Goal: Book appointment/travel/reservation

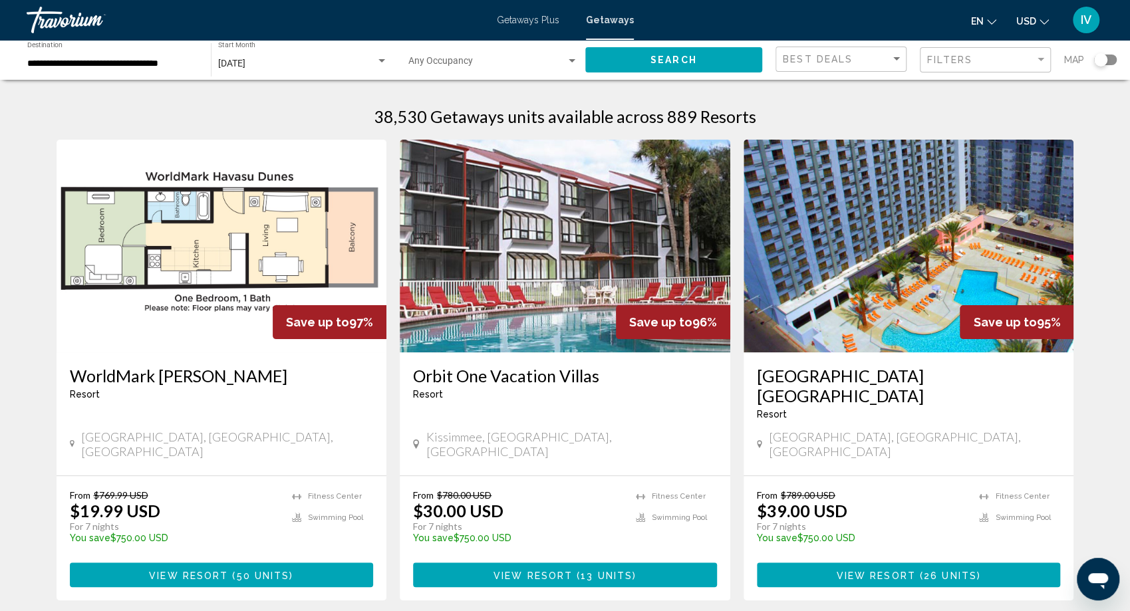
click at [154, 66] on input "**********" at bounding box center [112, 64] width 170 height 11
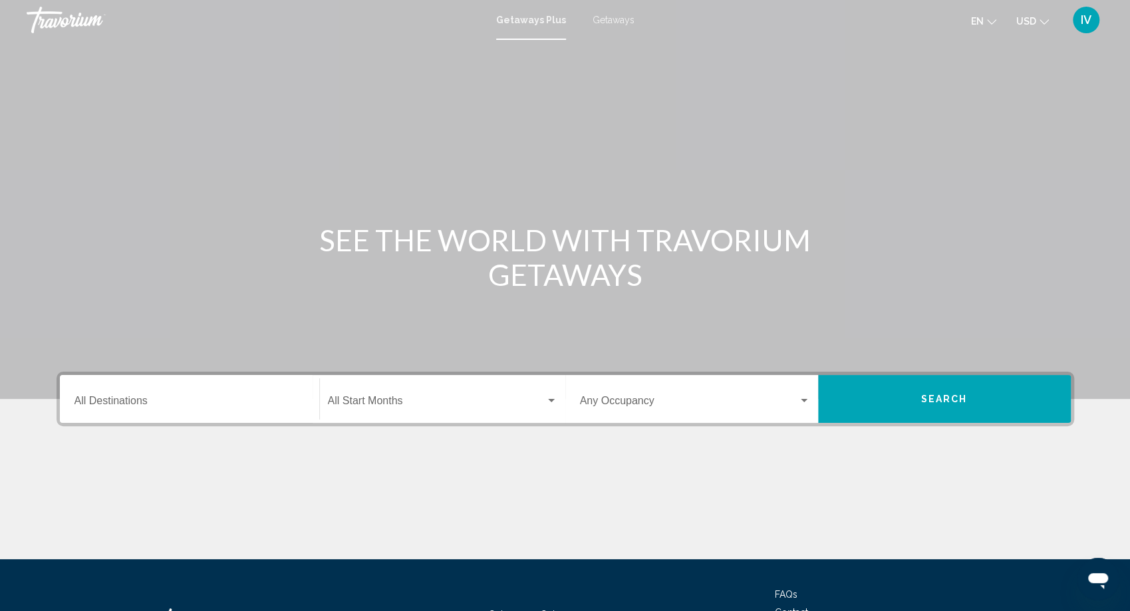
click at [606, 19] on span "Getaways" at bounding box center [613, 20] width 42 height 11
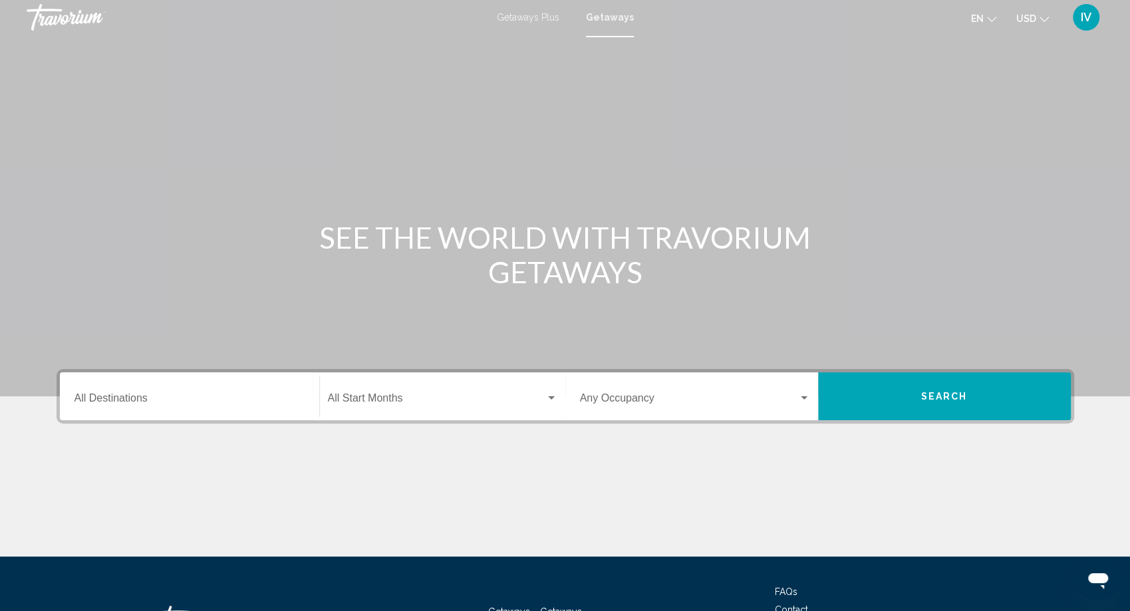
click at [135, 409] on div "Destination All Destinations" at bounding box center [189, 397] width 230 height 42
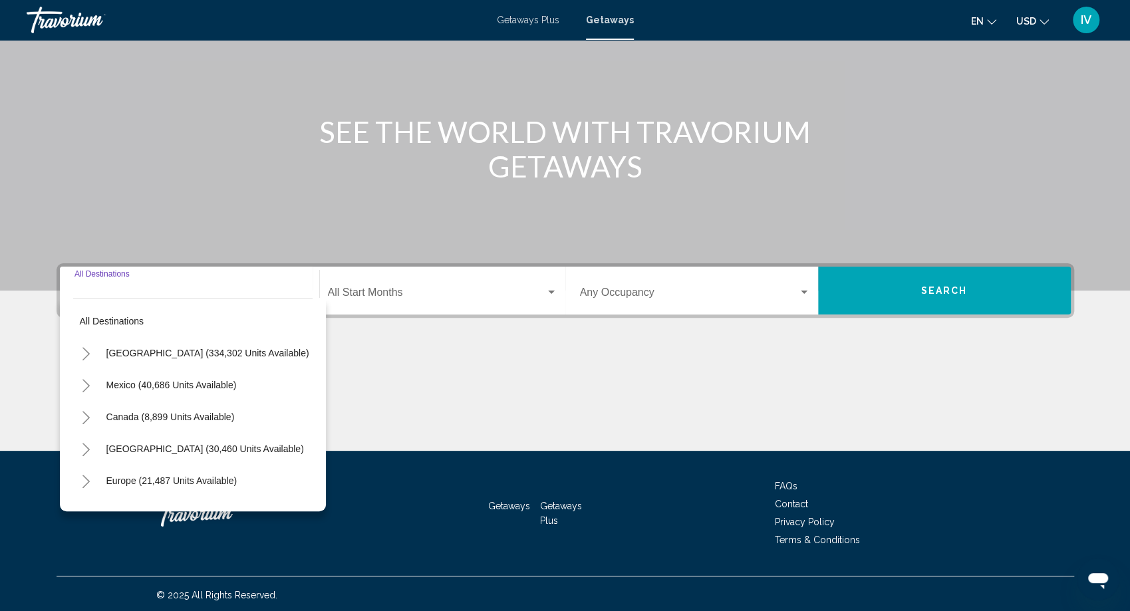
scroll to position [110, 0]
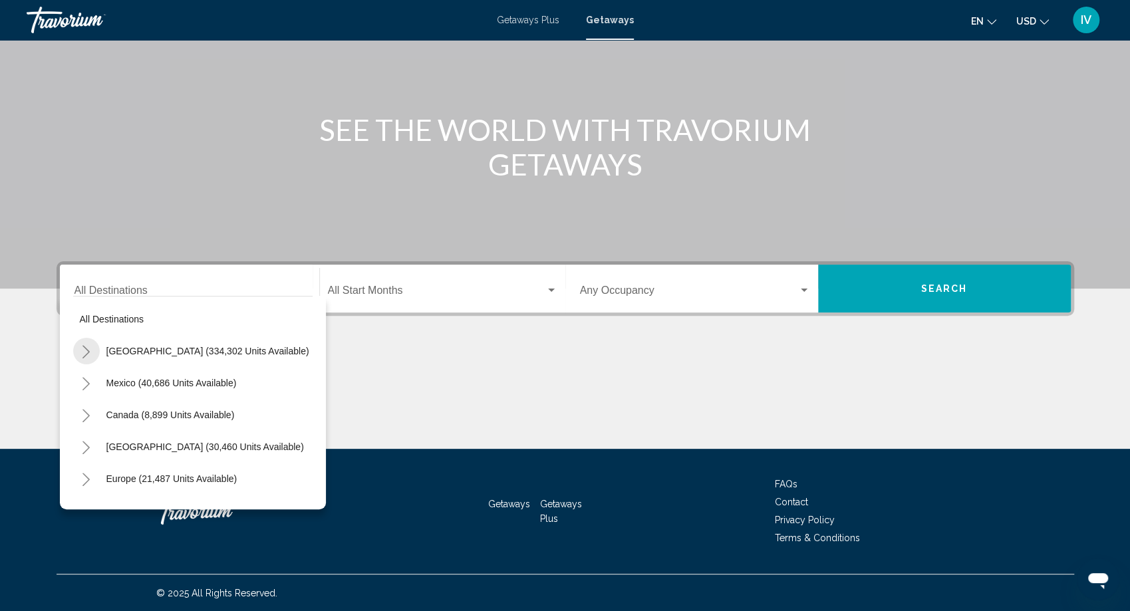
click at [94, 348] on button "Toggle United States (334,302 units available)" at bounding box center [86, 351] width 27 height 27
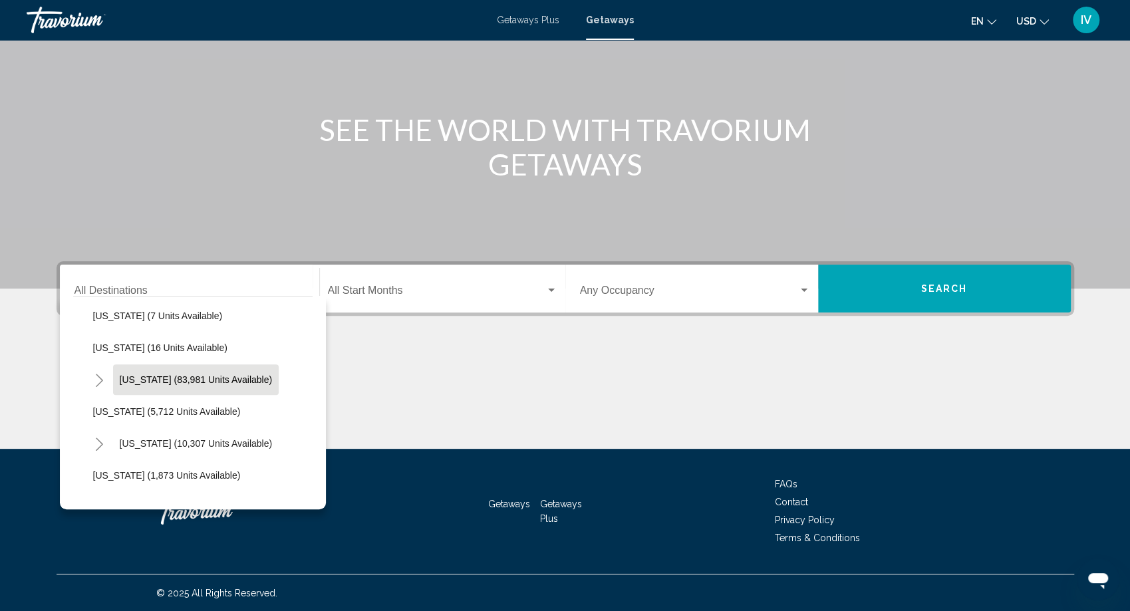
scroll to position [229, 0]
click at [221, 378] on span "[US_STATE] (83,981 units available)" at bounding box center [196, 377] width 153 height 11
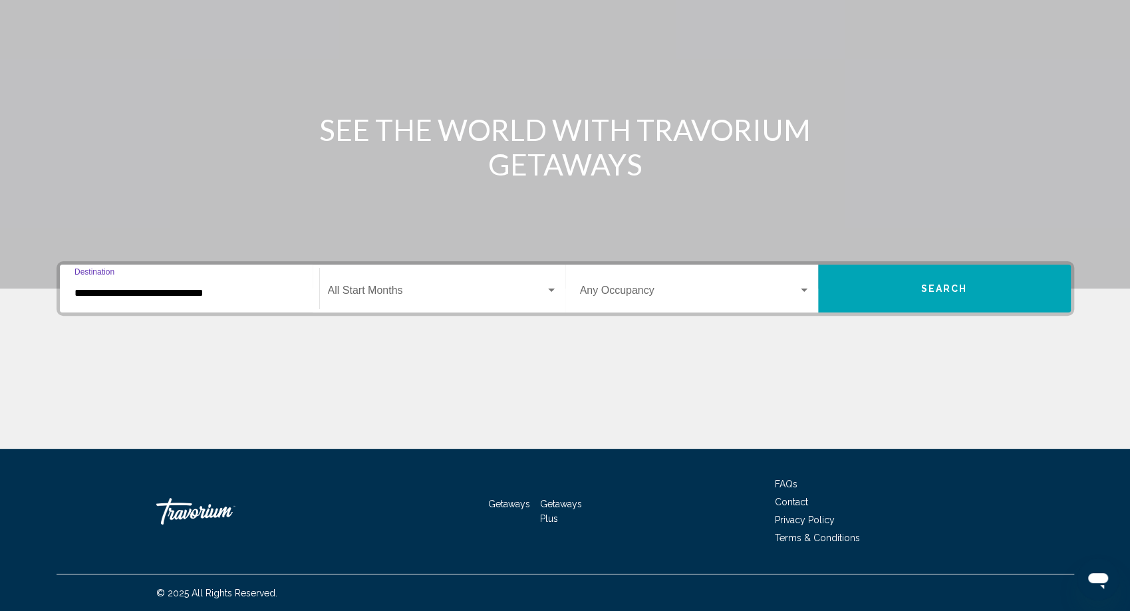
scroll to position [0, 0]
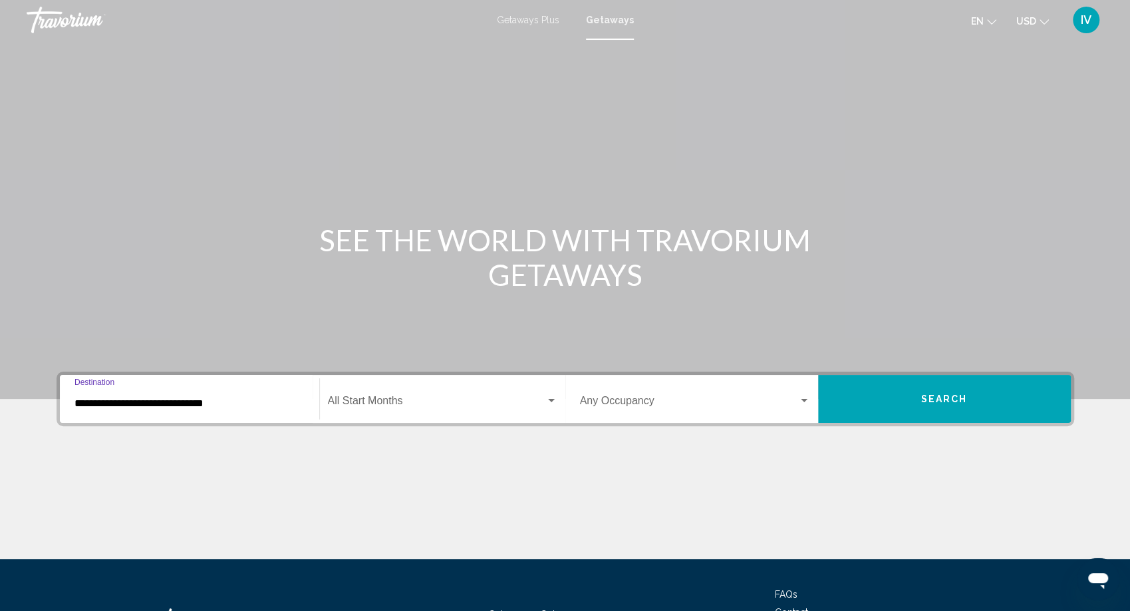
click at [240, 403] on input "**********" at bounding box center [189, 404] width 230 height 12
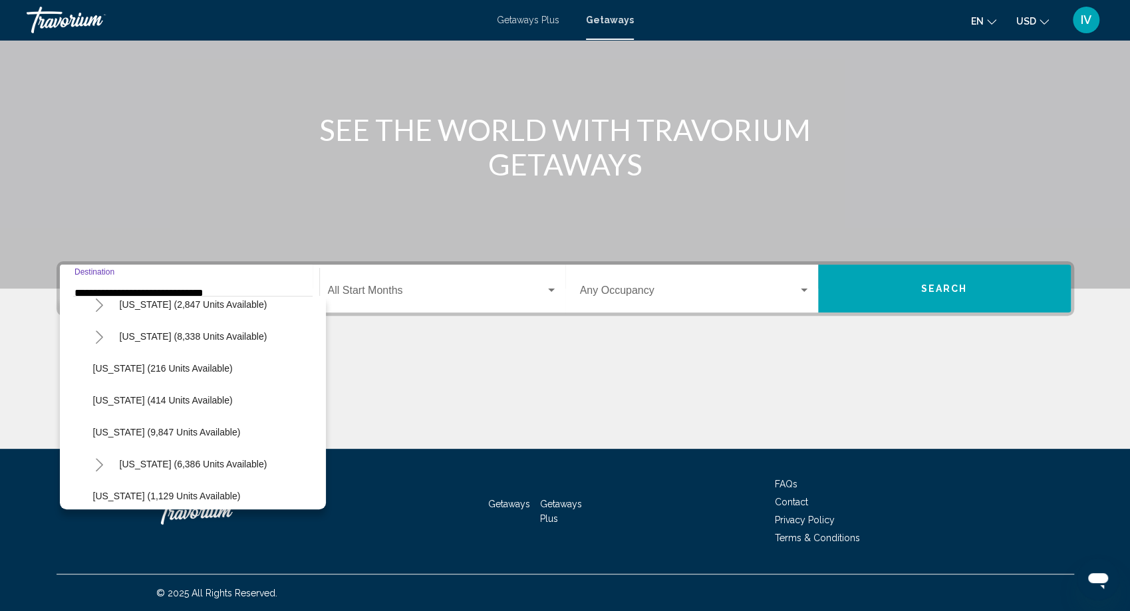
scroll to position [1134, 0]
click at [96, 301] on icon "Toggle New York (2,847 units available)" at bounding box center [99, 302] width 10 height 13
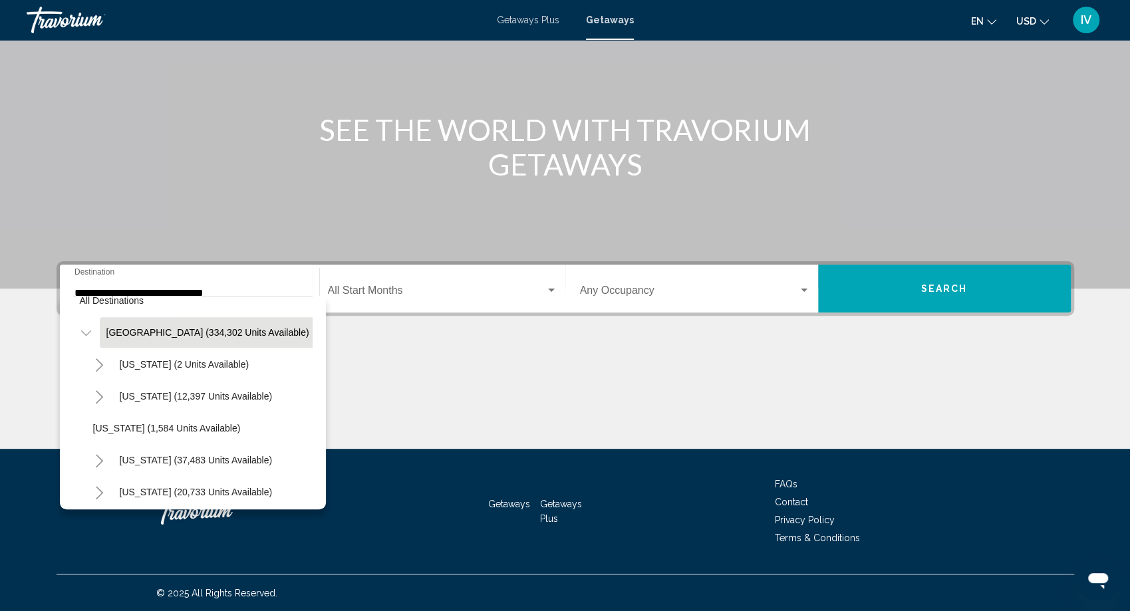
scroll to position [0, 0]
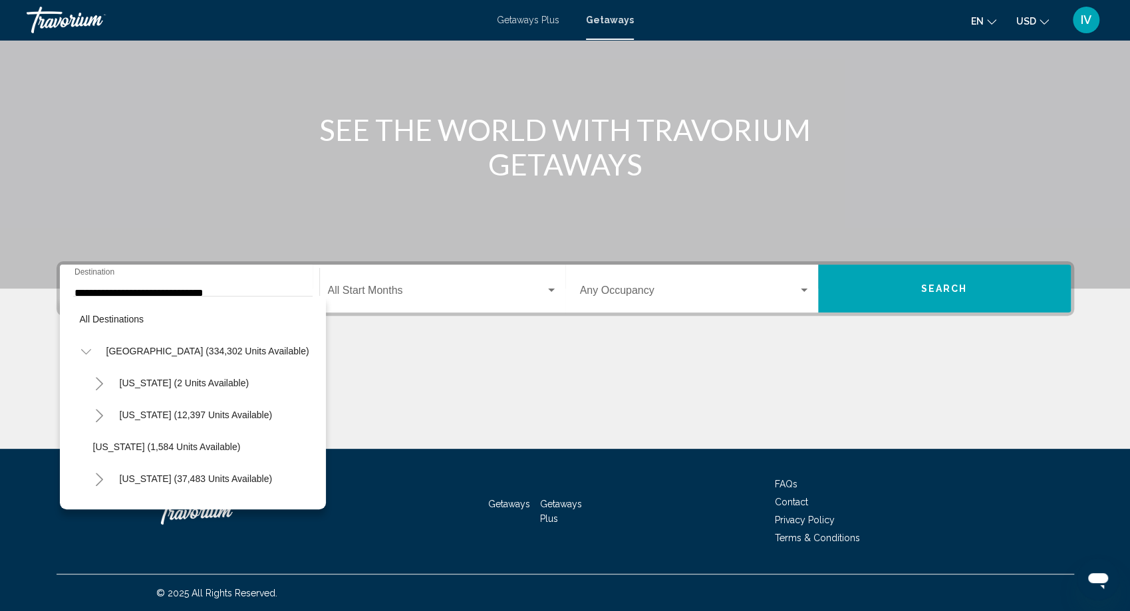
click at [81, 347] on icon "Toggle United States (334,302 units available)" at bounding box center [86, 351] width 10 height 13
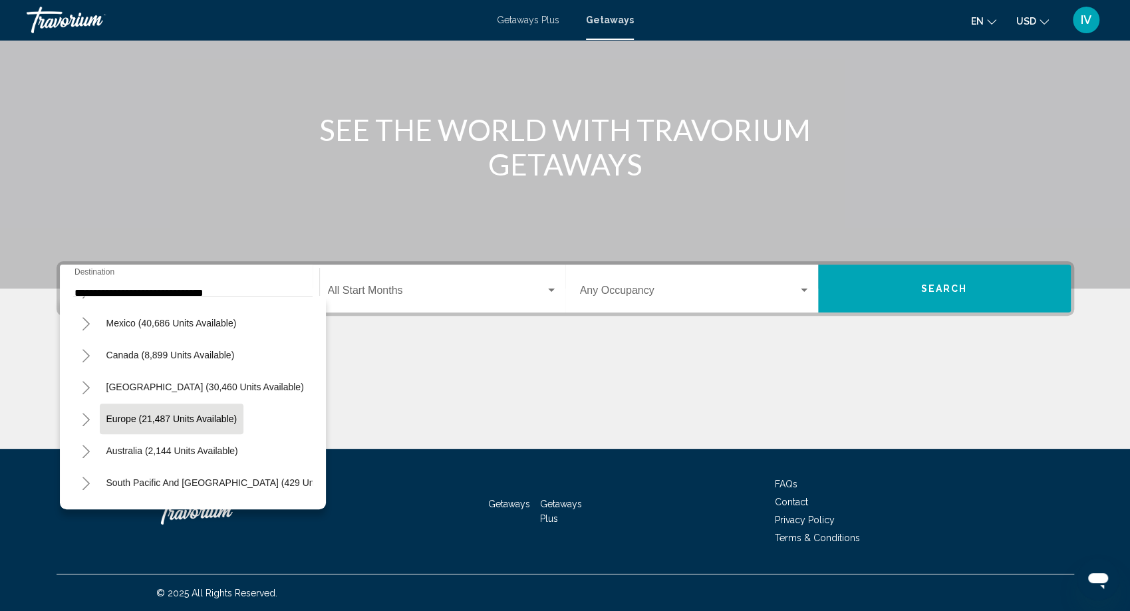
scroll to position [61, 0]
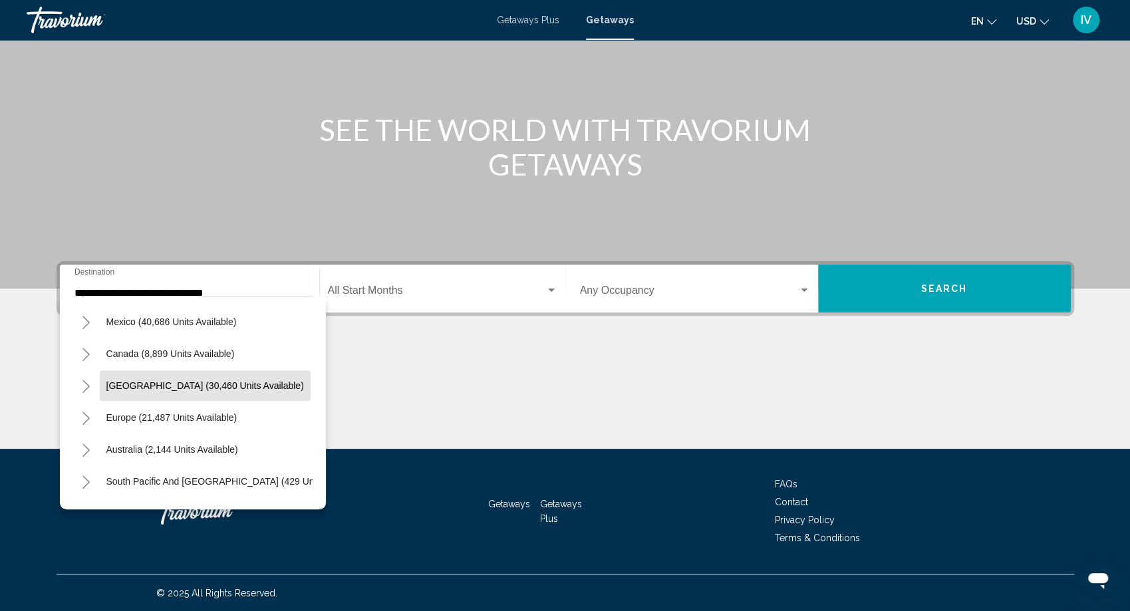
click at [142, 384] on span "[GEOGRAPHIC_DATA] (30,460 units available)" at bounding box center [204, 385] width 197 height 11
type input "**********"
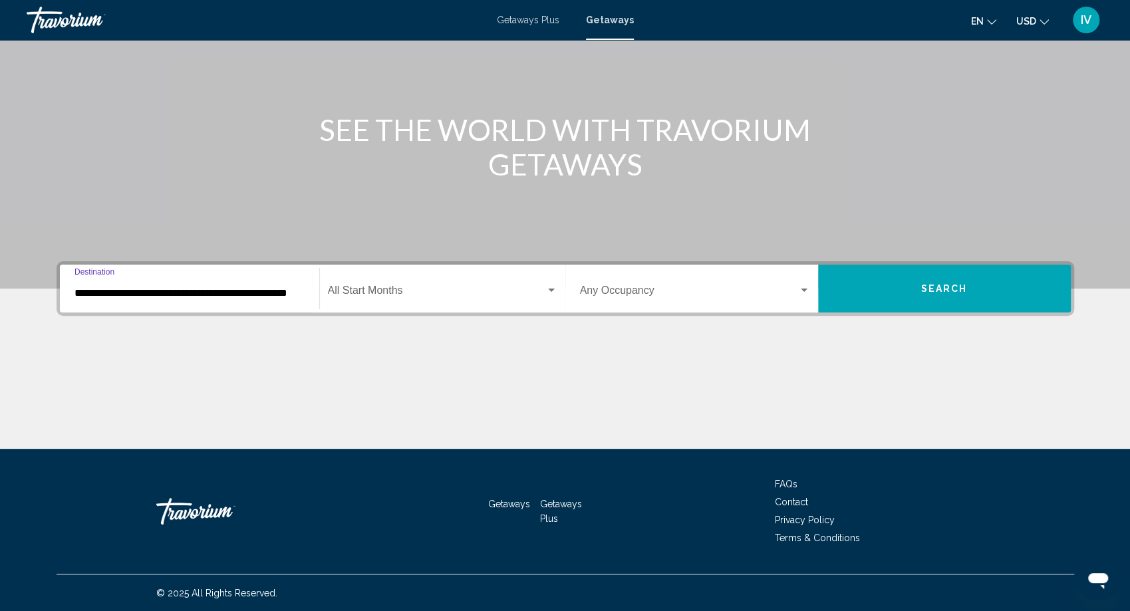
click at [511, 280] on div "Start Month All Start Months" at bounding box center [442, 289] width 229 height 42
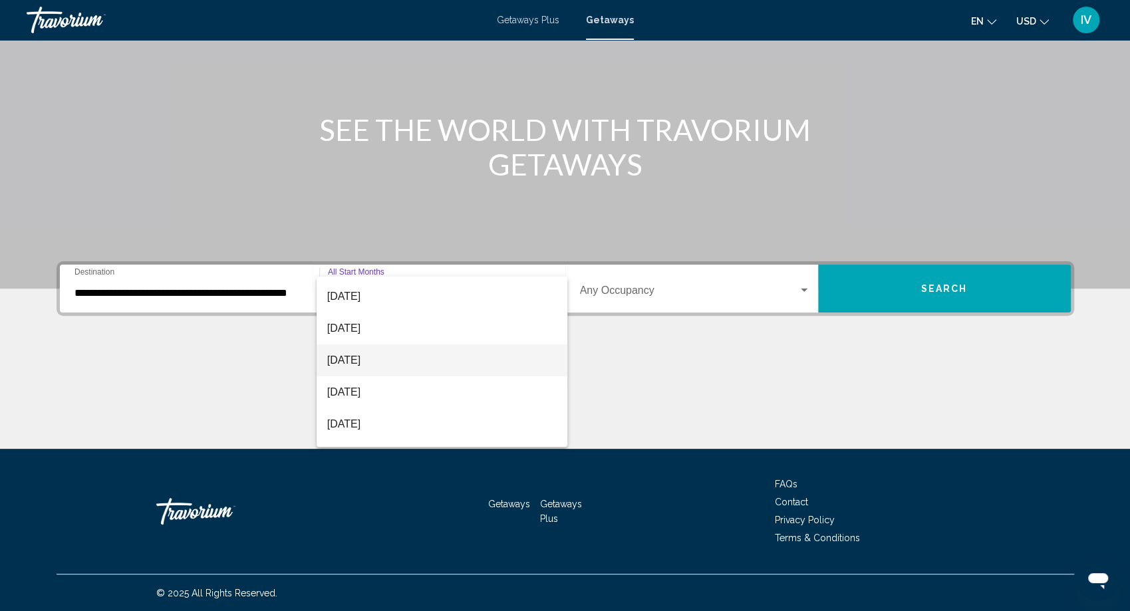
scroll to position [80, 0]
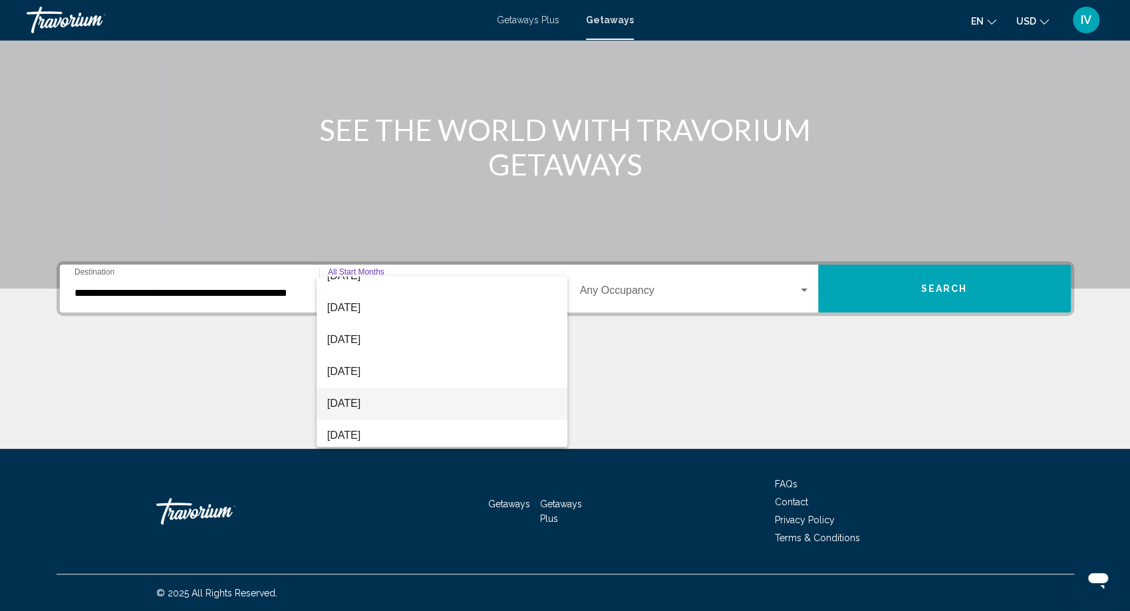
click at [365, 402] on span "[DATE]" at bounding box center [442, 404] width 230 height 32
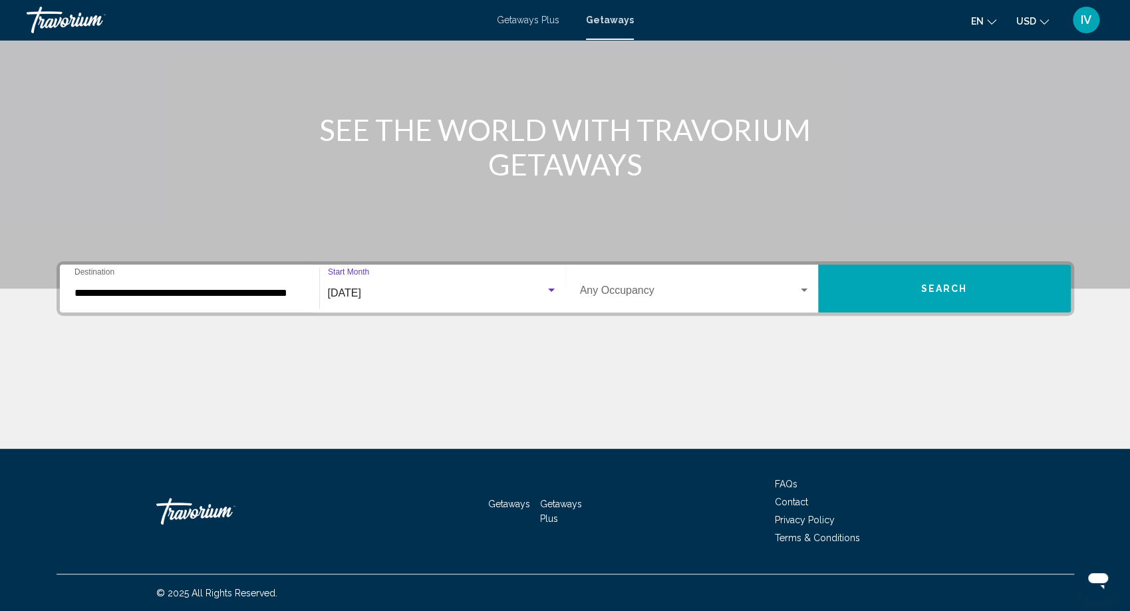
click at [892, 285] on button "Search" at bounding box center [944, 289] width 253 height 48
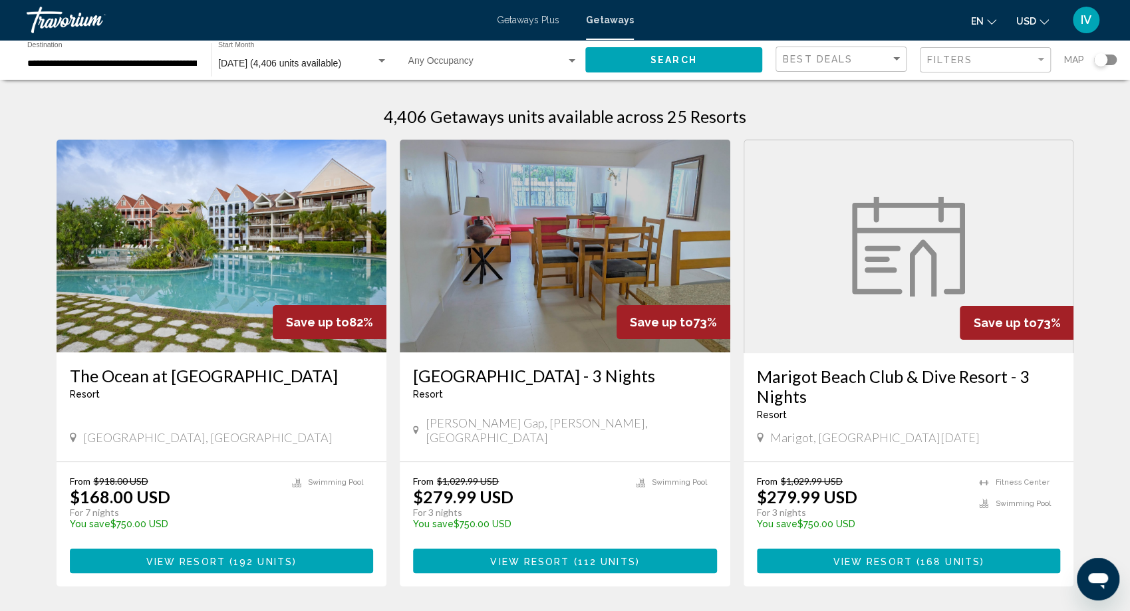
click at [242, 316] on img "Main content" at bounding box center [222, 246] width 330 height 213
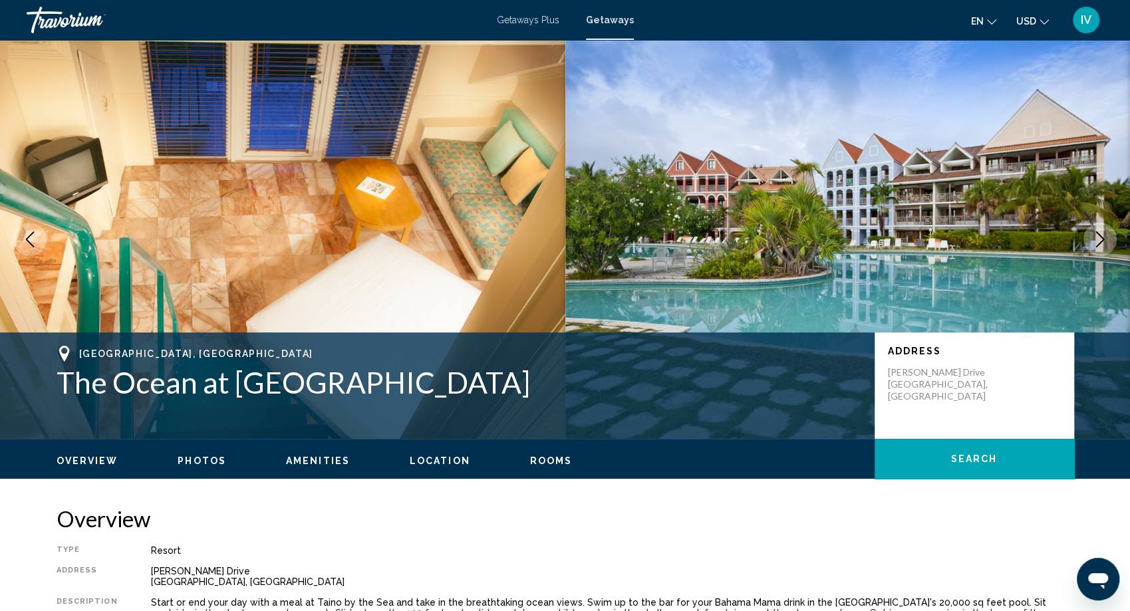
click at [1090, 249] on button "Next image" at bounding box center [1099, 239] width 33 height 33
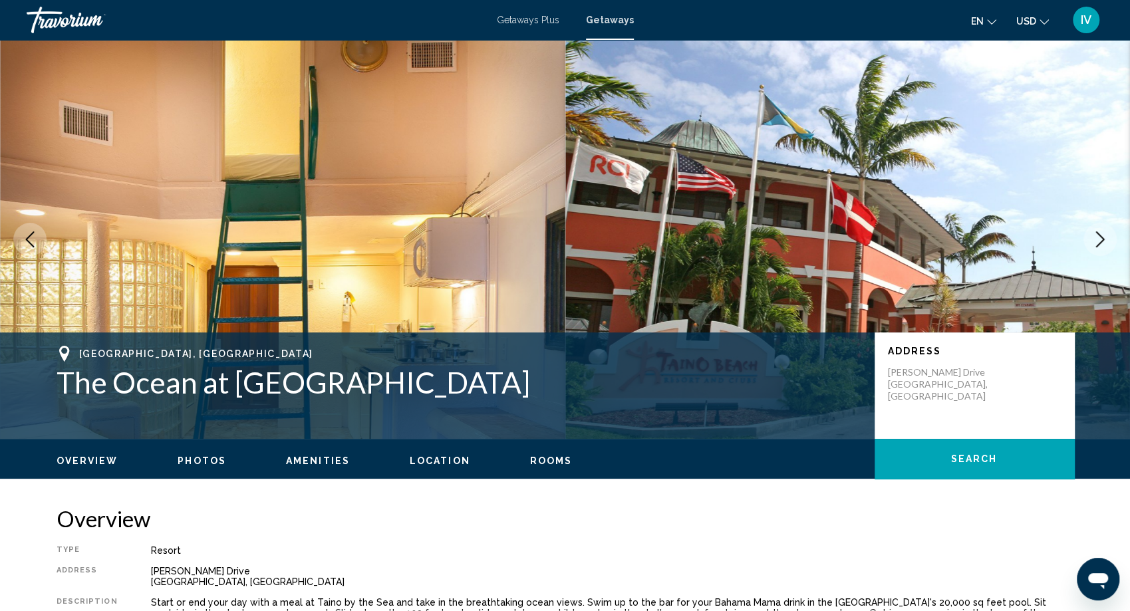
click at [1090, 249] on button "Next image" at bounding box center [1099, 239] width 33 height 33
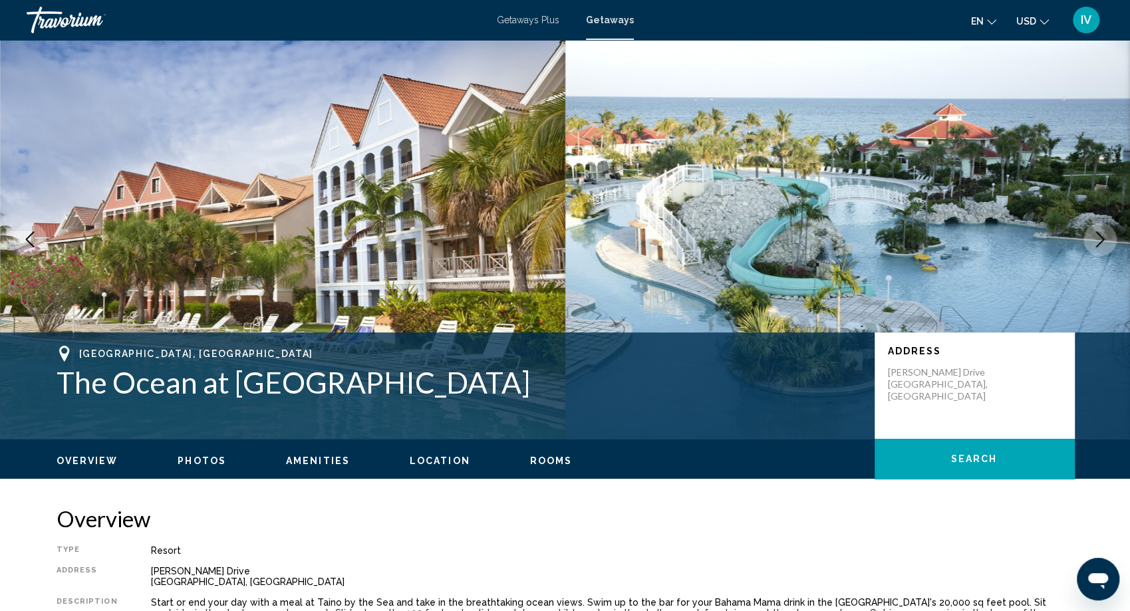
click at [1090, 249] on button "Next image" at bounding box center [1099, 239] width 33 height 33
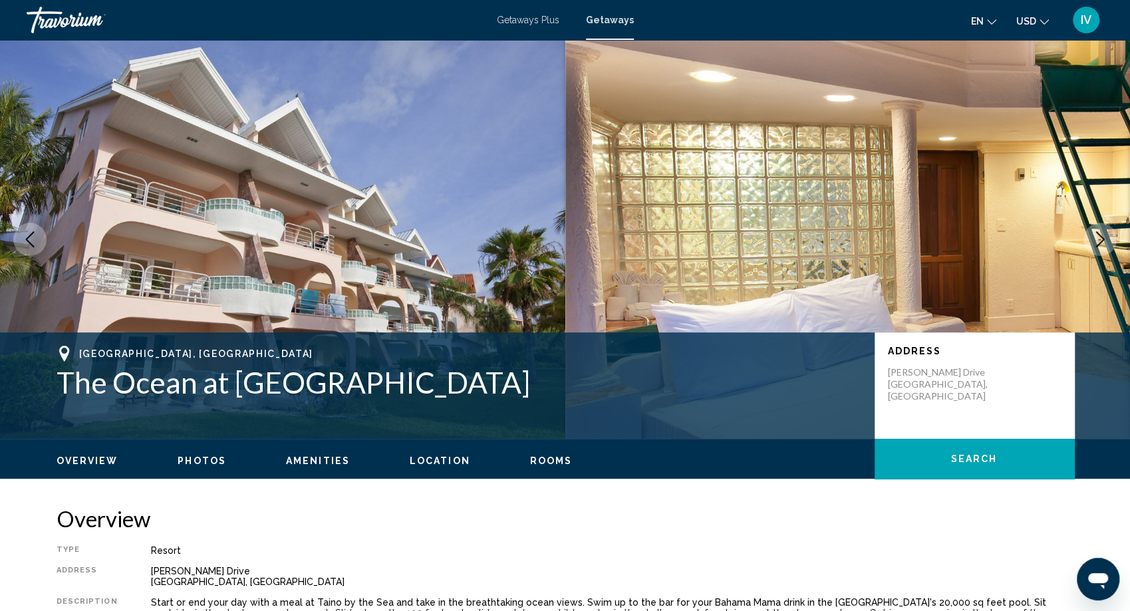
click at [1099, 235] on icon "Next image" at bounding box center [1100, 239] width 9 height 16
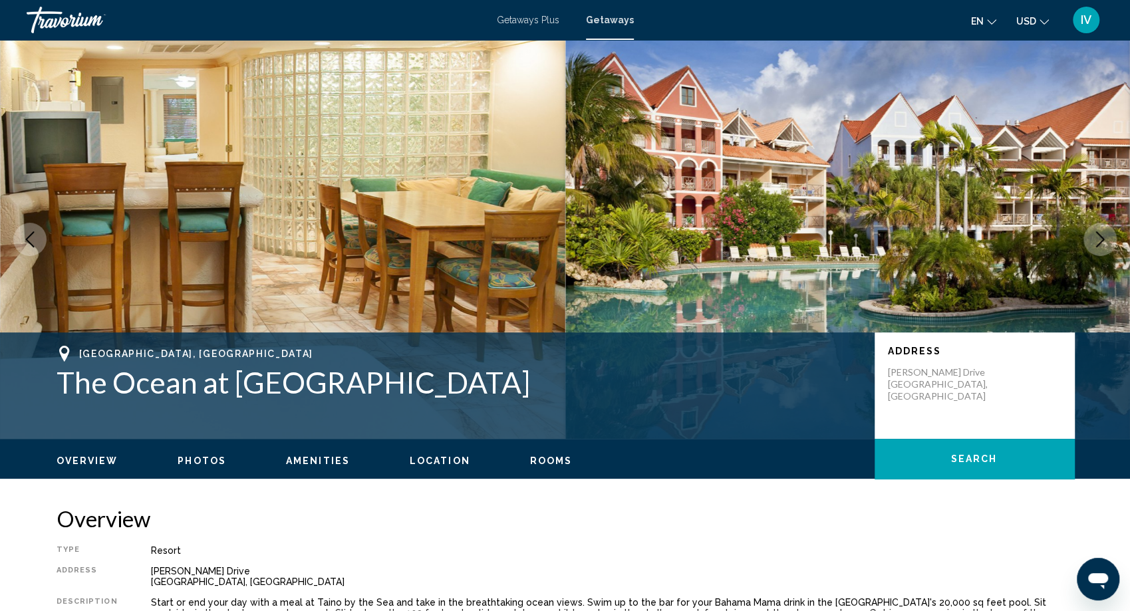
click at [1099, 235] on icon "Next image" at bounding box center [1100, 239] width 9 height 16
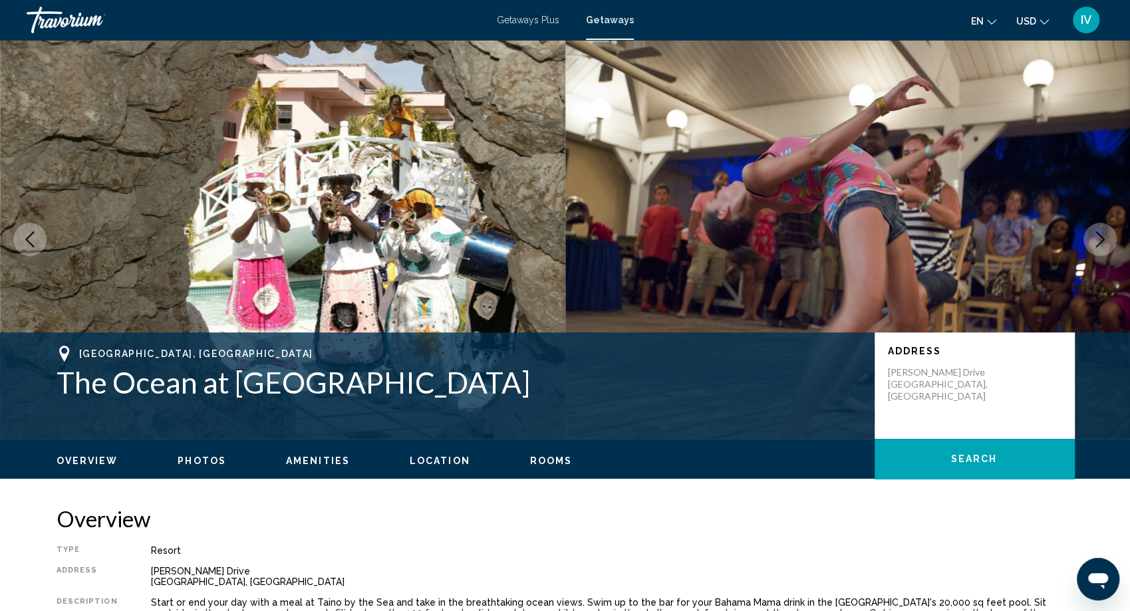
click at [1099, 235] on icon "Next image" at bounding box center [1100, 239] width 9 height 16
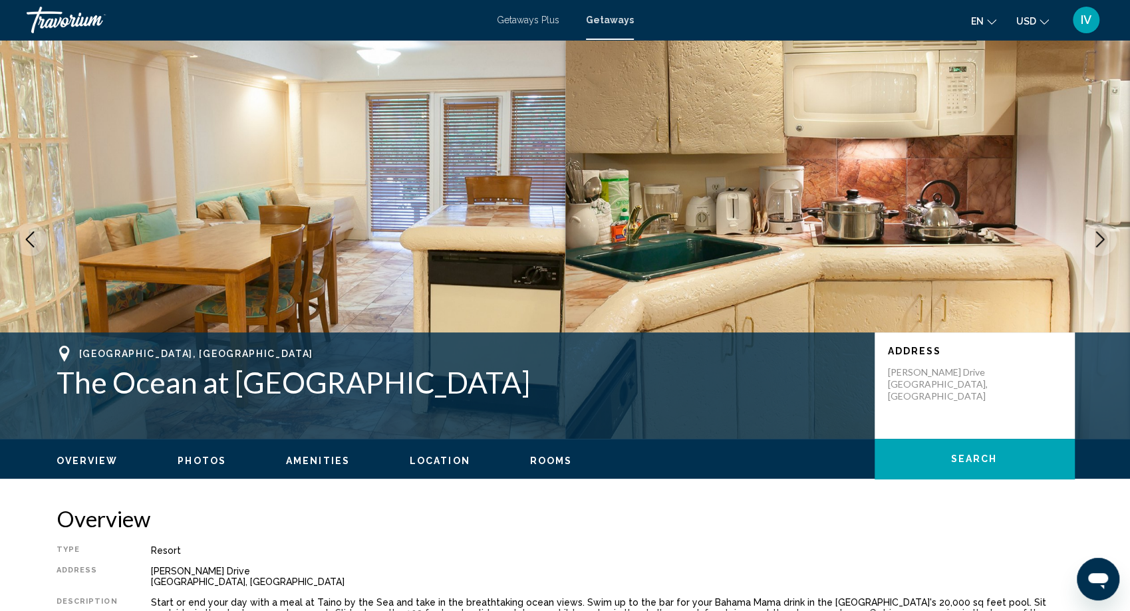
click at [1099, 235] on icon "Next image" at bounding box center [1100, 239] width 9 height 16
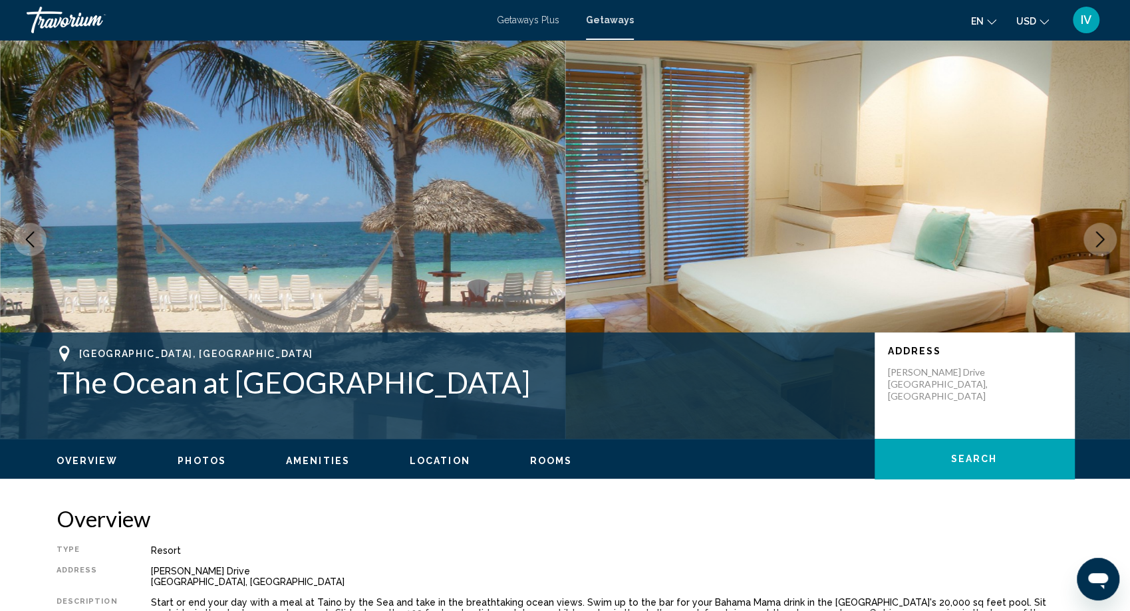
click at [1101, 238] on icon "Next image" at bounding box center [1100, 239] width 9 height 16
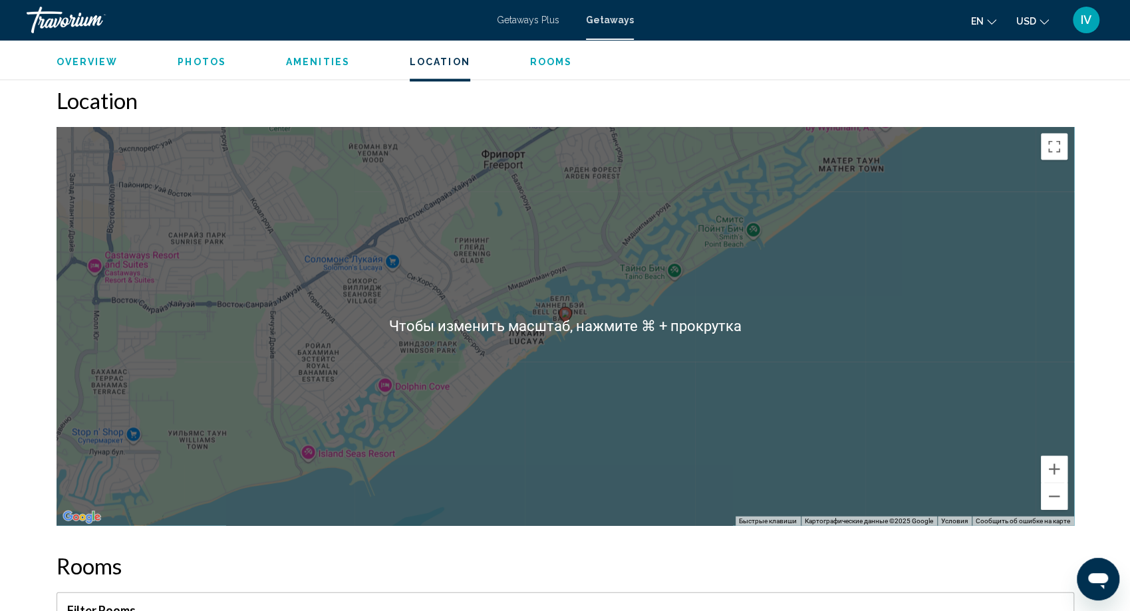
scroll to position [1759, 0]
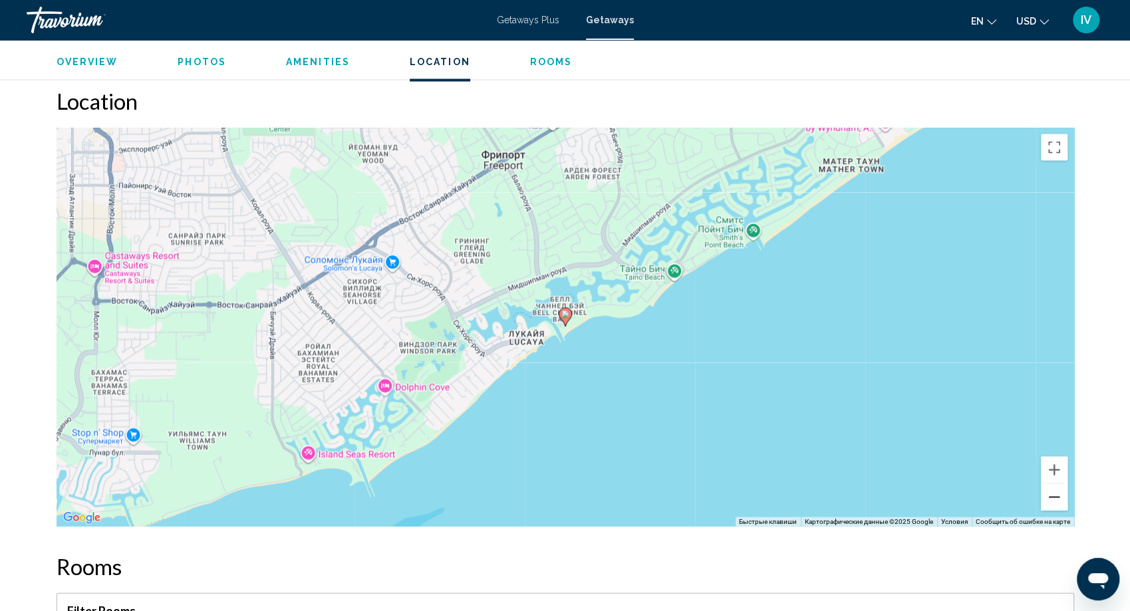
click at [1058, 505] on button "Уменьшить" at bounding box center [1054, 497] width 27 height 27
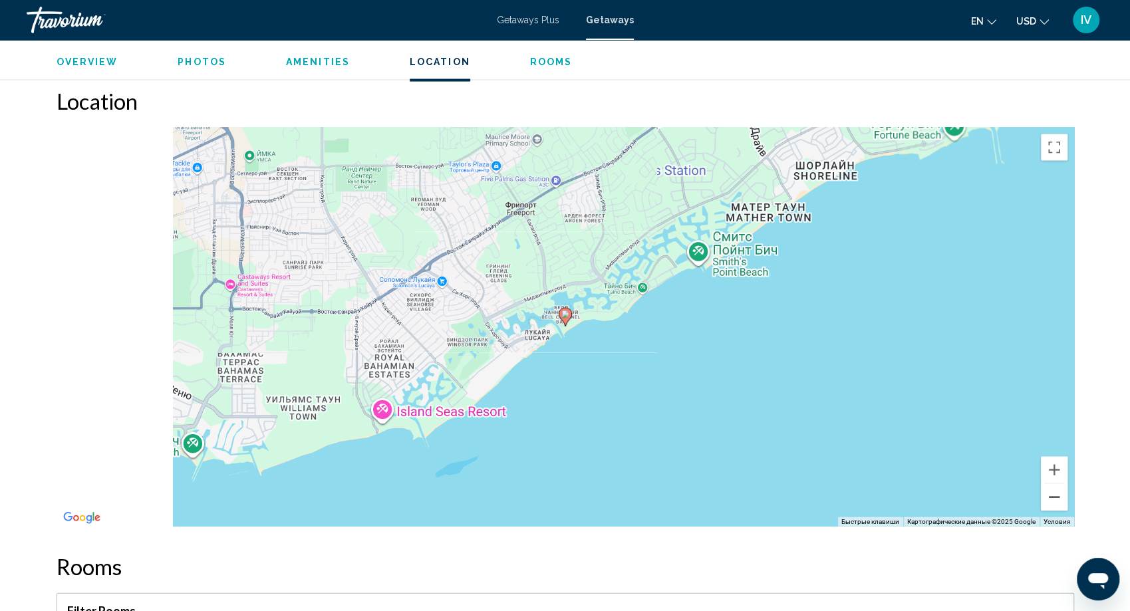
click at [1058, 505] on button "Уменьшить" at bounding box center [1054, 497] width 27 height 27
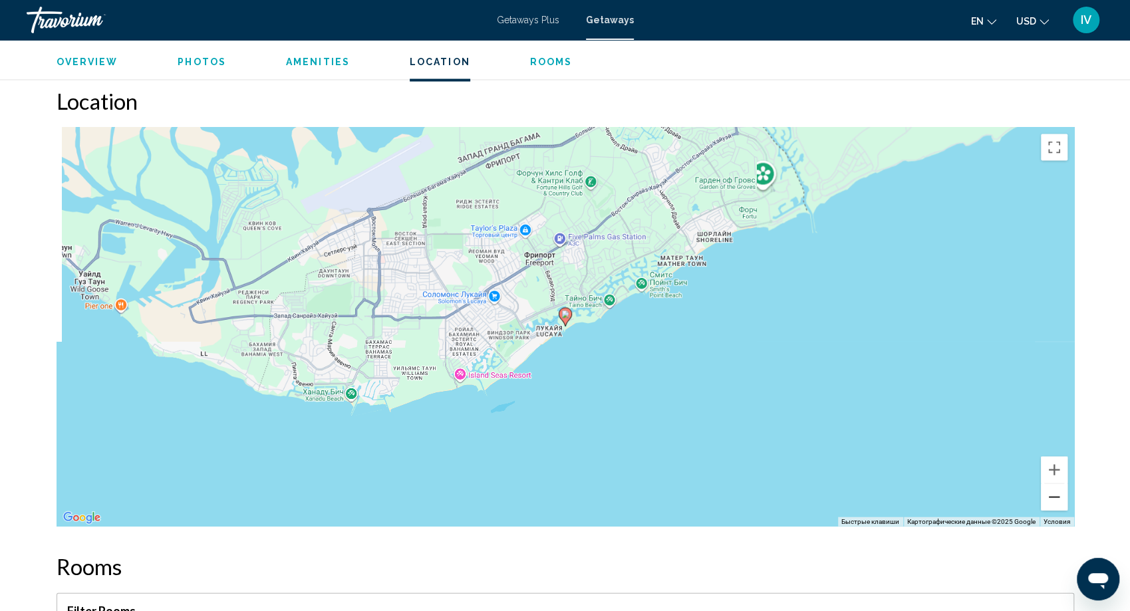
click at [1058, 505] on button "Уменьшить" at bounding box center [1054, 497] width 27 height 27
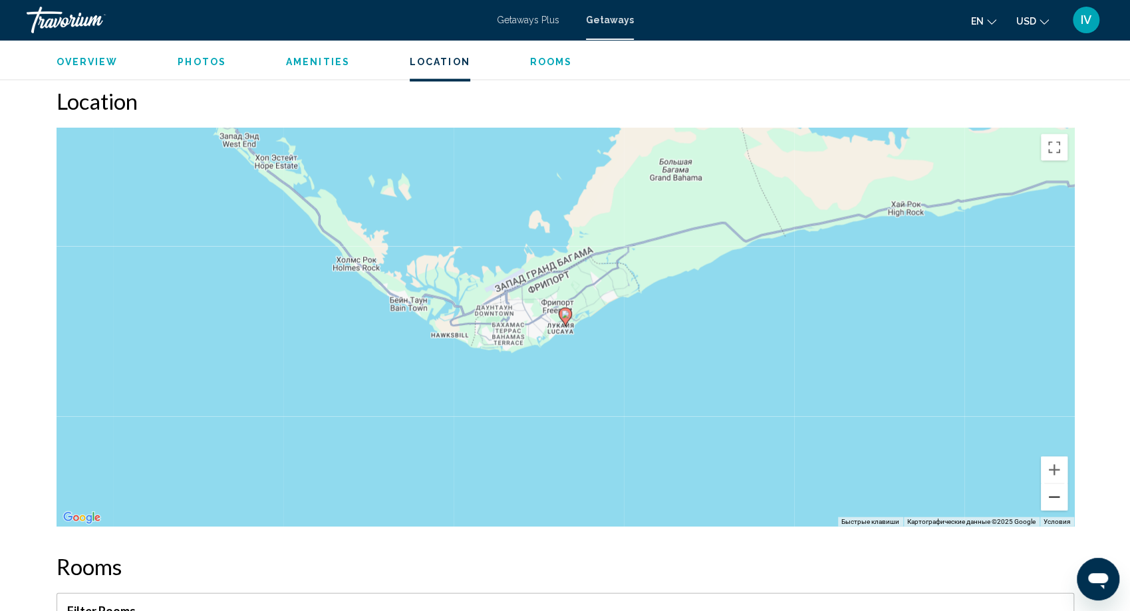
click at [1058, 505] on button "Уменьшить" at bounding box center [1054, 497] width 27 height 27
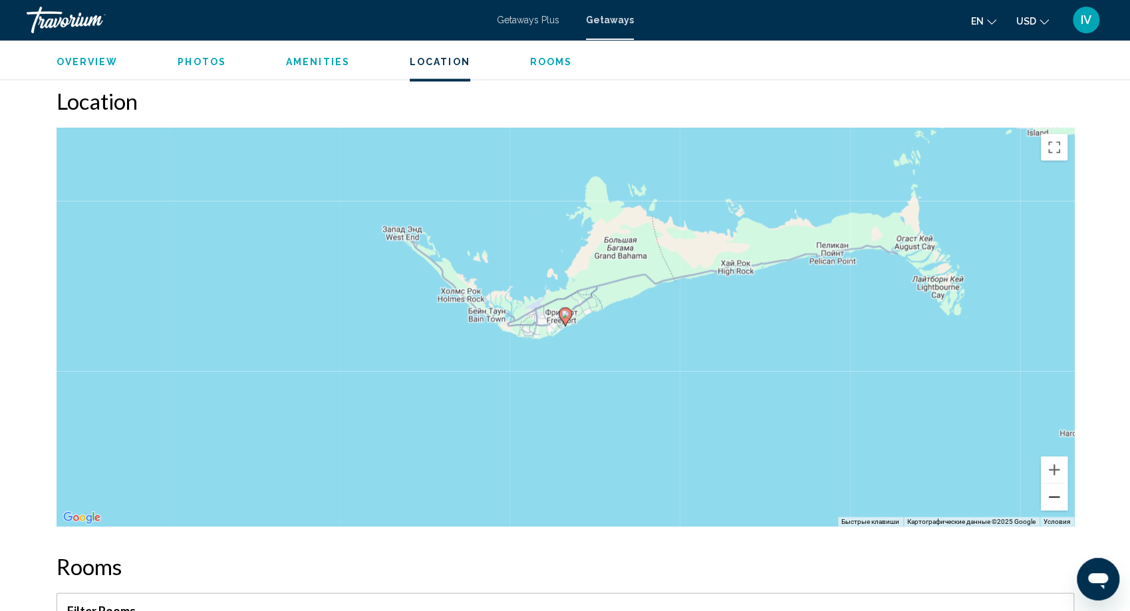
click at [1058, 505] on button "Уменьшить" at bounding box center [1054, 497] width 27 height 27
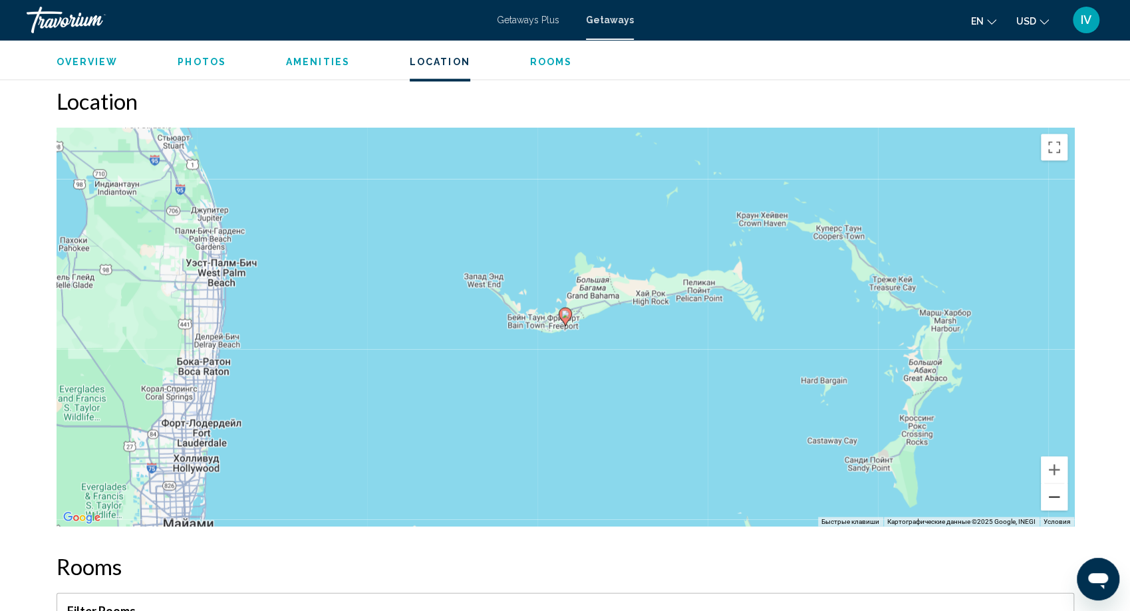
click at [1058, 505] on button "Уменьшить" at bounding box center [1054, 497] width 27 height 27
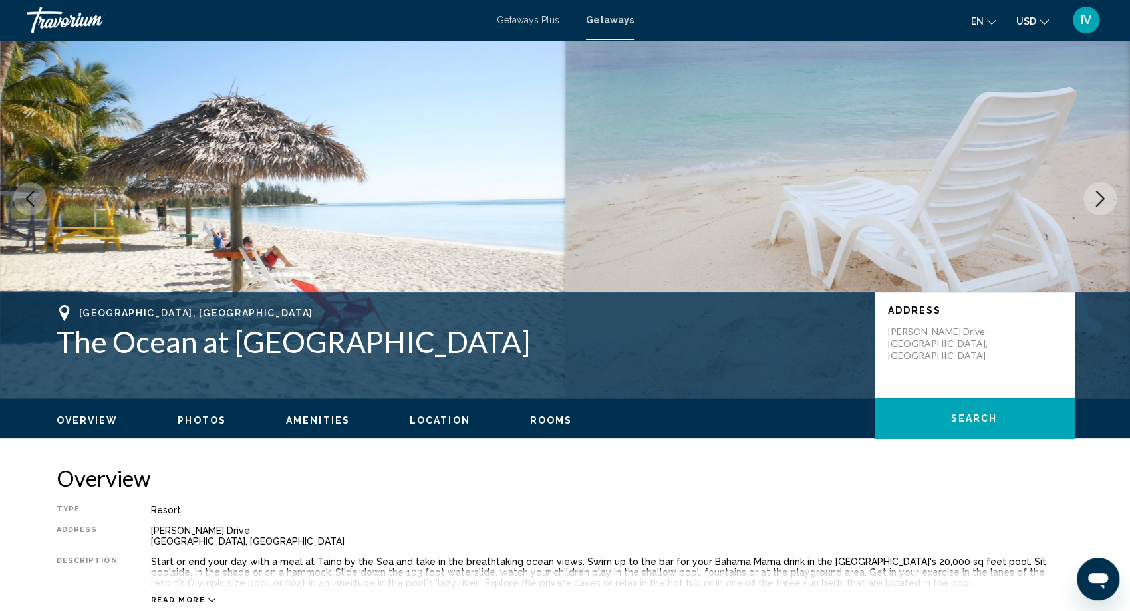
scroll to position [47, 0]
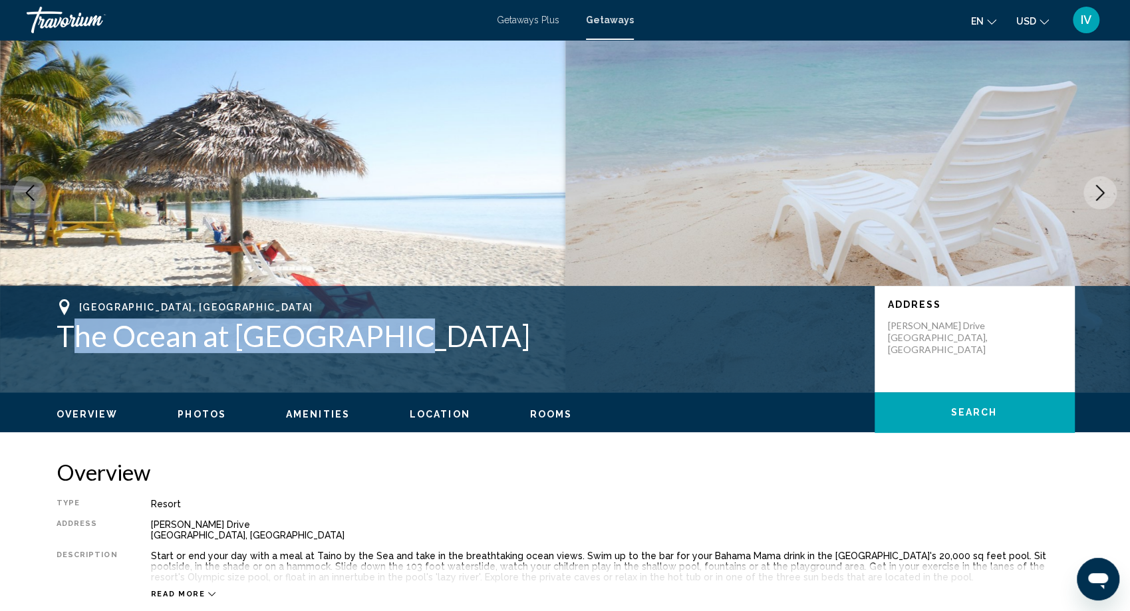
drag, startPoint x: 66, startPoint y: 329, endPoint x: 348, endPoint y: 340, distance: 281.5
click at [409, 334] on h1 "The Ocean at [GEOGRAPHIC_DATA]" at bounding box center [459, 336] width 805 height 35
drag, startPoint x: 251, startPoint y: 369, endPoint x: 126, endPoint y: 372, distance: 125.1
click at [250, 370] on div "[GEOGRAPHIC_DATA], [GEOGRAPHIC_DATA] The Ocean at [GEOGRAPHIC_DATA] Address [PE…" at bounding box center [565, 339] width 1071 height 80
drag, startPoint x: 61, startPoint y: 334, endPoint x: 366, endPoint y: 340, distance: 305.3
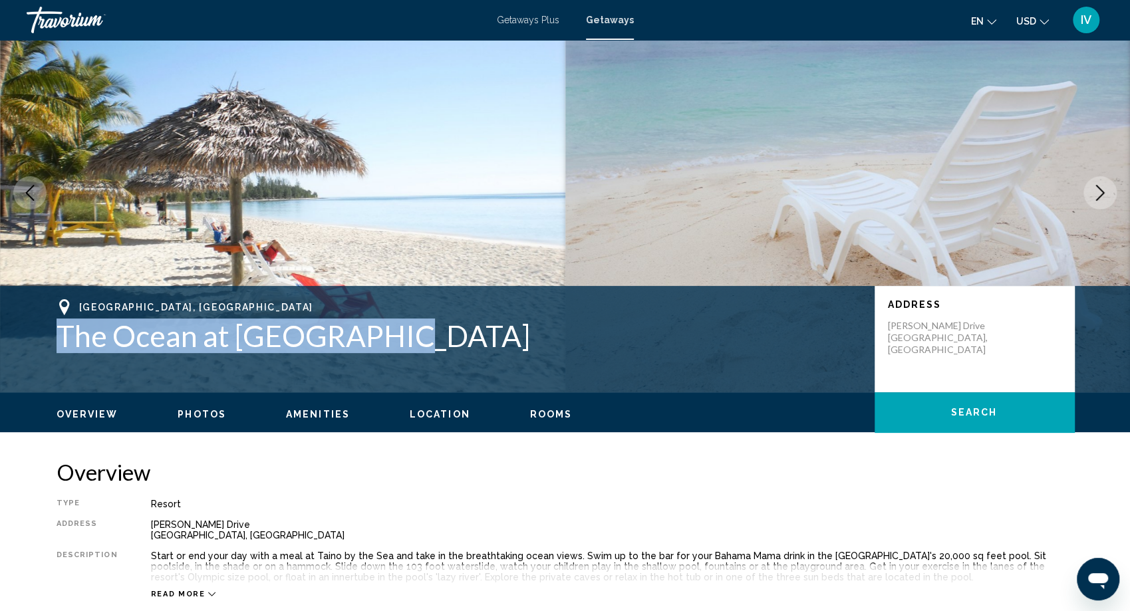
click at [404, 342] on div "[GEOGRAPHIC_DATA], [GEOGRAPHIC_DATA] The Ocean at [GEOGRAPHIC_DATA] Address [PE…" at bounding box center [565, 339] width 1071 height 80
copy h1 "The Ocean at [GEOGRAPHIC_DATA]"
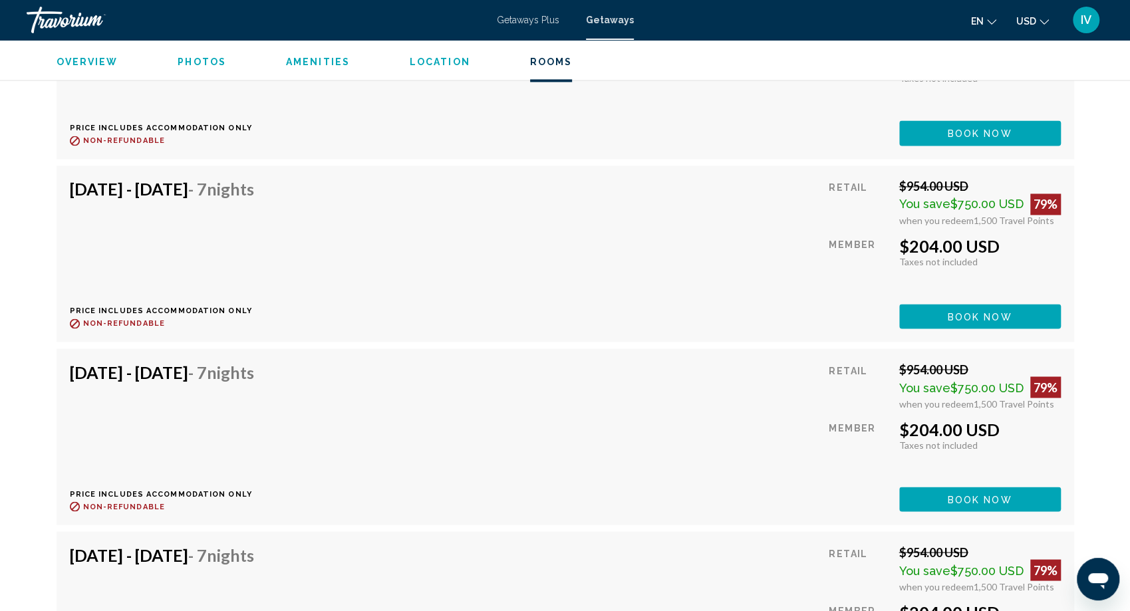
scroll to position [8135, 0]
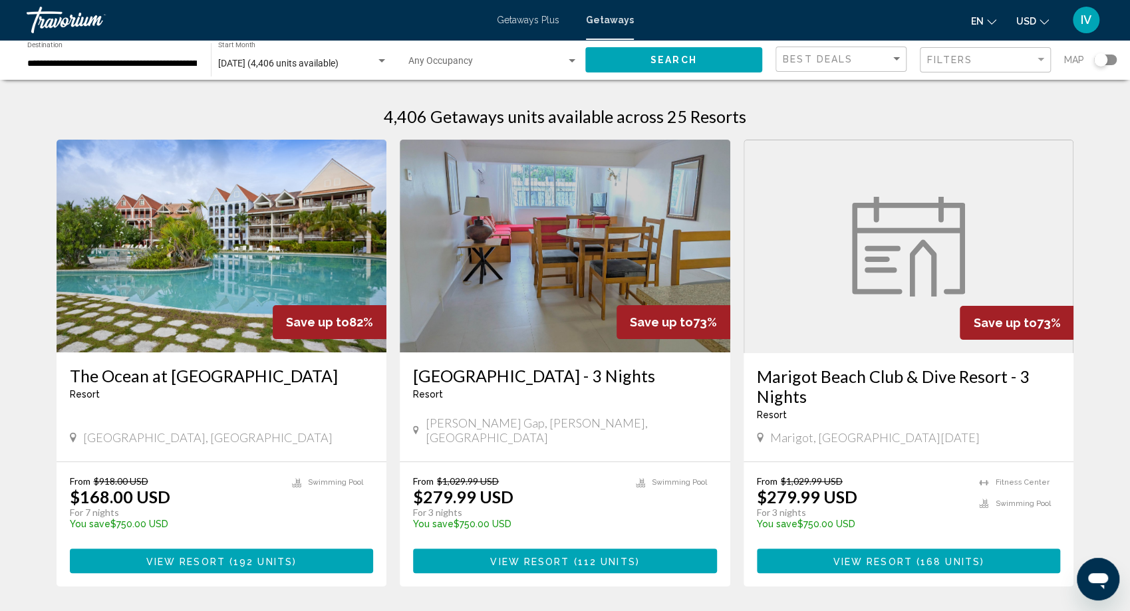
click at [979, 70] on div "Filters" at bounding box center [987, 60] width 120 height 25
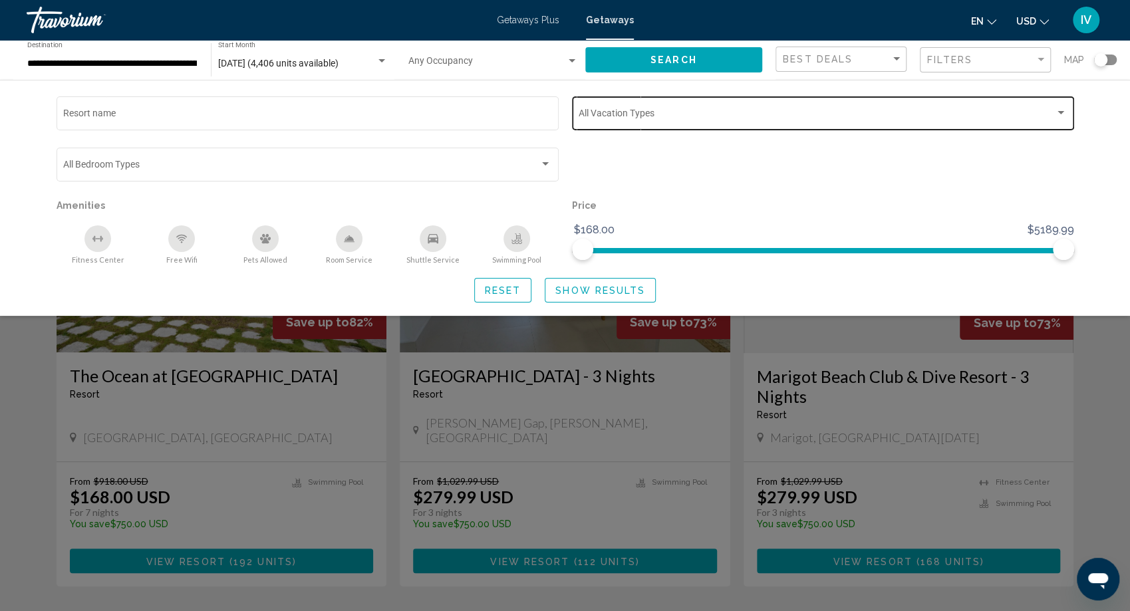
click at [669, 116] on span "Search widget" at bounding box center [817, 115] width 476 height 11
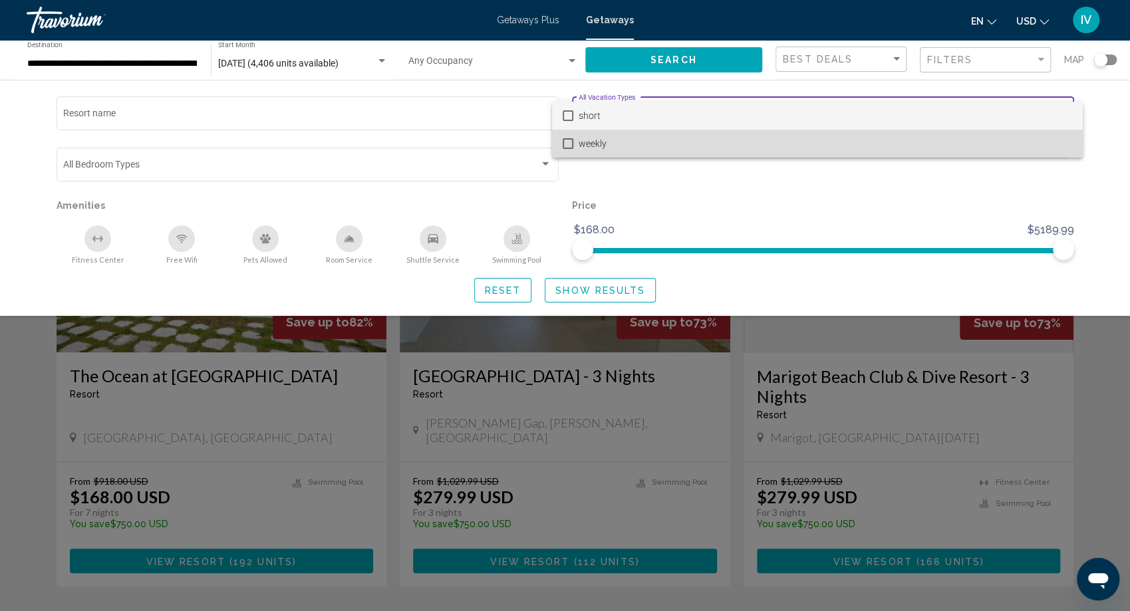
click at [569, 142] on mat-pseudo-checkbox at bounding box center [568, 143] width 11 height 11
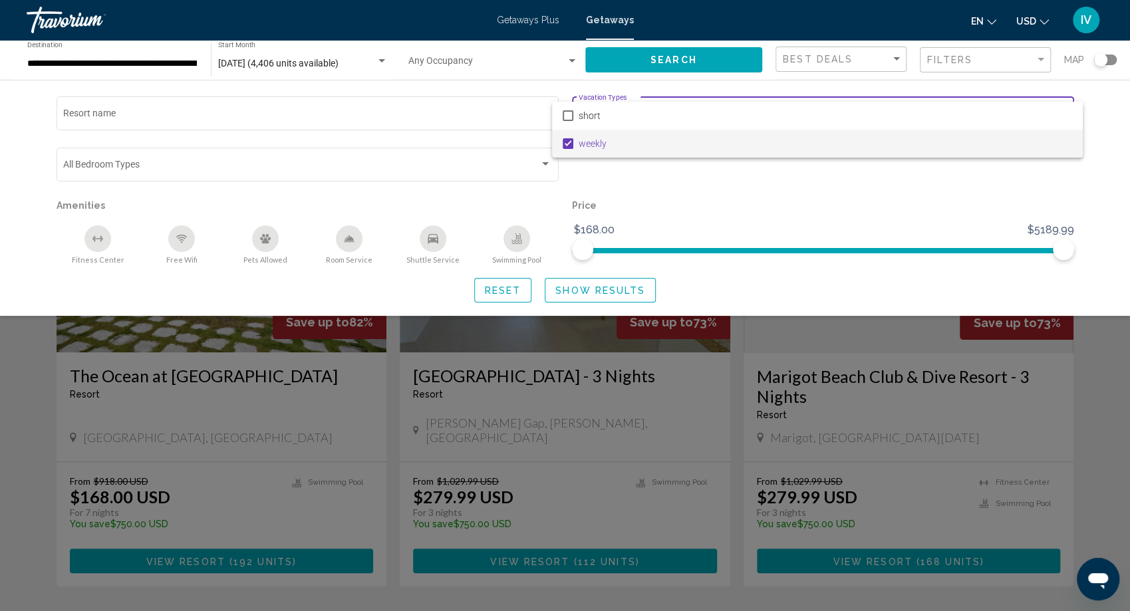
click at [594, 287] on div at bounding box center [565, 305] width 1130 height 611
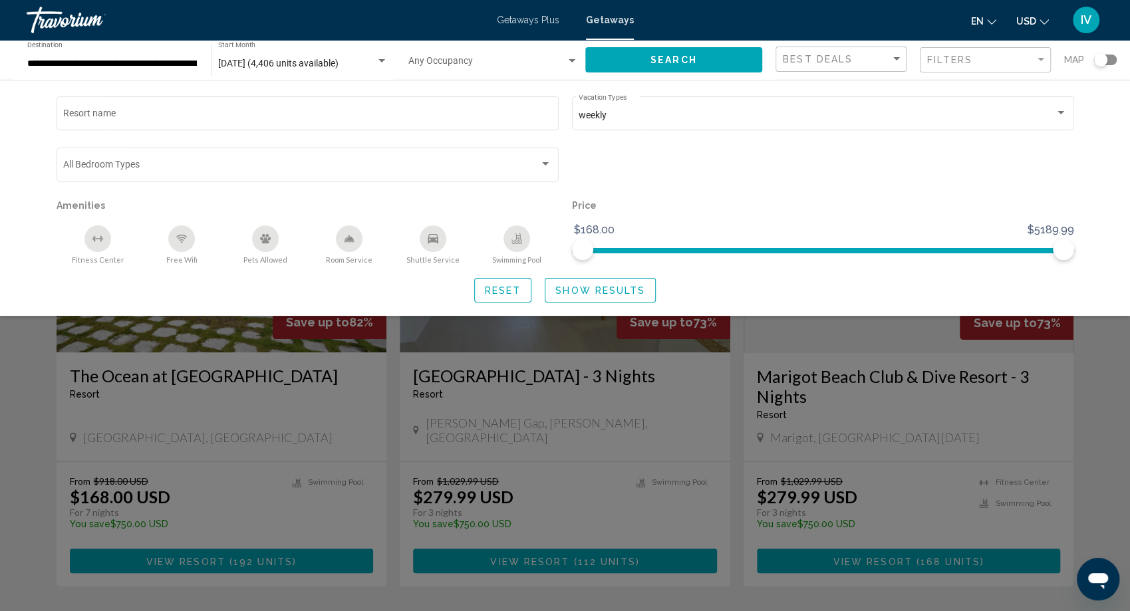
click at [634, 302] on button "Show Results" at bounding box center [600, 290] width 111 height 25
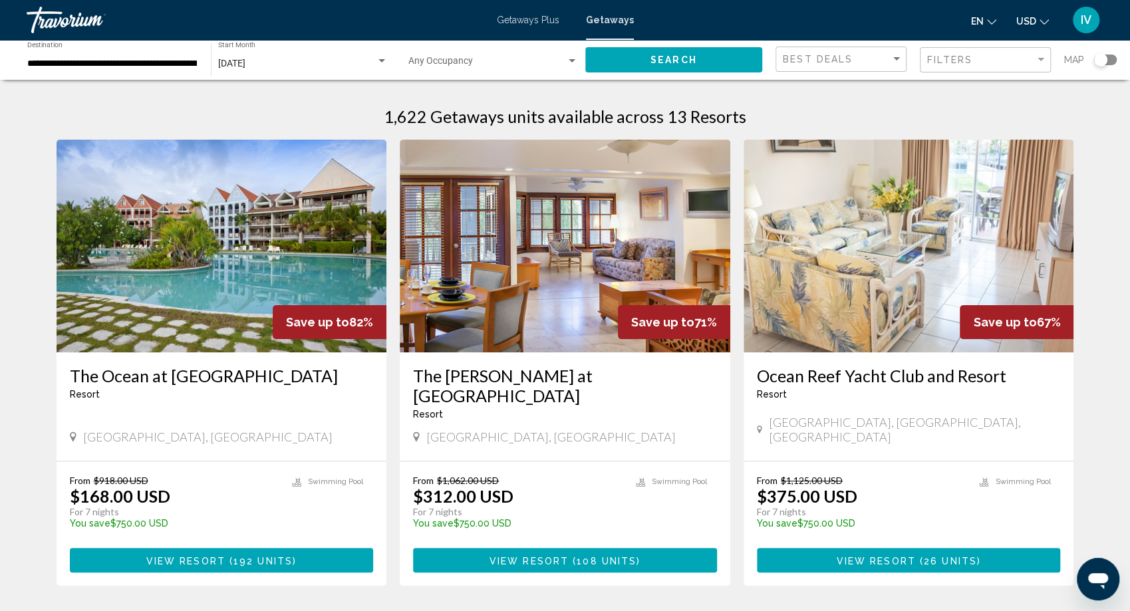
click at [479, 315] on img "Main content" at bounding box center [565, 246] width 330 height 213
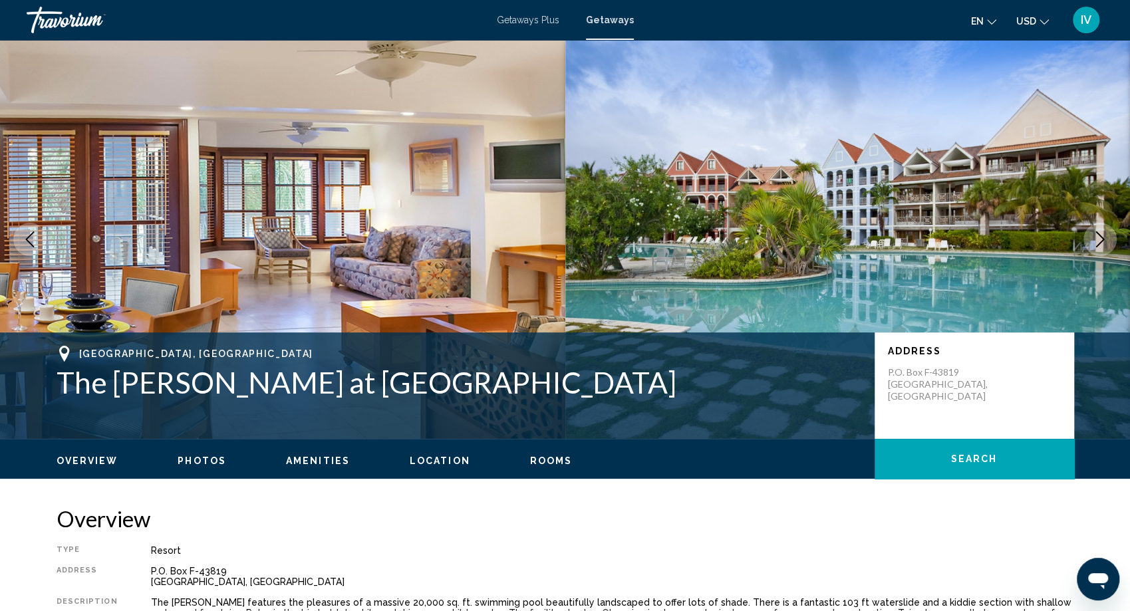
click at [1098, 247] on button "Next image" at bounding box center [1099, 239] width 33 height 33
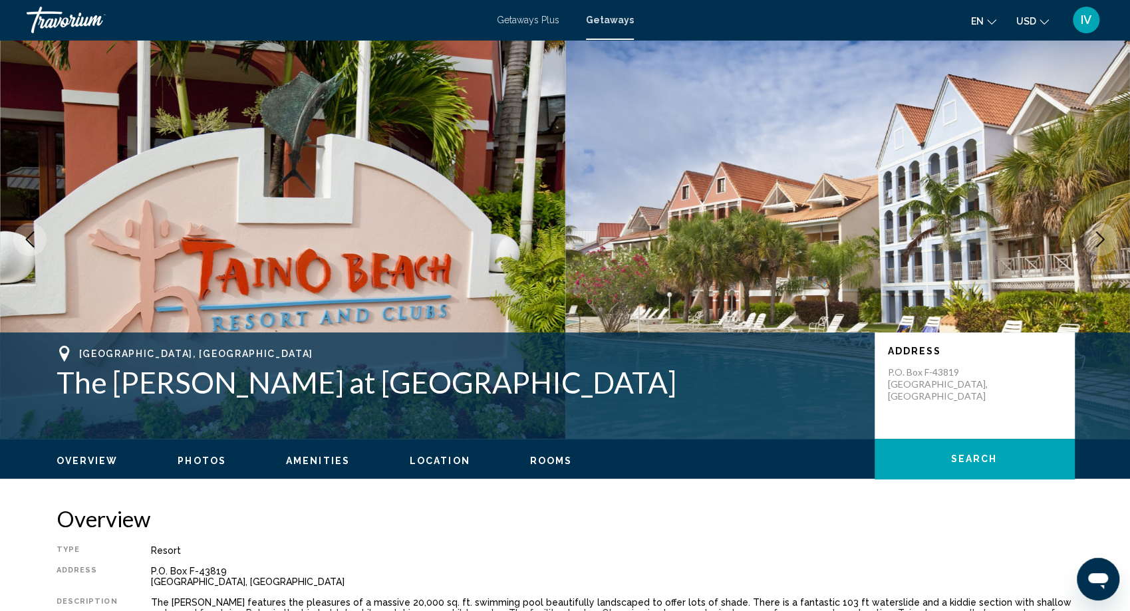
click at [1098, 247] on button "Next image" at bounding box center [1099, 239] width 33 height 33
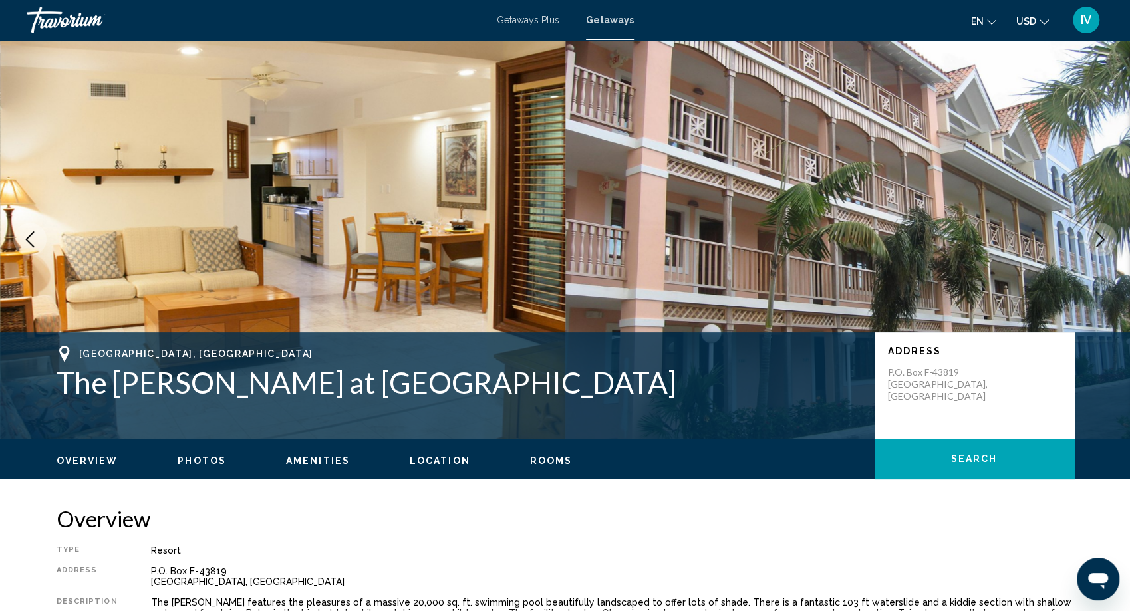
click at [1098, 247] on button "Next image" at bounding box center [1099, 239] width 33 height 33
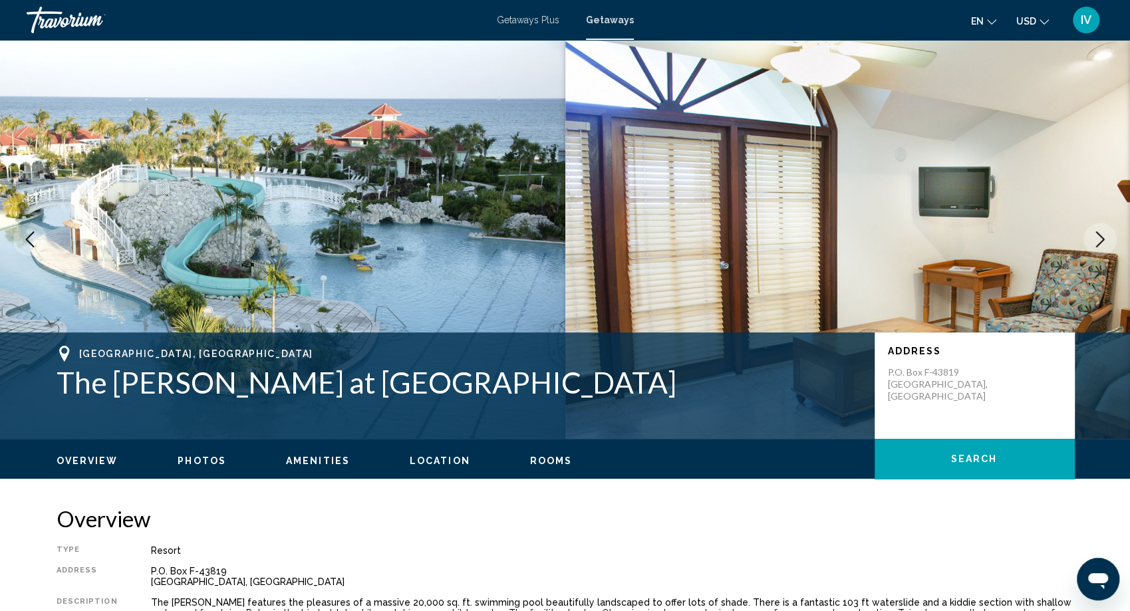
click at [1098, 247] on button "Next image" at bounding box center [1099, 239] width 33 height 33
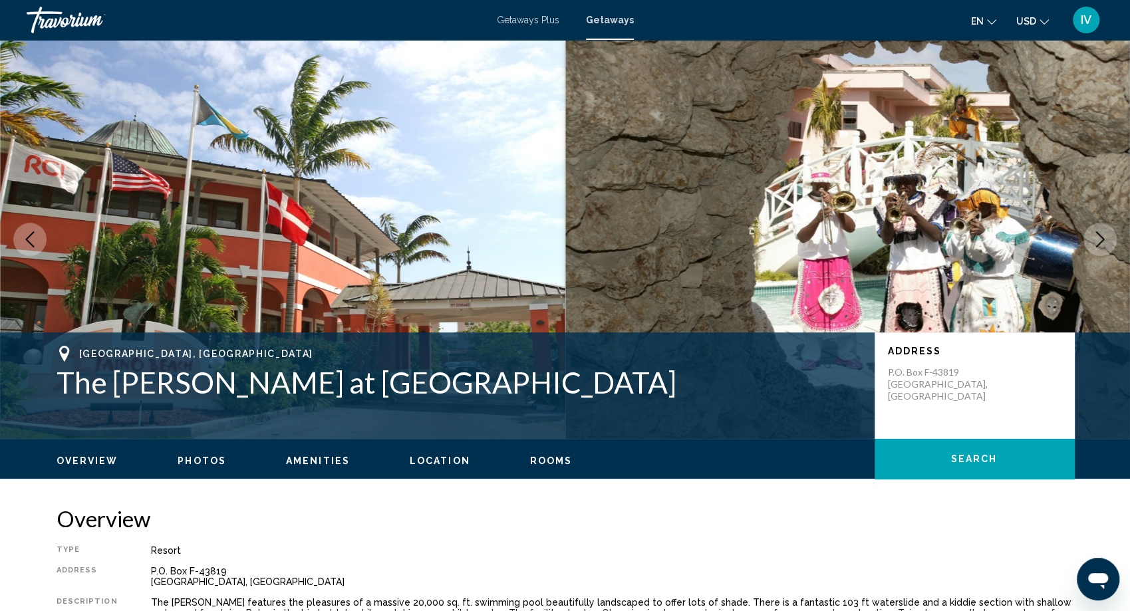
click at [1098, 247] on button "Next image" at bounding box center [1099, 239] width 33 height 33
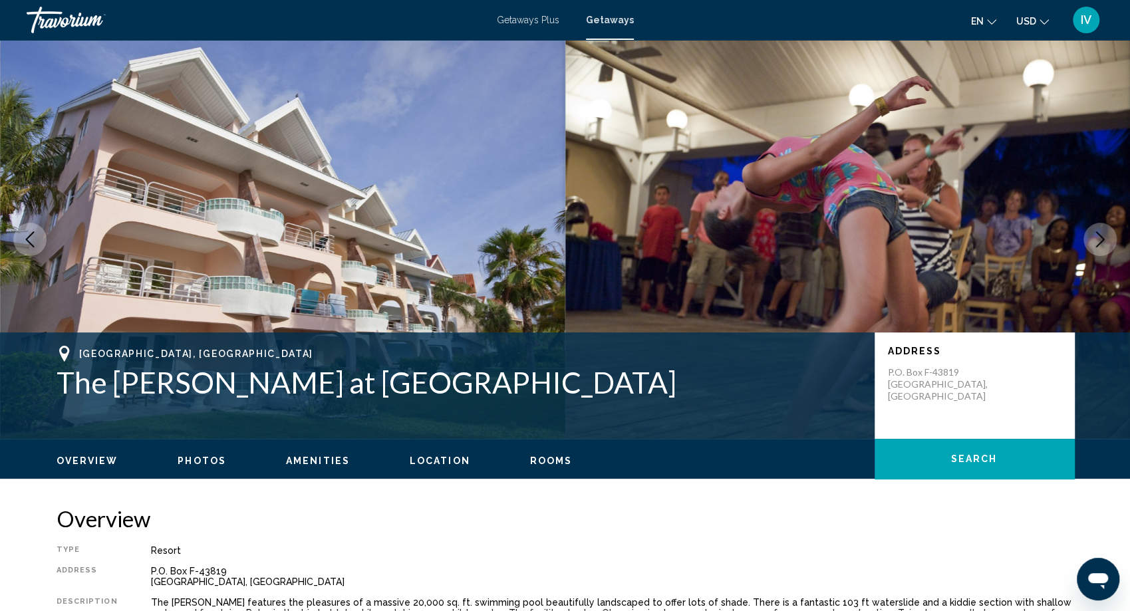
click at [1098, 247] on button "Next image" at bounding box center [1099, 239] width 33 height 33
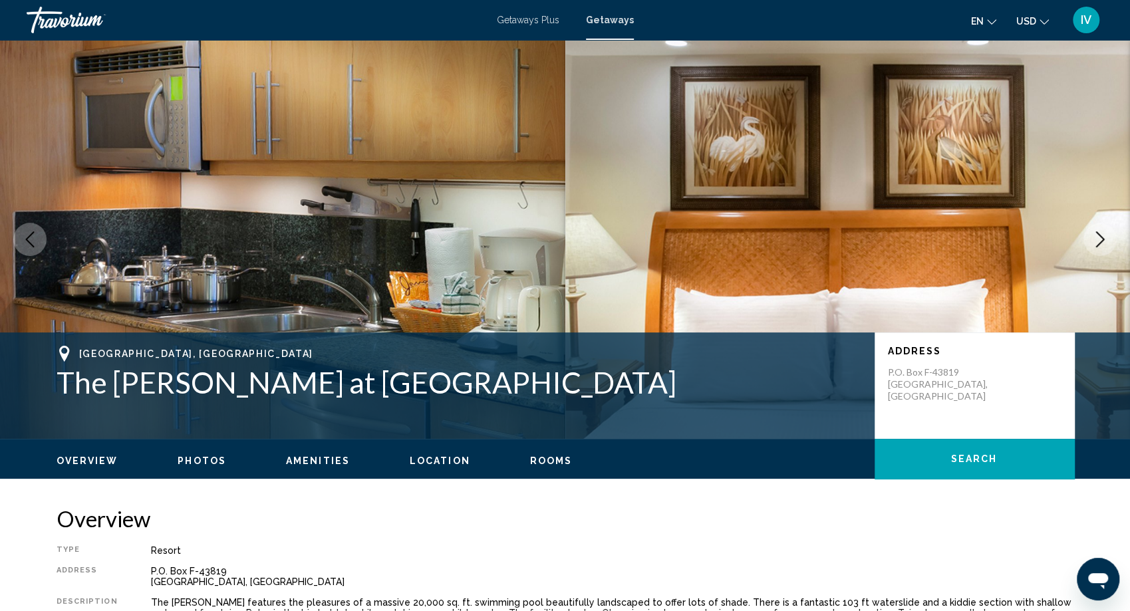
click at [1098, 247] on button "Next image" at bounding box center [1099, 239] width 33 height 33
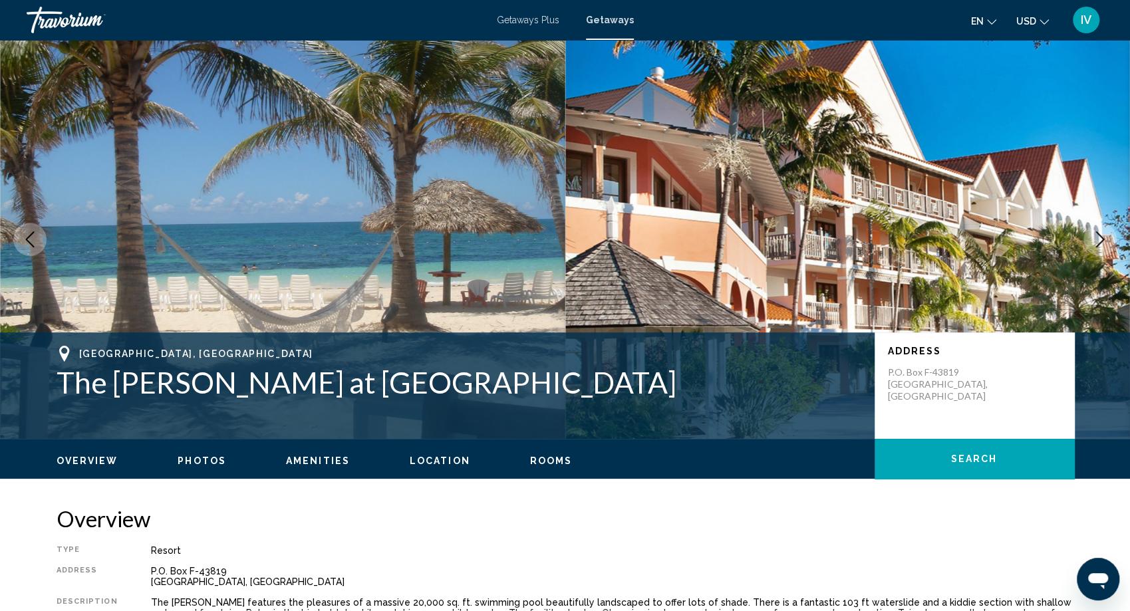
click at [1098, 247] on button "Next image" at bounding box center [1099, 239] width 33 height 33
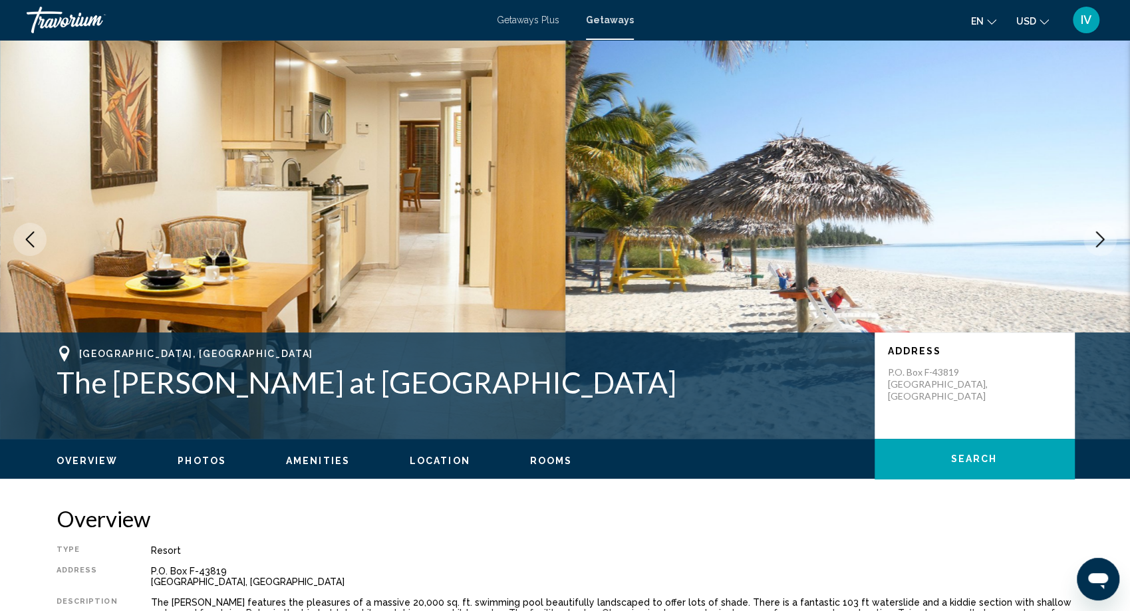
click at [1098, 247] on button "Next image" at bounding box center [1099, 239] width 33 height 33
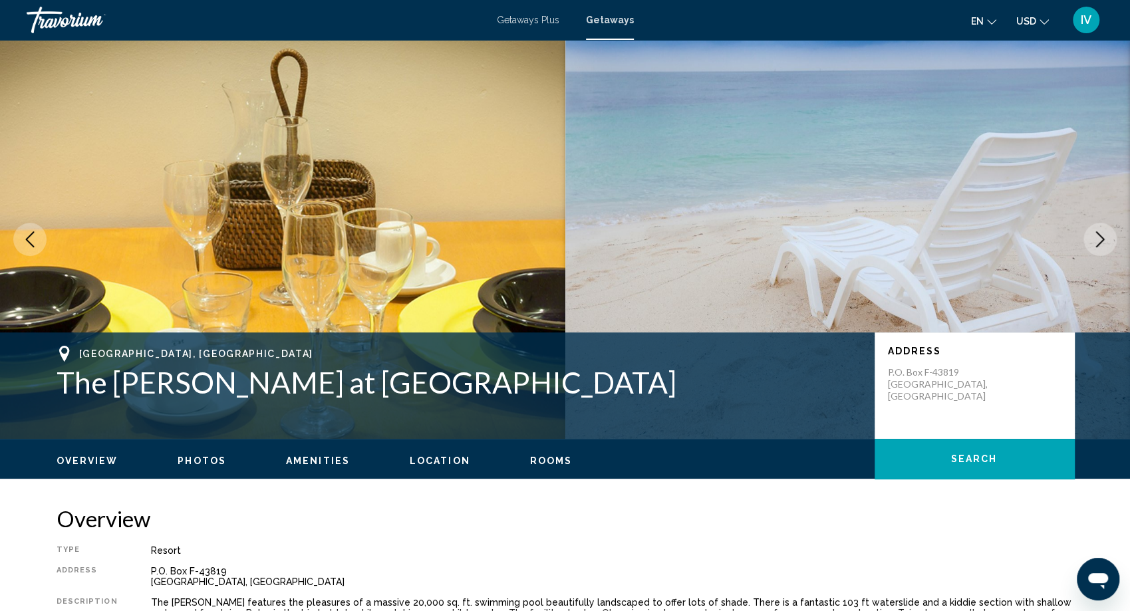
click at [1098, 247] on button "Next image" at bounding box center [1099, 239] width 33 height 33
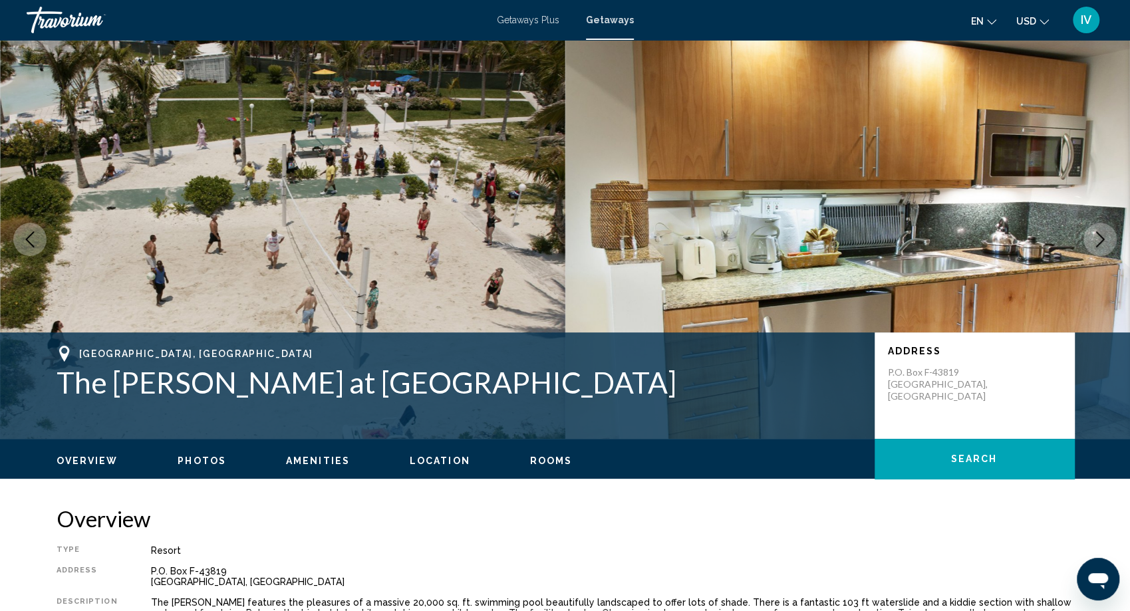
click at [1098, 247] on button "Next image" at bounding box center [1099, 239] width 33 height 33
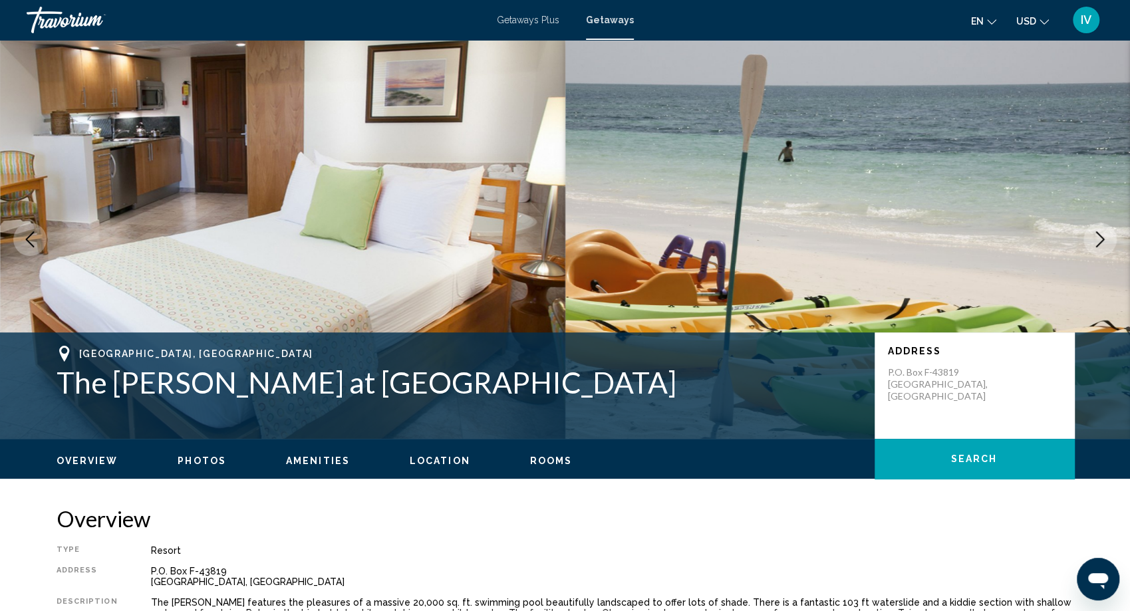
click at [1098, 247] on button "Next image" at bounding box center [1099, 239] width 33 height 33
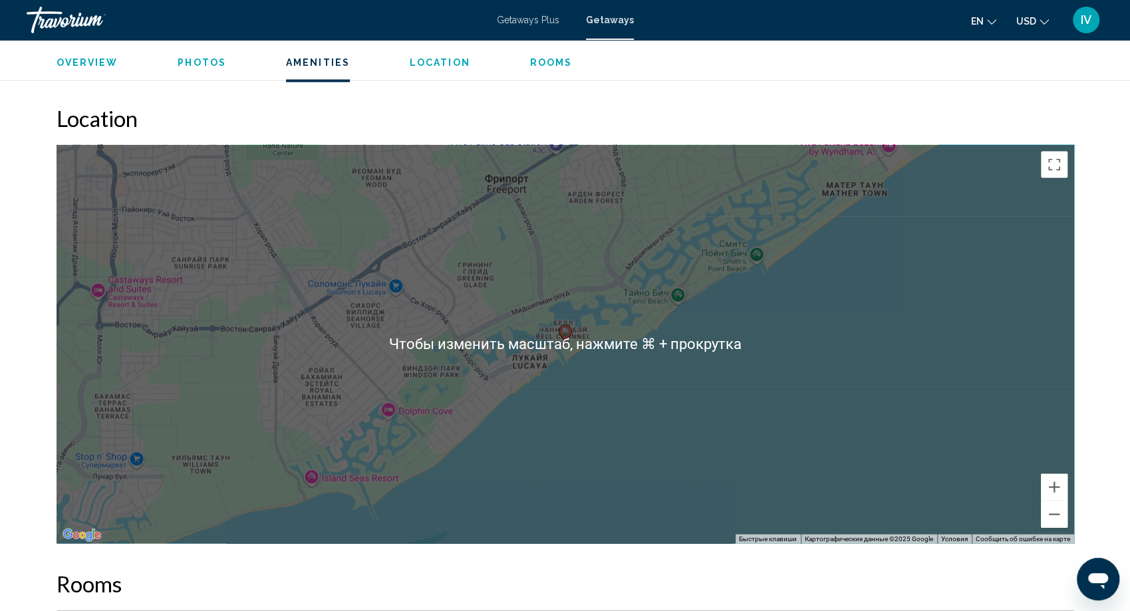
scroll to position [1654, 0]
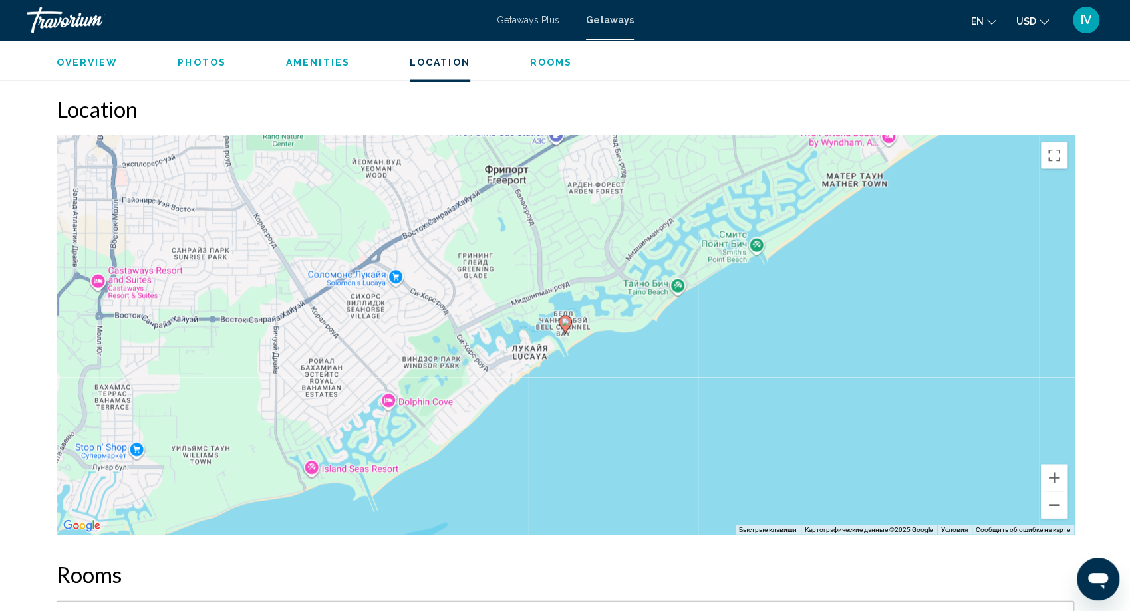
click at [1051, 507] on button "Уменьшить" at bounding box center [1054, 504] width 27 height 27
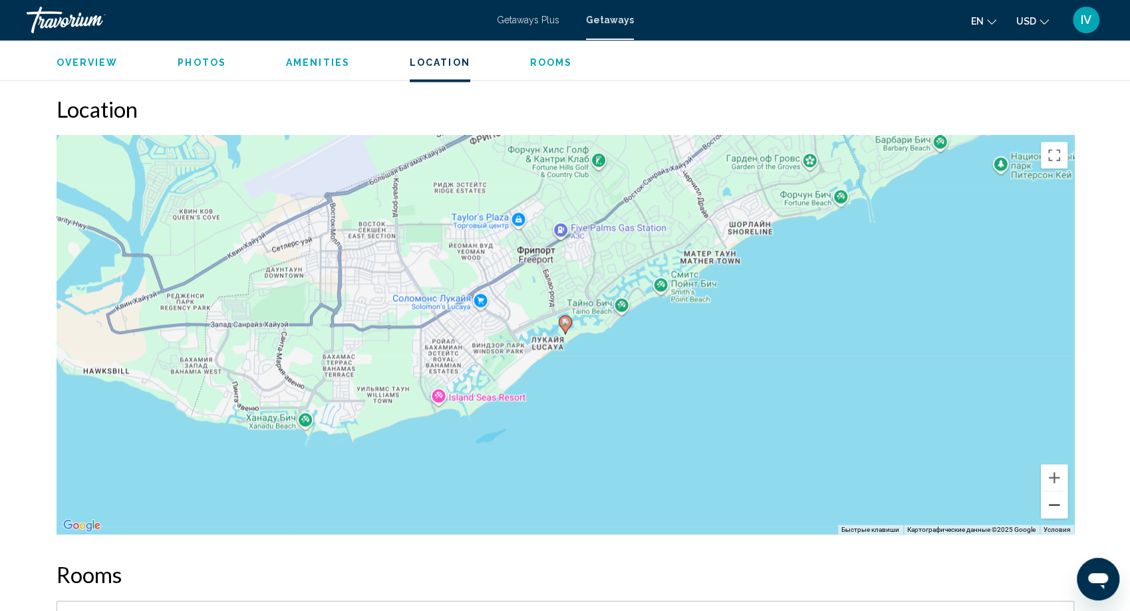
click at [1051, 507] on button "Уменьшить" at bounding box center [1054, 504] width 27 height 27
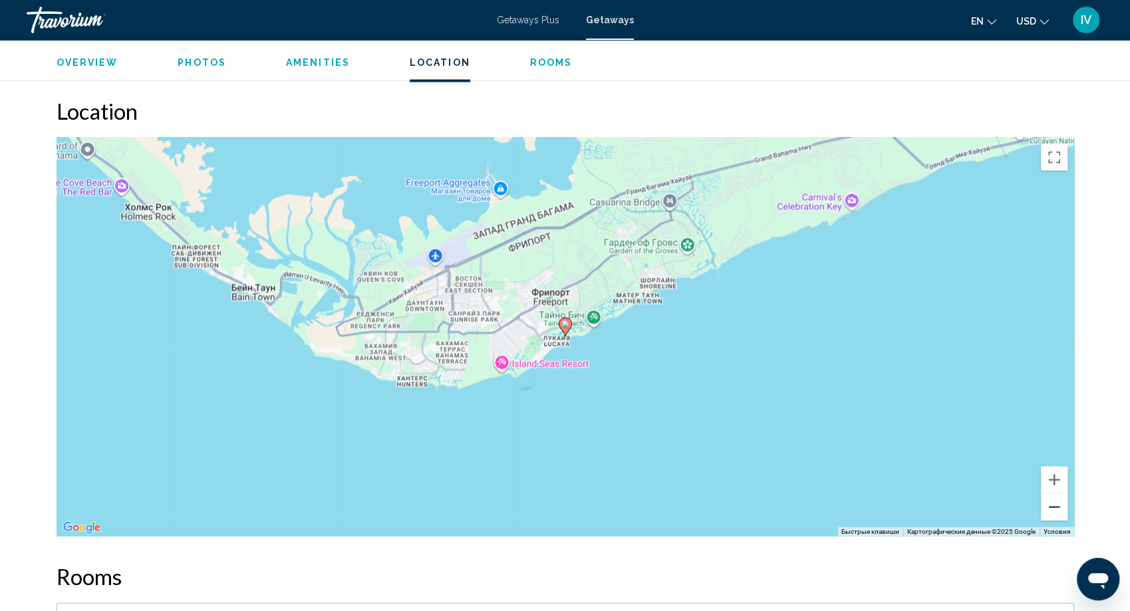
click at [1051, 507] on button "Уменьшить" at bounding box center [1054, 506] width 27 height 27
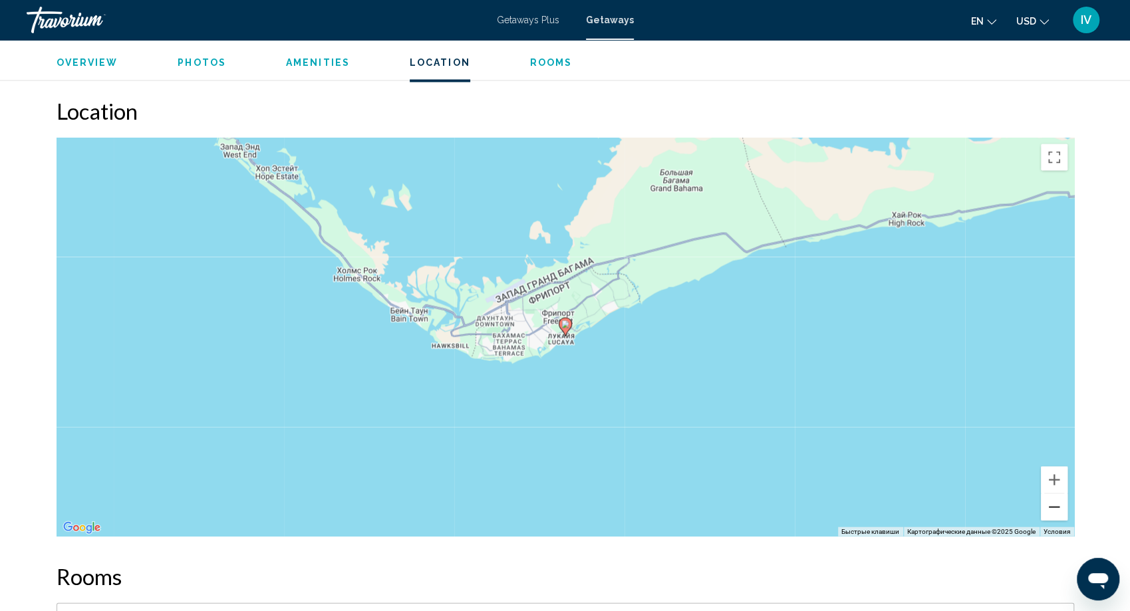
click at [1051, 507] on button "Уменьшить" at bounding box center [1054, 506] width 27 height 27
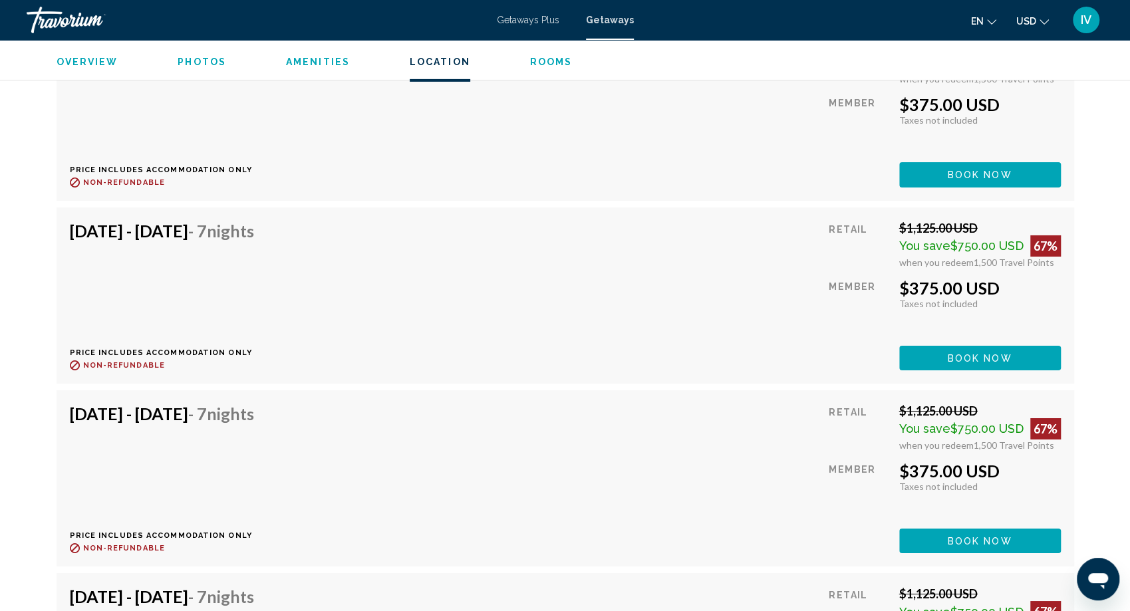
scroll to position [6582, 0]
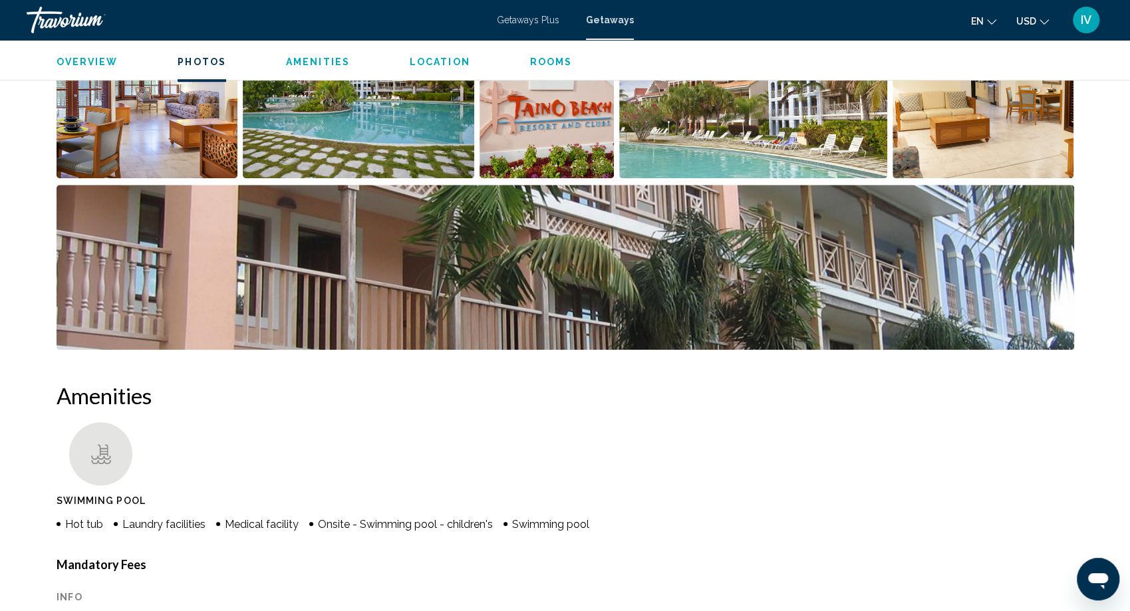
scroll to position [705, 0]
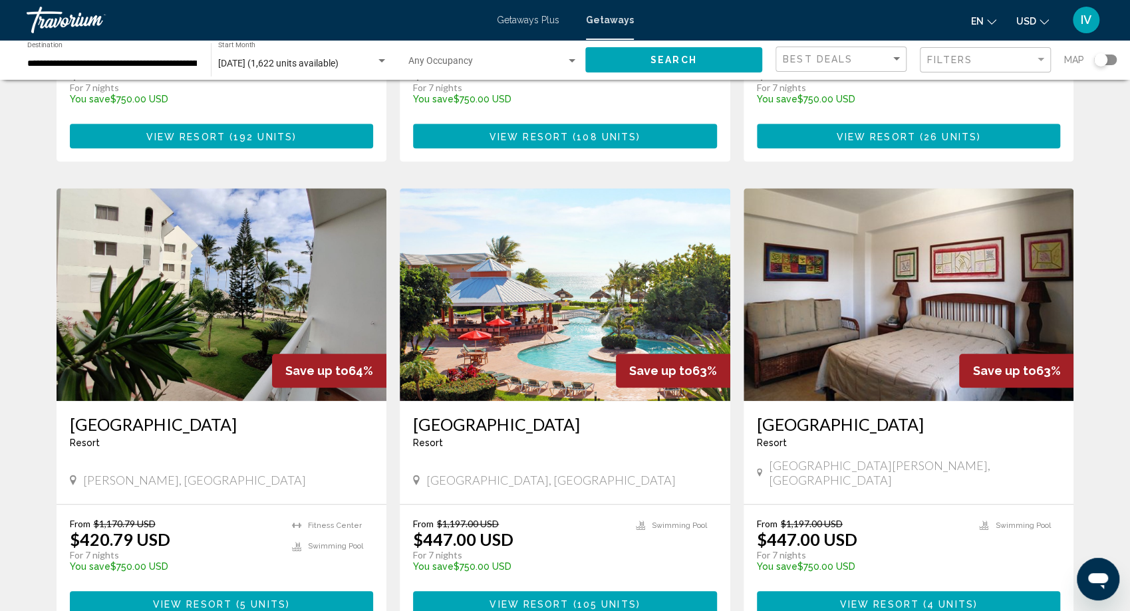
scroll to position [448, 0]
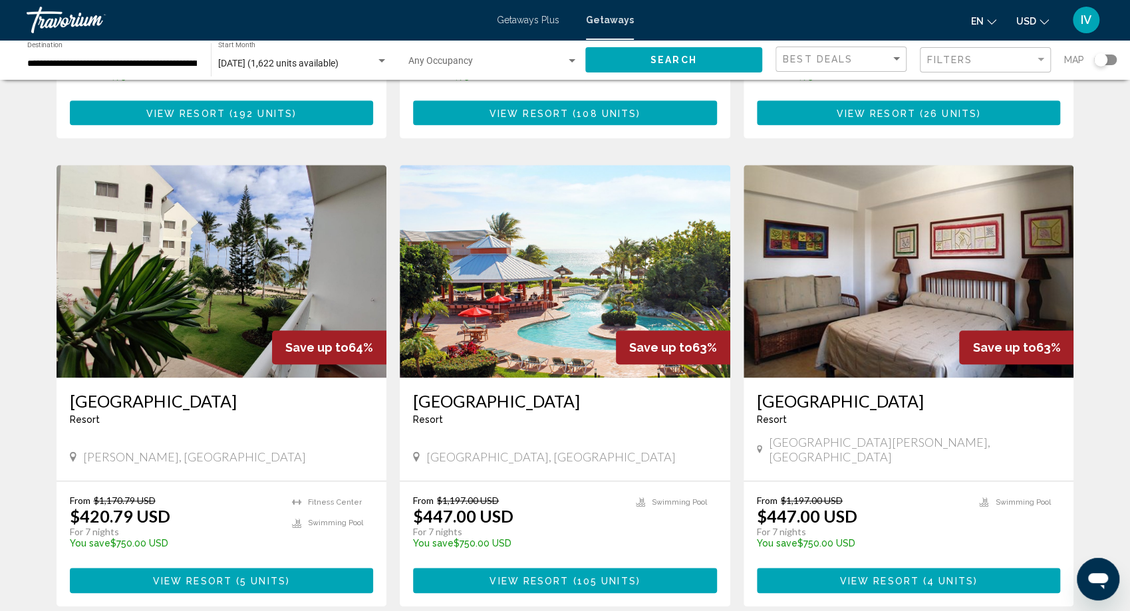
click at [579, 316] on img "Main content" at bounding box center [565, 271] width 330 height 213
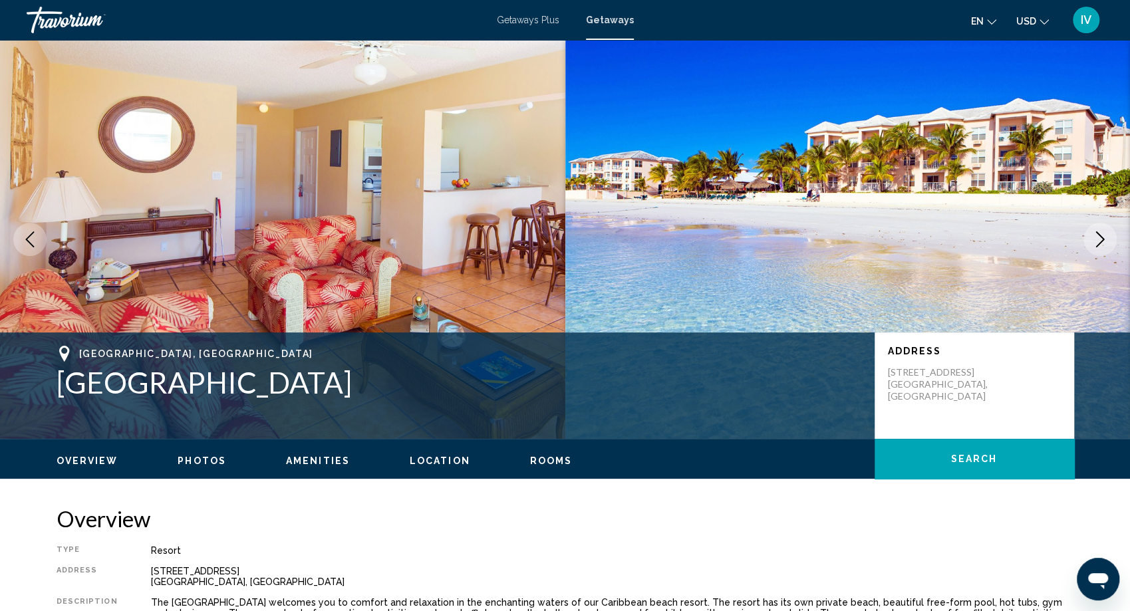
click at [1101, 244] on icon "Next image" at bounding box center [1100, 239] width 16 height 16
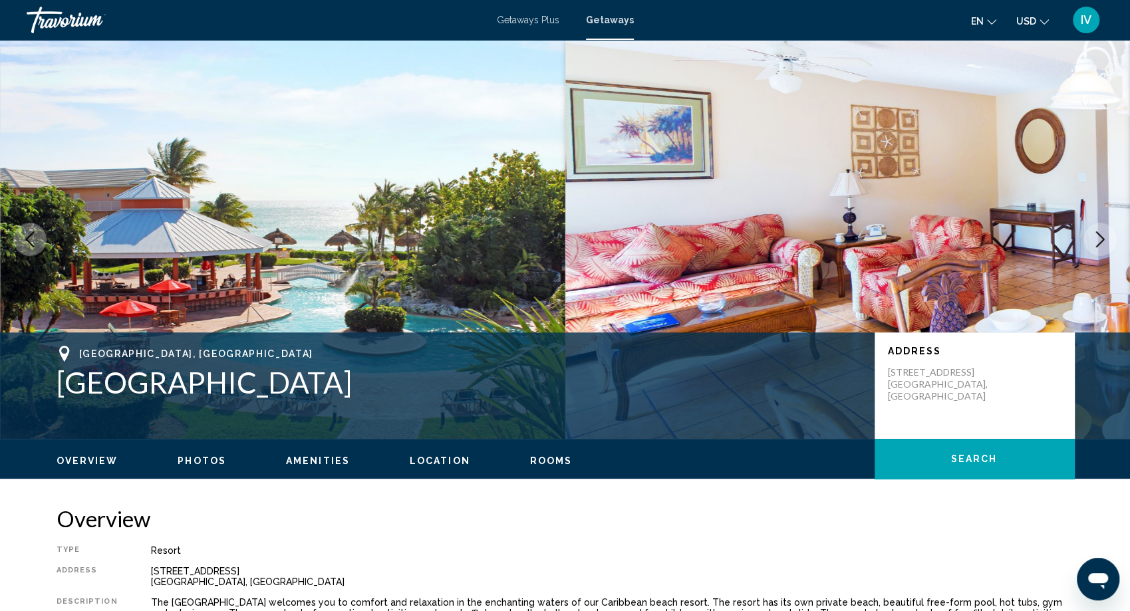
click at [1101, 244] on icon "Next image" at bounding box center [1100, 239] width 16 height 16
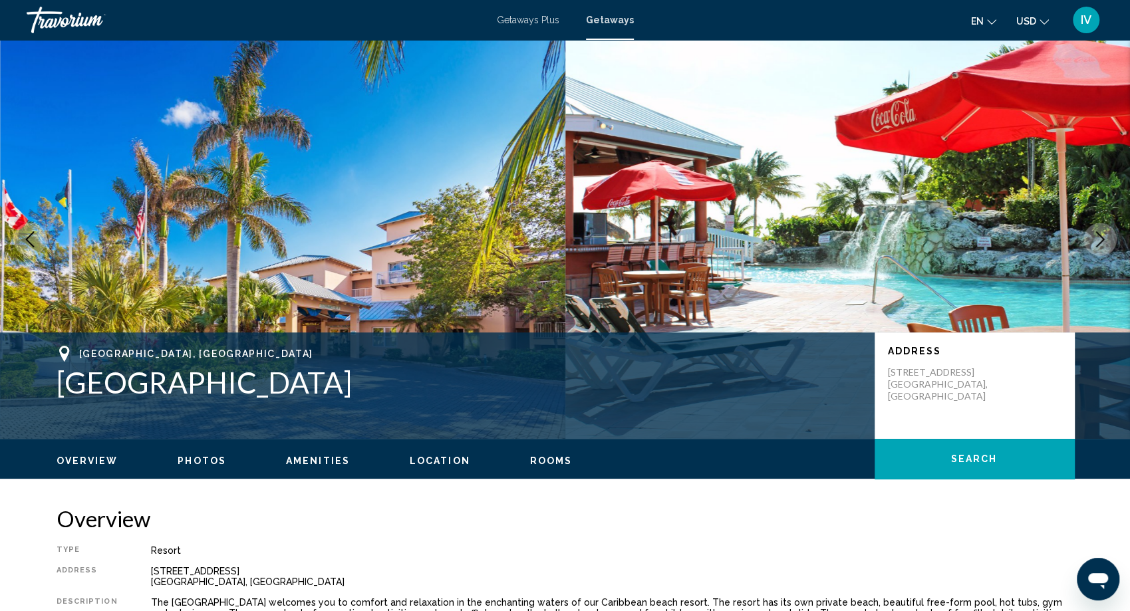
click at [1101, 244] on icon "Next image" at bounding box center [1100, 239] width 16 height 16
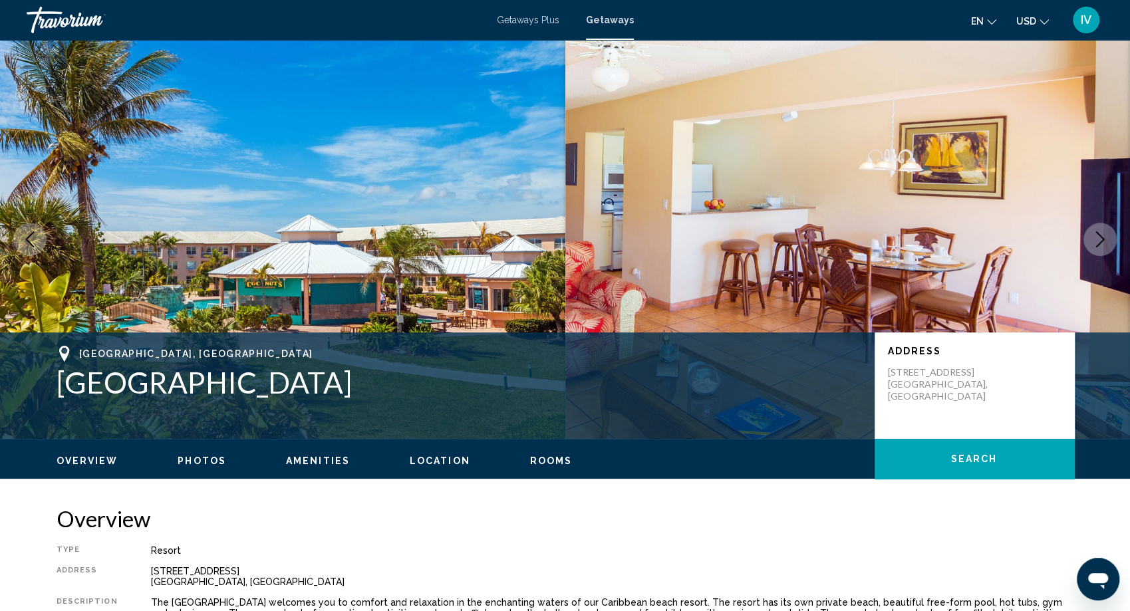
click at [1101, 244] on icon "Next image" at bounding box center [1100, 239] width 16 height 16
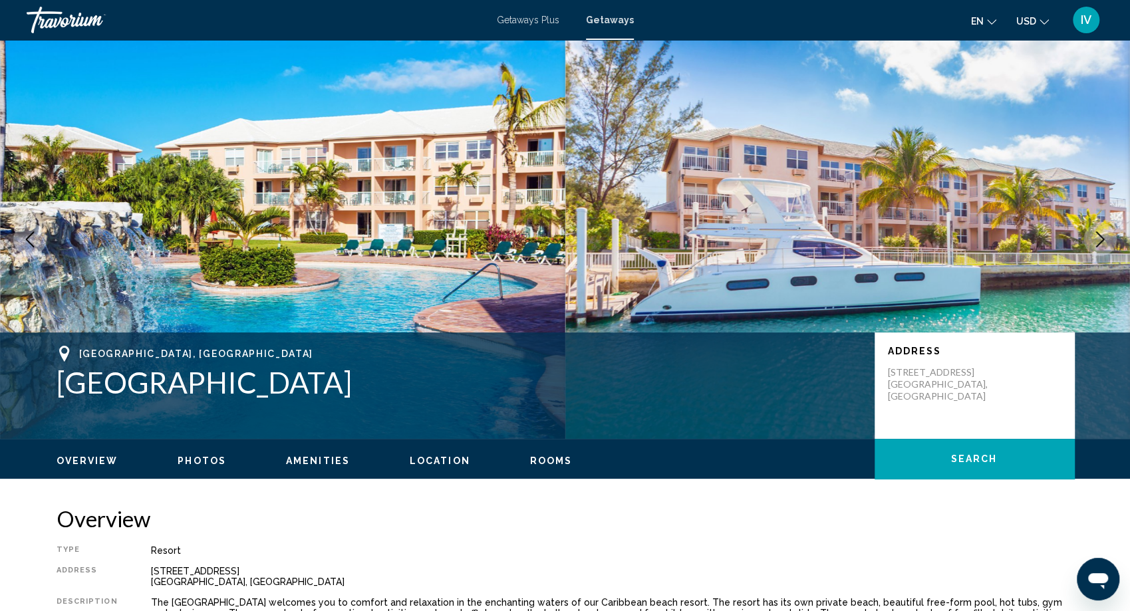
click at [1101, 244] on icon "Next image" at bounding box center [1100, 239] width 16 height 16
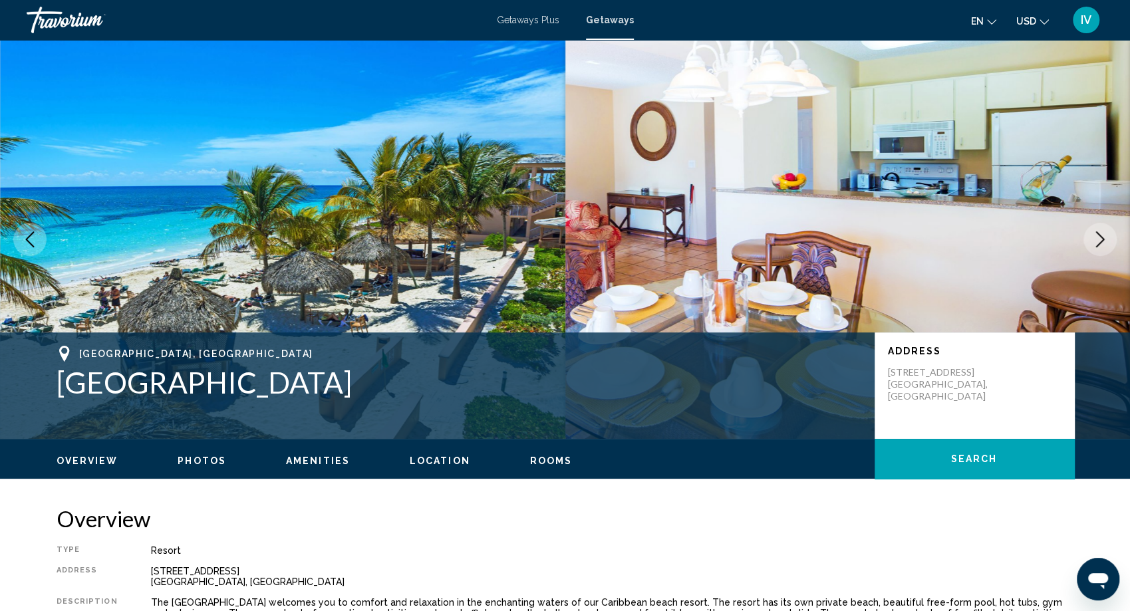
click at [1101, 244] on icon "Next image" at bounding box center [1100, 239] width 16 height 16
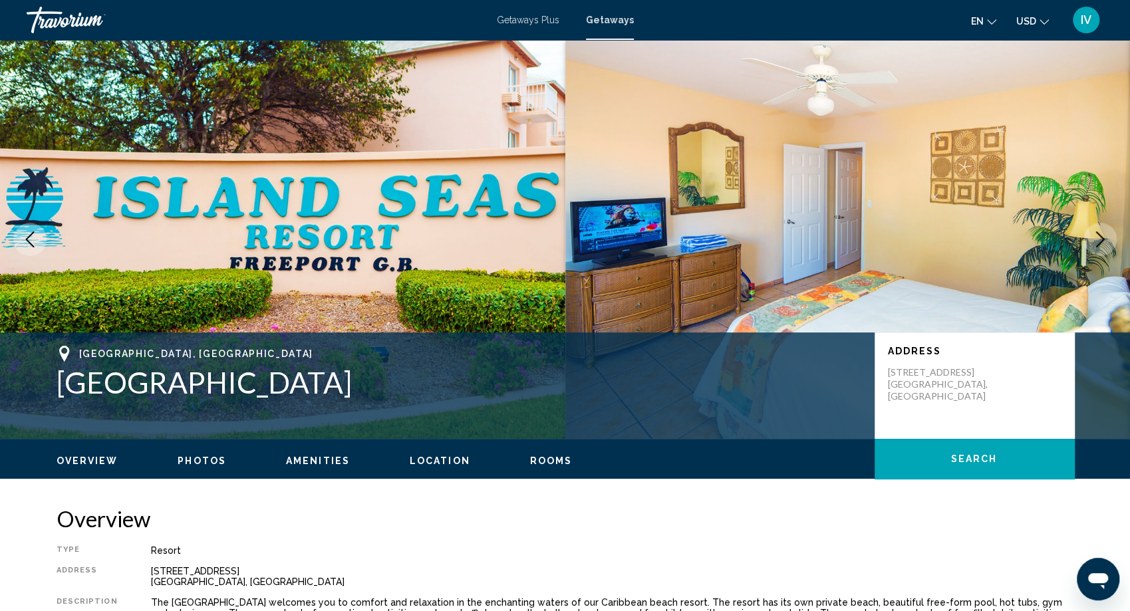
click at [1101, 244] on icon "Next image" at bounding box center [1100, 239] width 16 height 16
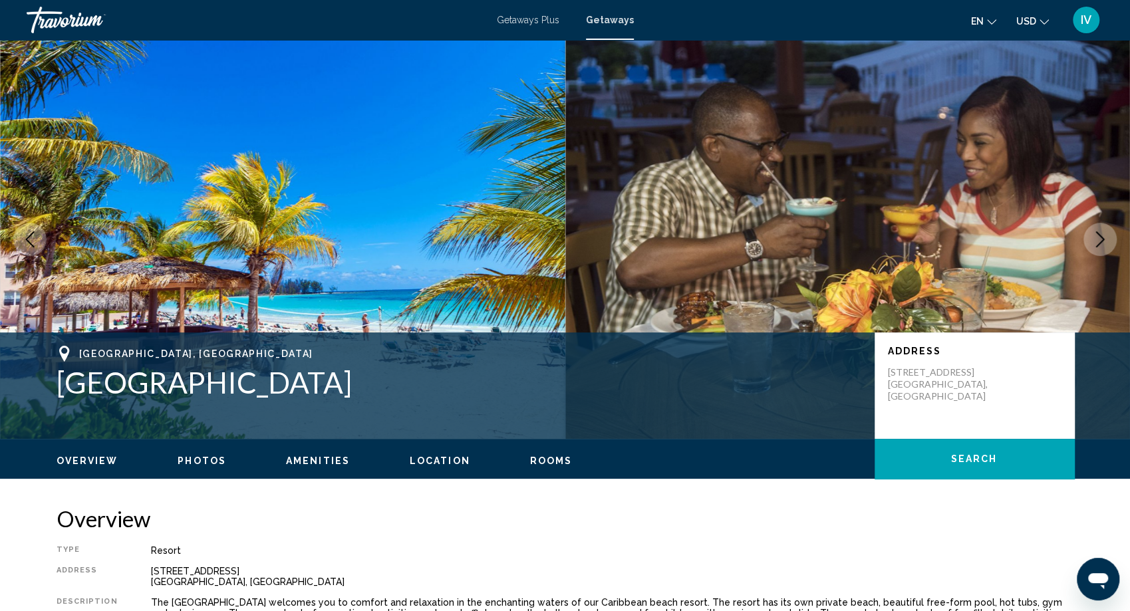
click at [1101, 244] on icon "Next image" at bounding box center [1100, 239] width 16 height 16
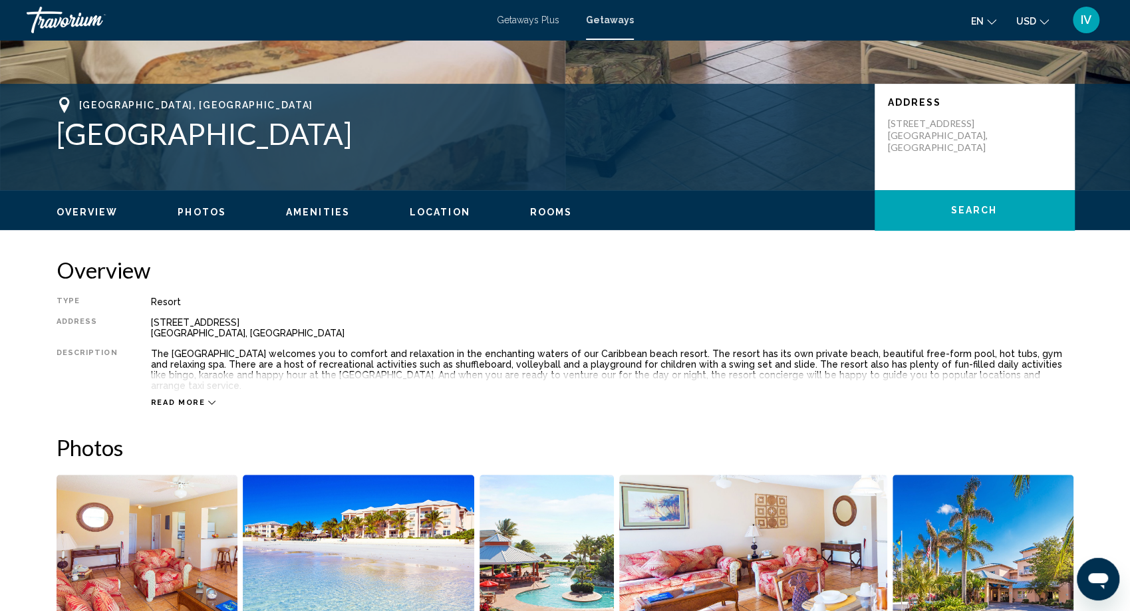
scroll to position [327, 0]
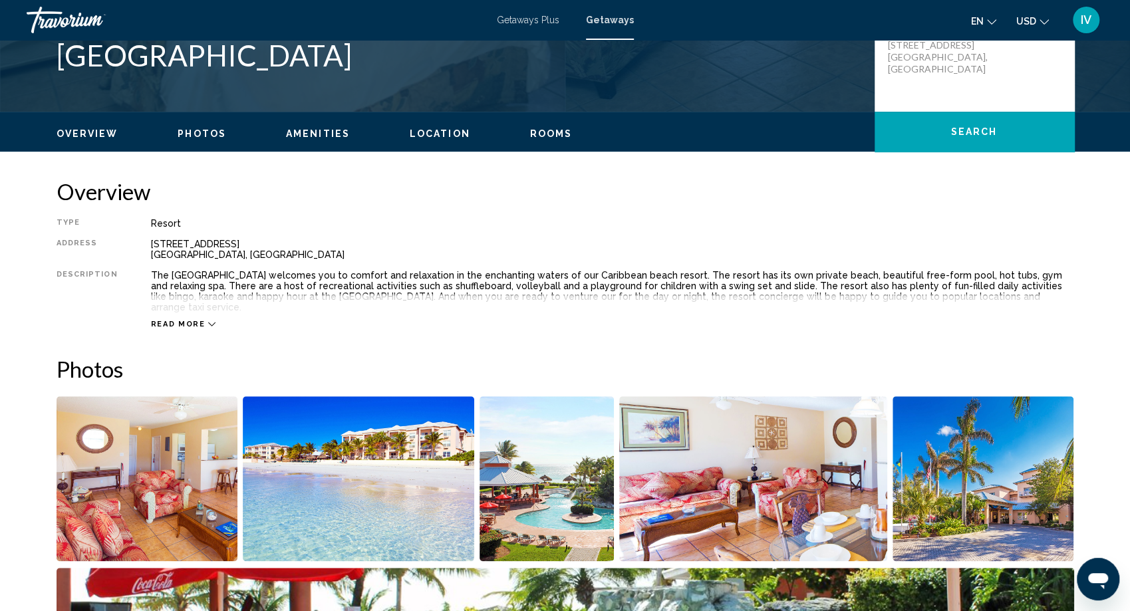
click at [208, 321] on icon "Main content" at bounding box center [211, 324] width 7 height 7
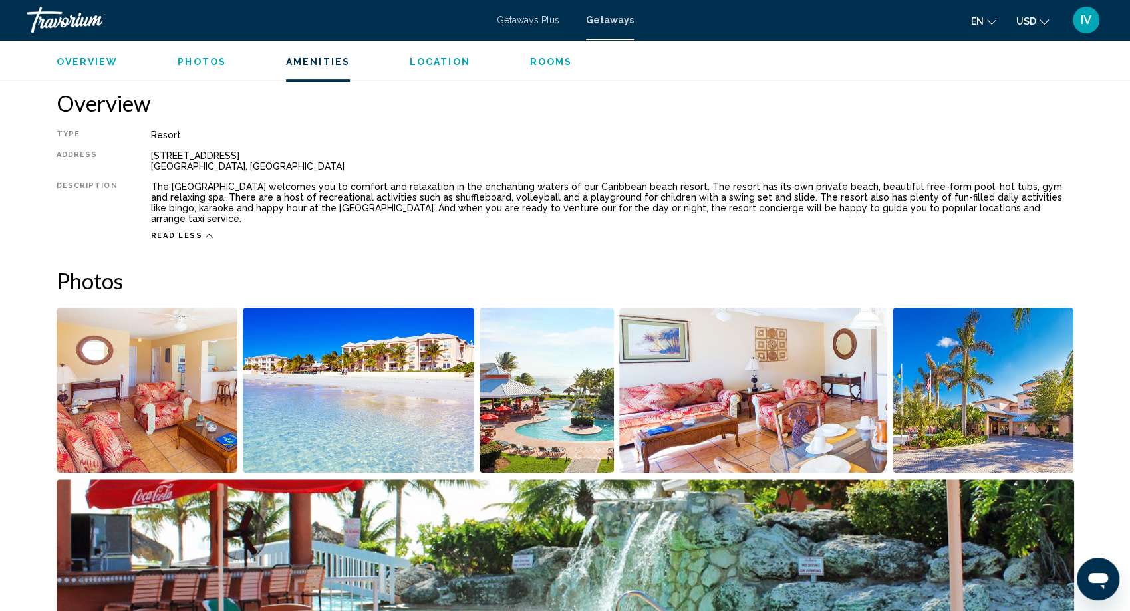
scroll to position [0, 0]
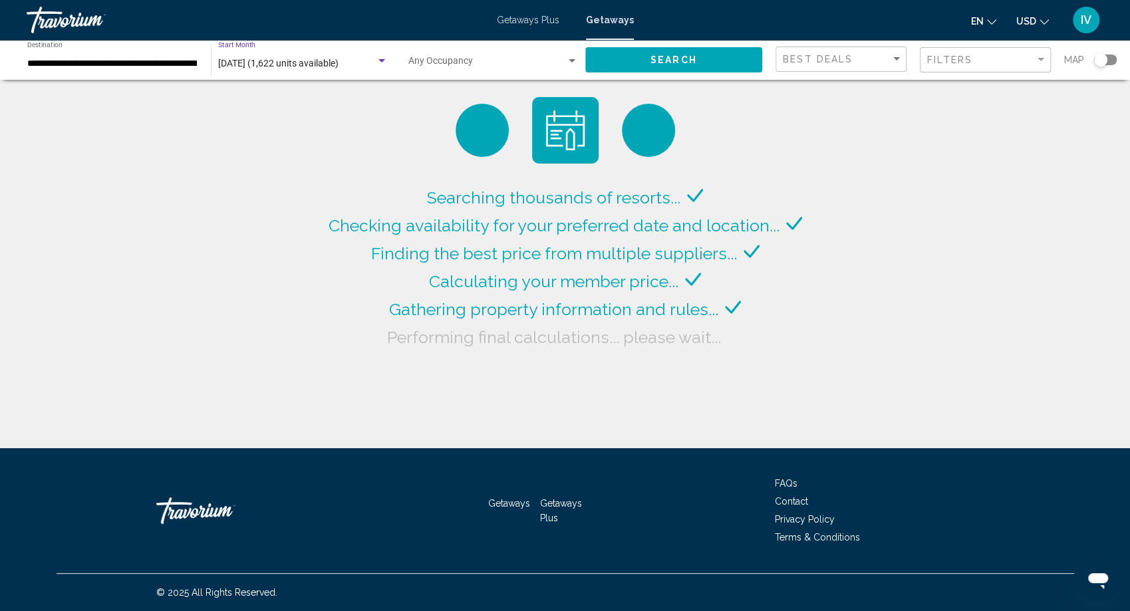
click at [384, 63] on div "Search widget" at bounding box center [382, 61] width 12 height 11
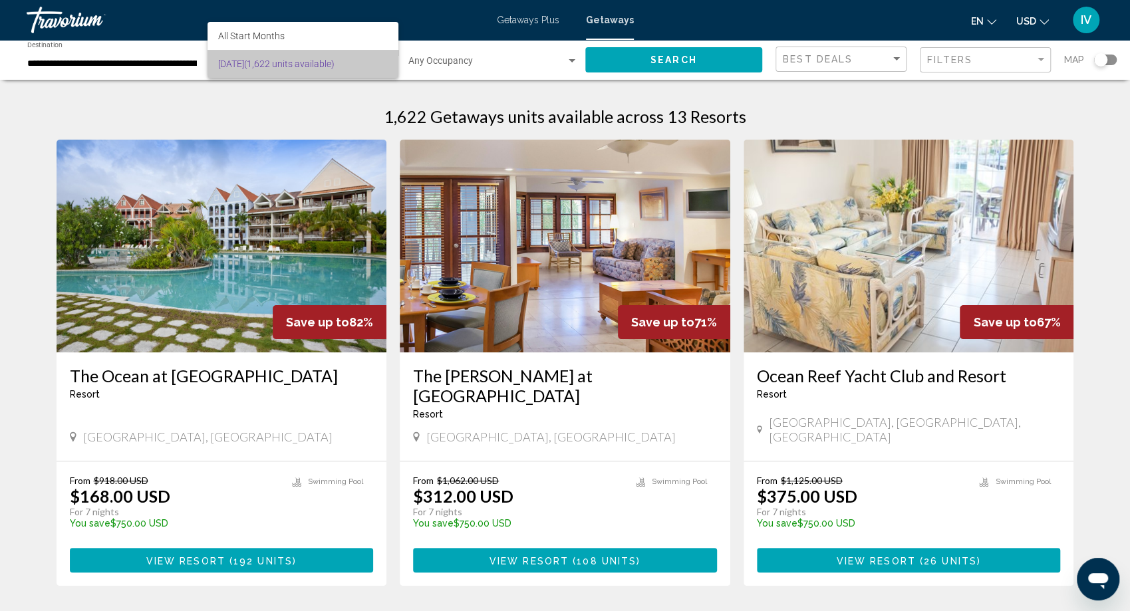
click at [384, 63] on span "[DATE] (1,622 units available)" at bounding box center [303, 64] width 170 height 28
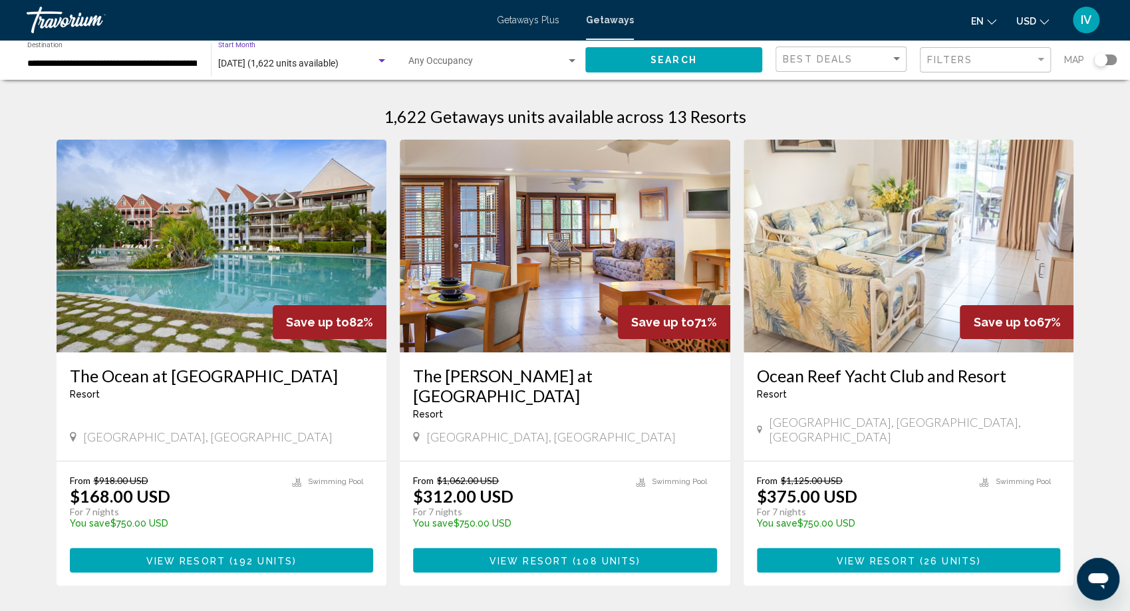
click at [555, 66] on span "Search widget" at bounding box center [487, 64] width 158 height 11
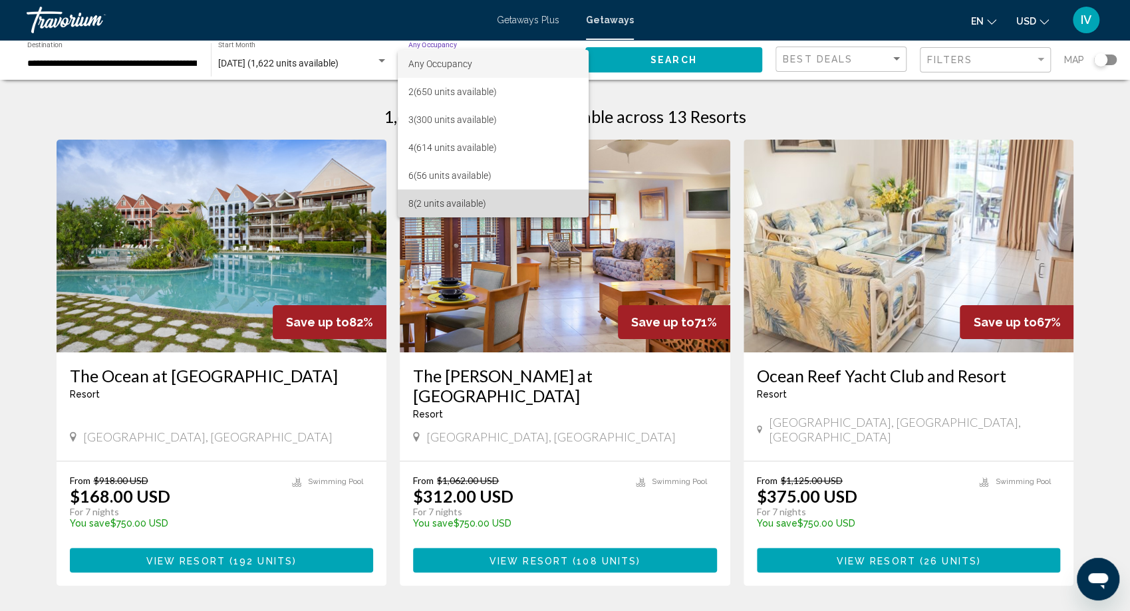
click at [477, 204] on span "8 (2 units available)" at bounding box center [493, 204] width 170 height 28
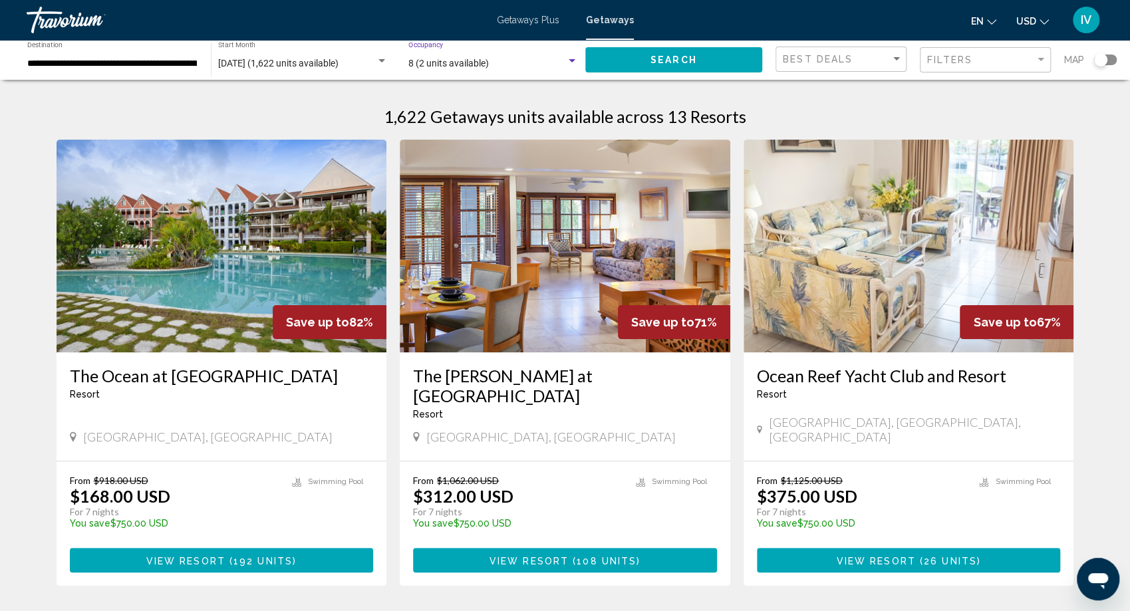
click at [682, 61] on span "Search" at bounding box center [673, 60] width 47 height 11
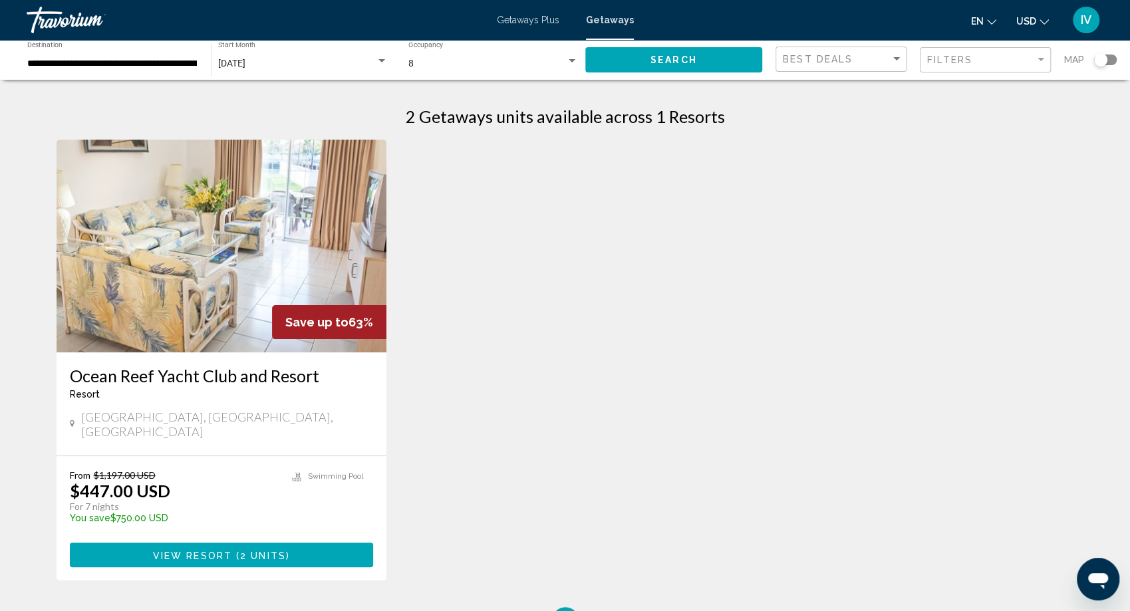
click at [372, 251] on img "Main content" at bounding box center [222, 246] width 330 height 213
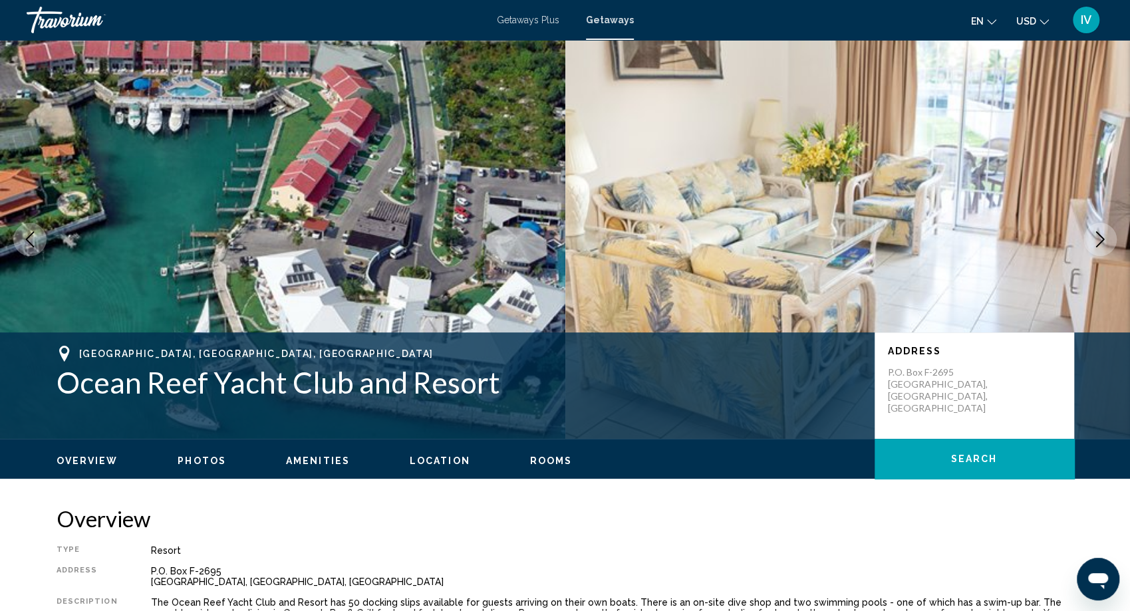
click at [1098, 236] on icon "Next image" at bounding box center [1100, 239] width 16 height 16
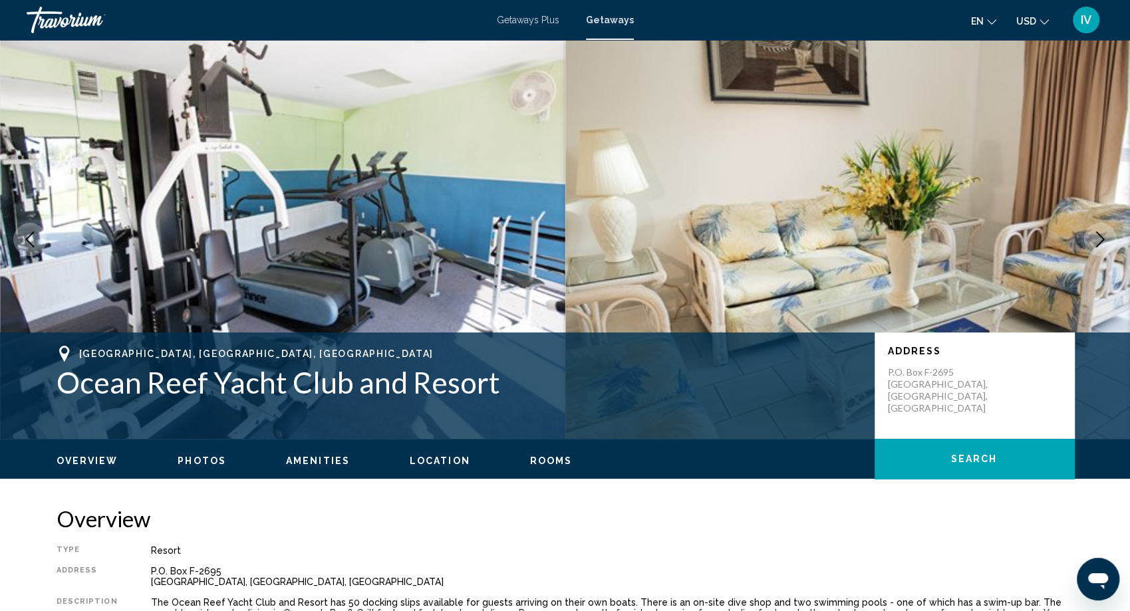
click at [1098, 236] on icon "Next image" at bounding box center [1100, 239] width 16 height 16
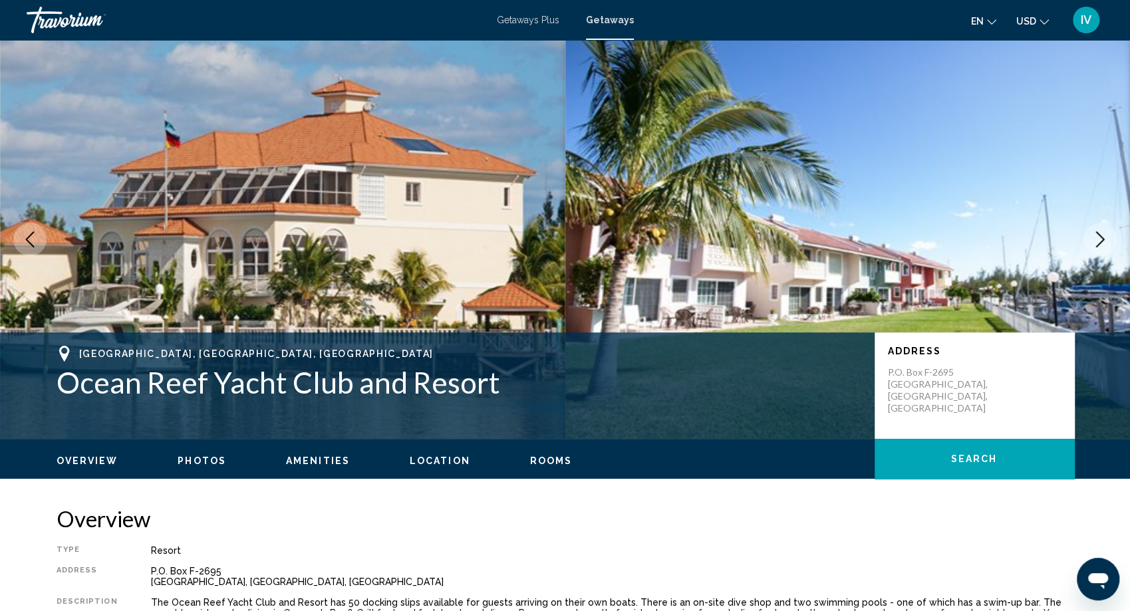
click at [1098, 236] on icon "Next image" at bounding box center [1100, 239] width 16 height 16
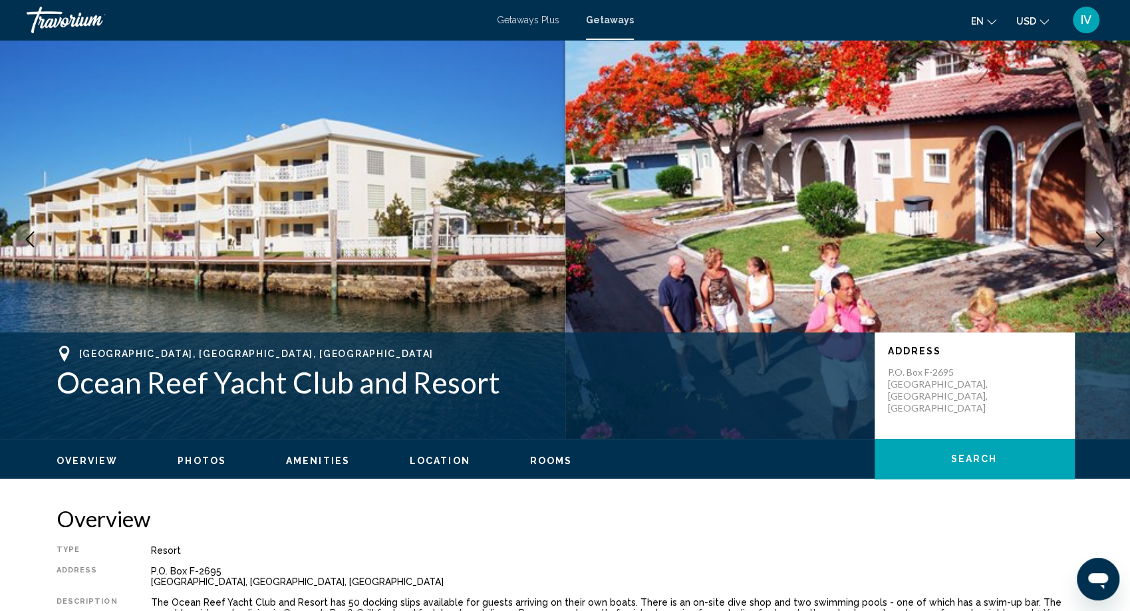
click at [1098, 236] on icon "Next image" at bounding box center [1100, 239] width 16 height 16
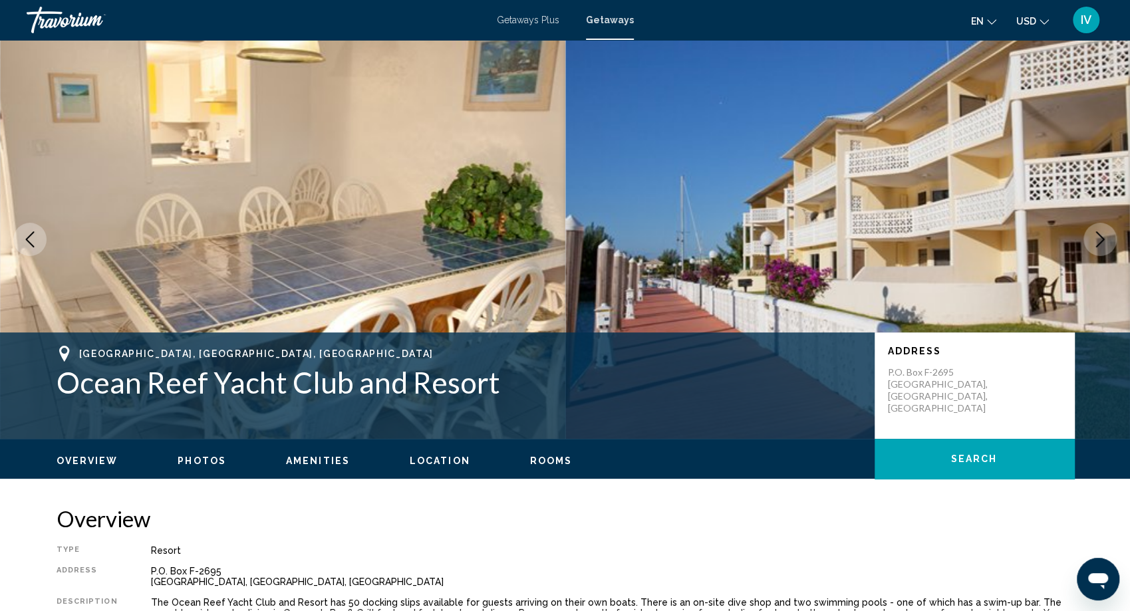
click at [1098, 236] on icon "Next image" at bounding box center [1100, 239] width 16 height 16
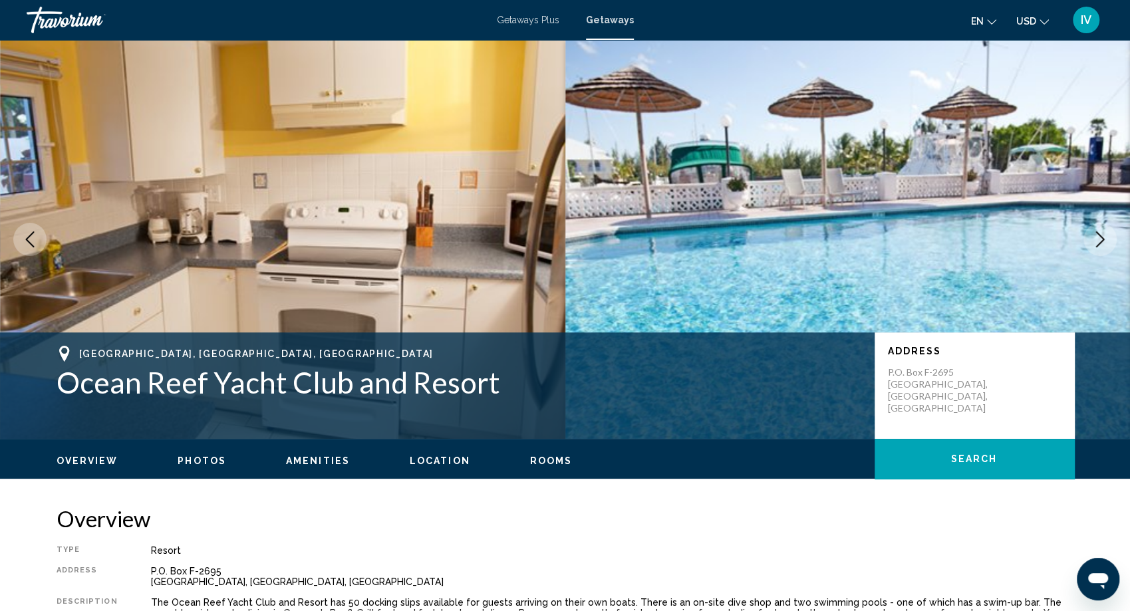
click at [1098, 236] on icon "Next image" at bounding box center [1100, 239] width 16 height 16
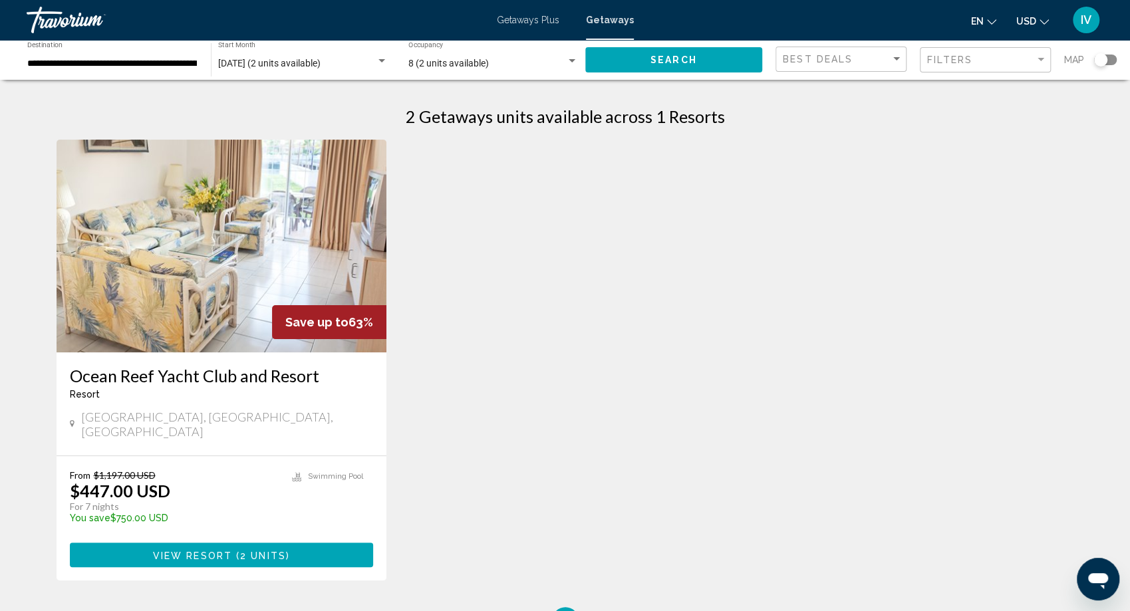
click at [521, 69] on div "8 (2 units available) Occupancy Any Occupancy" at bounding box center [493, 60] width 170 height 37
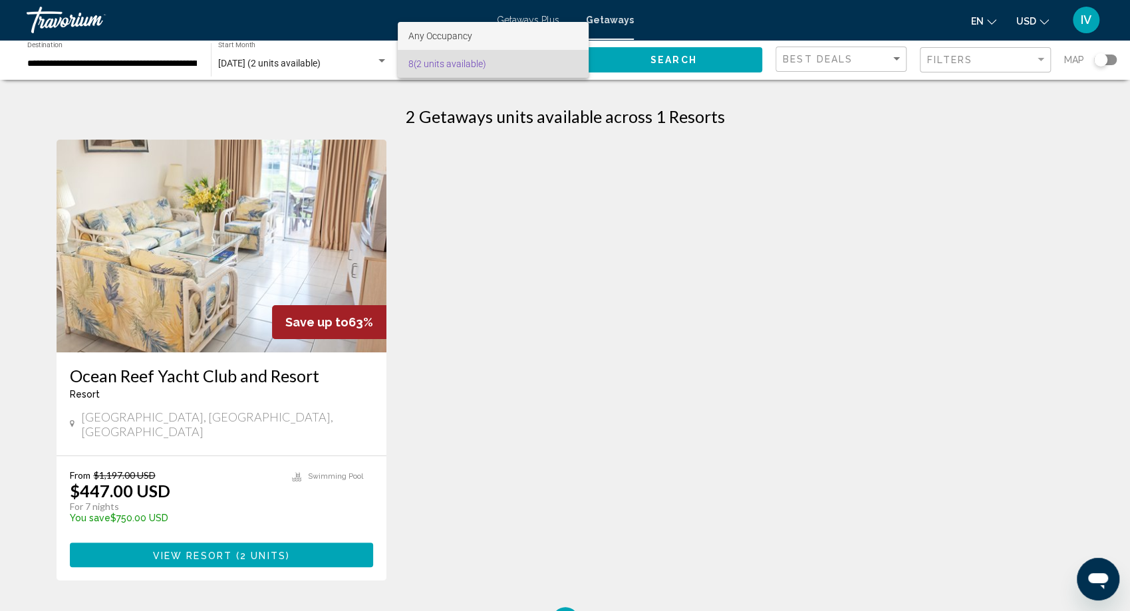
click at [495, 40] on span "Any Occupancy" at bounding box center [493, 36] width 170 height 28
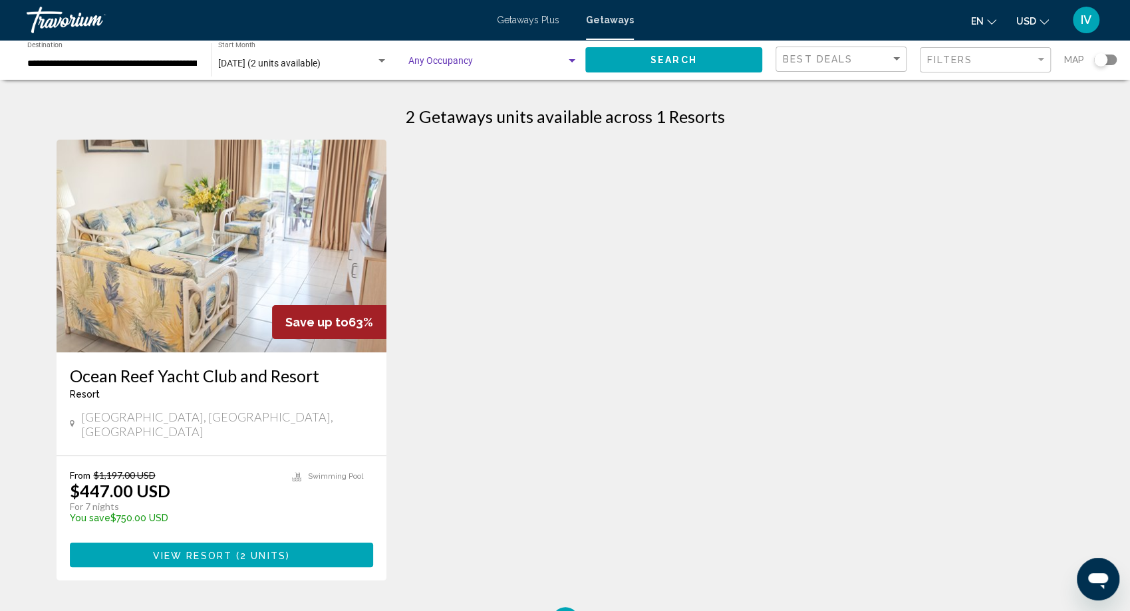
click at [568, 57] on div "Search widget" at bounding box center [572, 61] width 12 height 11
click at [419, 91] on span "8 (2 units available)" at bounding box center [493, 92] width 170 height 28
click at [438, 69] on div "8 (2 units available) Occupancy Any Occupancy" at bounding box center [493, 60] width 170 height 37
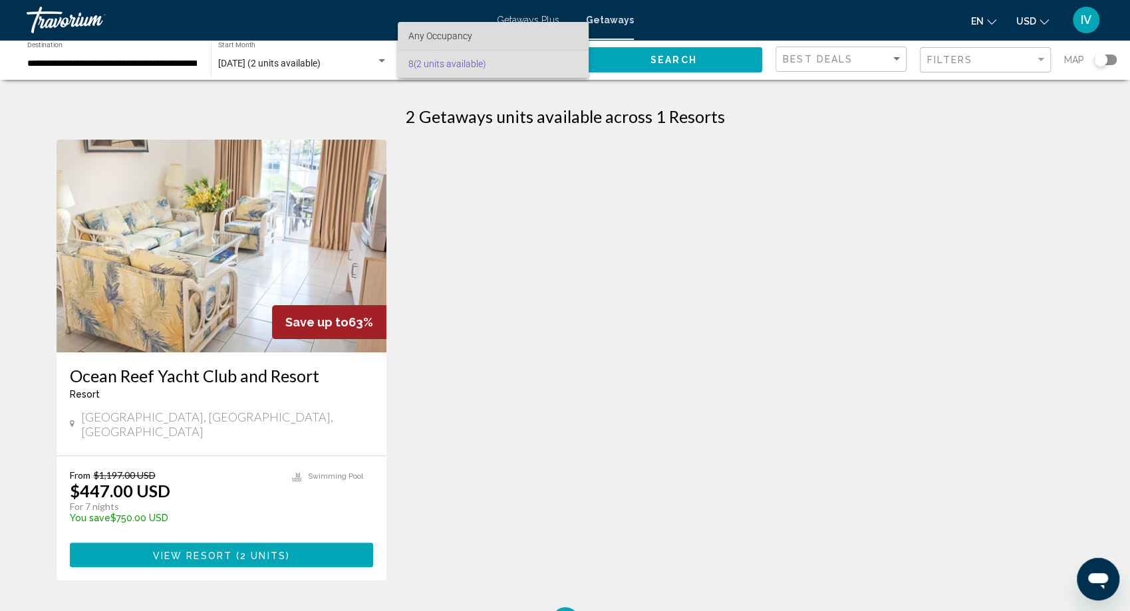
click at [448, 39] on span "Any Occupancy" at bounding box center [440, 36] width 64 height 11
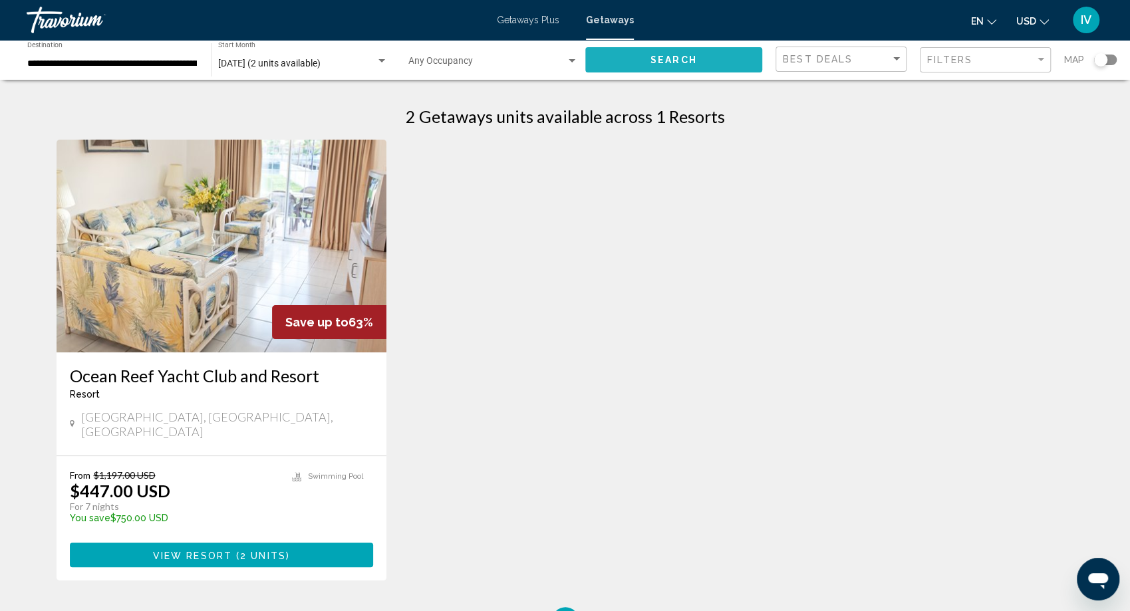
click at [742, 59] on button "Search" at bounding box center [674, 59] width 178 height 25
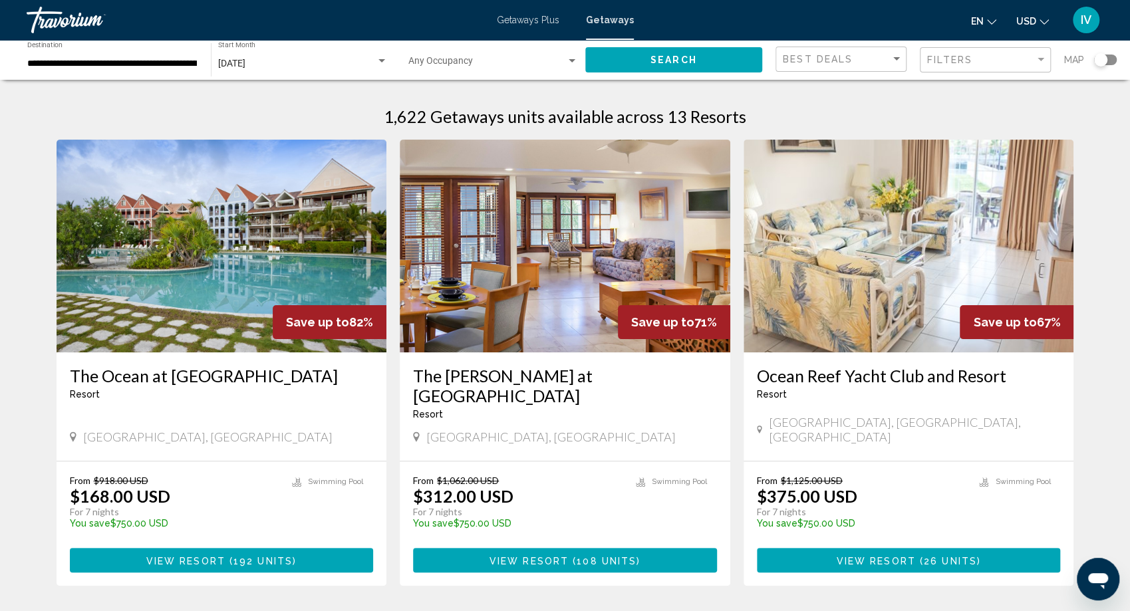
click at [569, 58] on div "Search widget" at bounding box center [572, 61] width 12 height 11
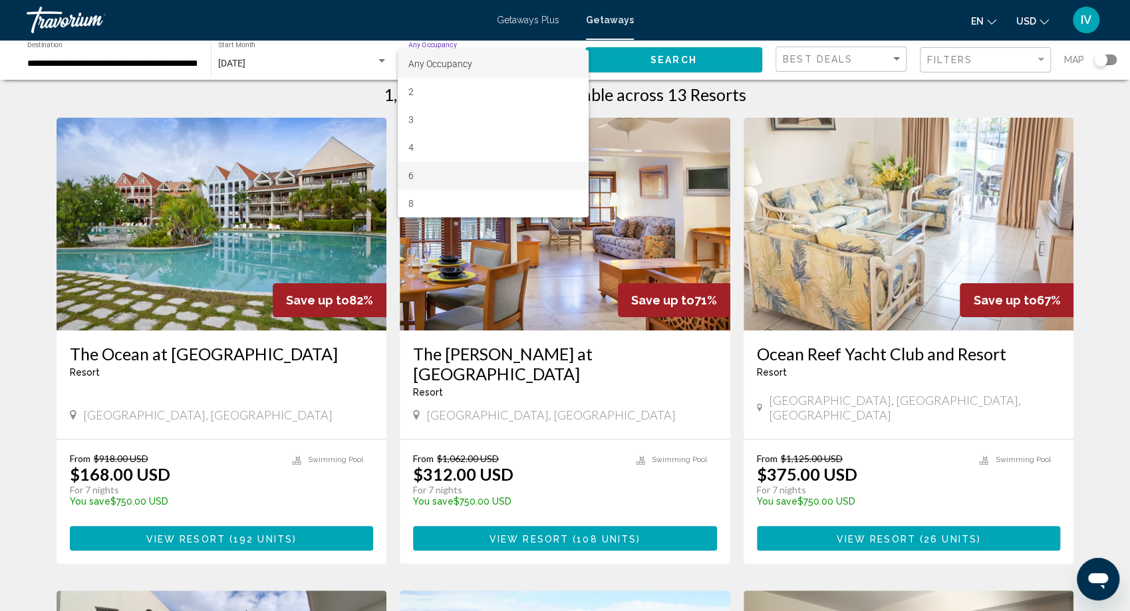
scroll to position [21, 0]
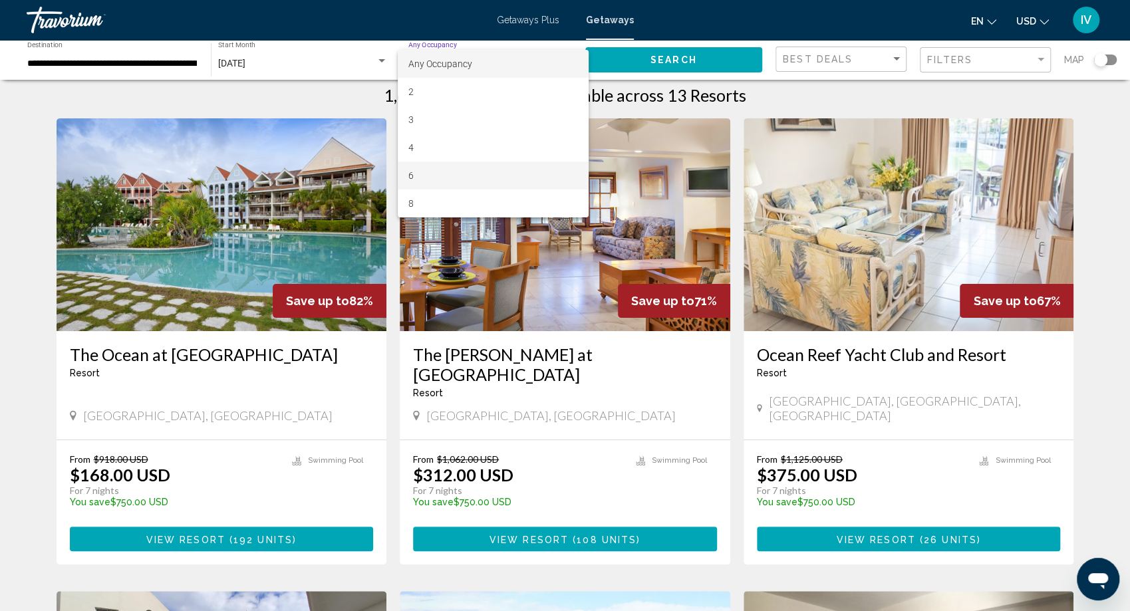
click at [468, 179] on span "6" at bounding box center [493, 176] width 170 height 28
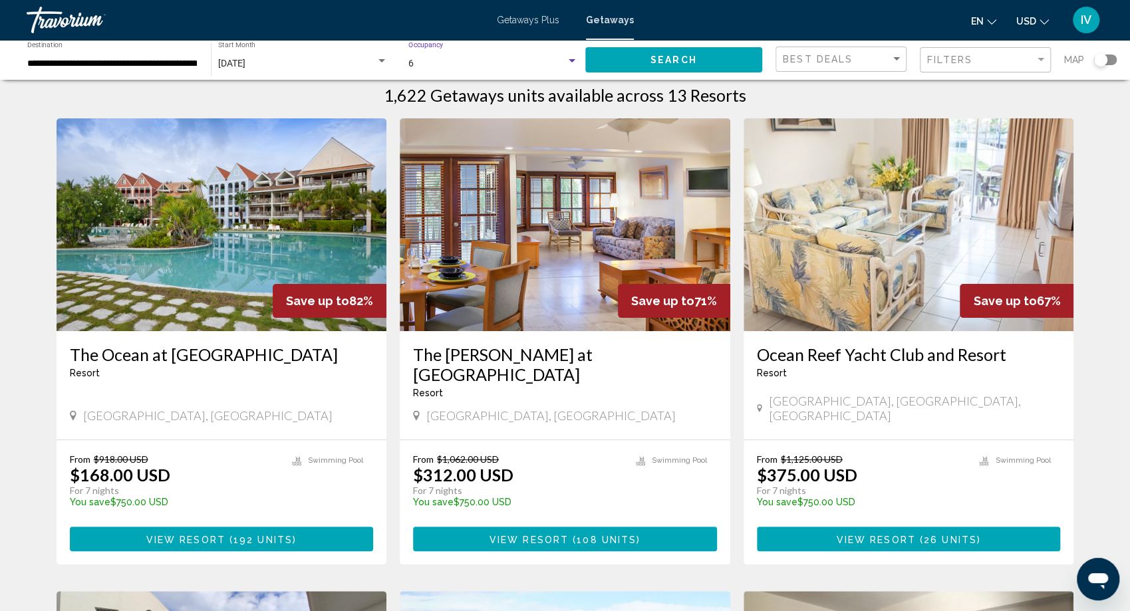
click at [629, 66] on button "Search" at bounding box center [674, 59] width 178 height 25
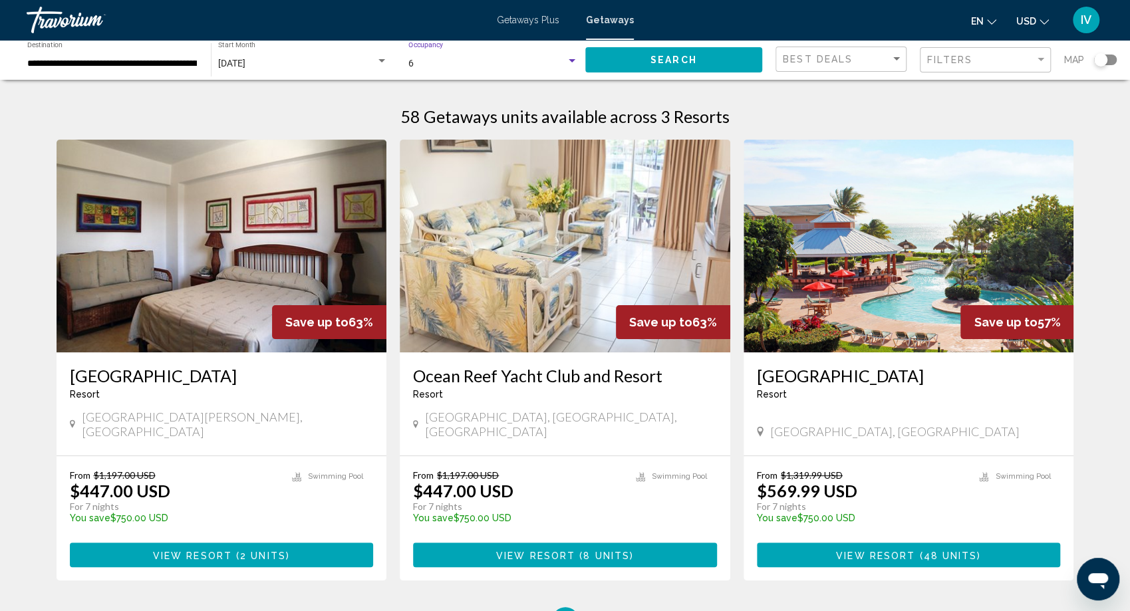
click at [569, 62] on div "Search widget" at bounding box center [572, 60] width 7 height 3
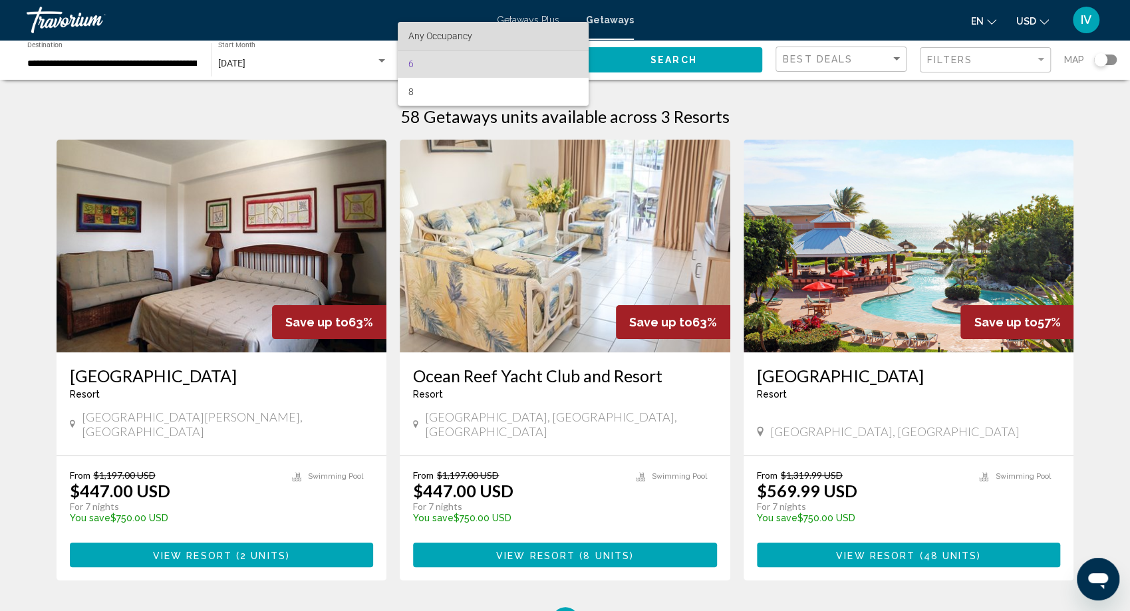
click at [450, 36] on span "Any Occupancy" at bounding box center [440, 36] width 64 height 11
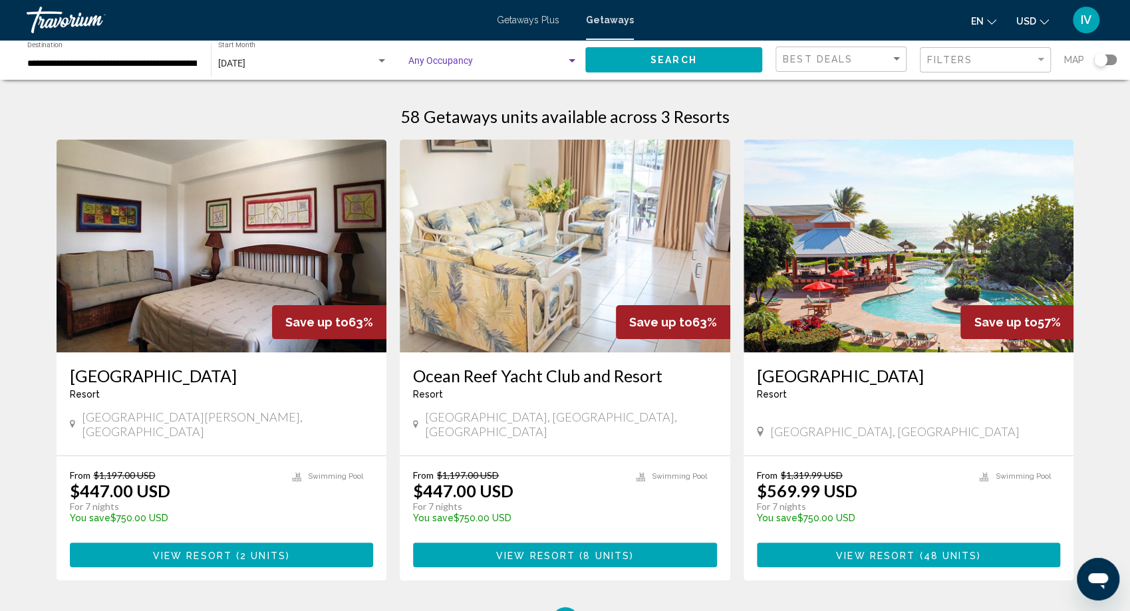
click at [612, 61] on button "Search" at bounding box center [674, 59] width 178 height 25
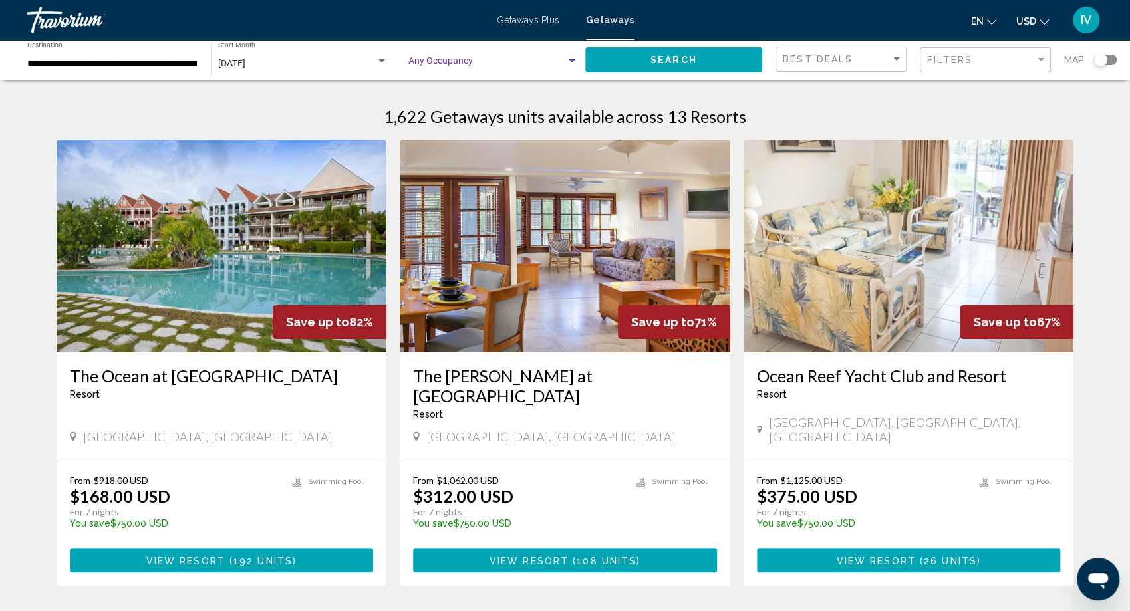
click at [553, 61] on span "Search widget" at bounding box center [487, 64] width 158 height 11
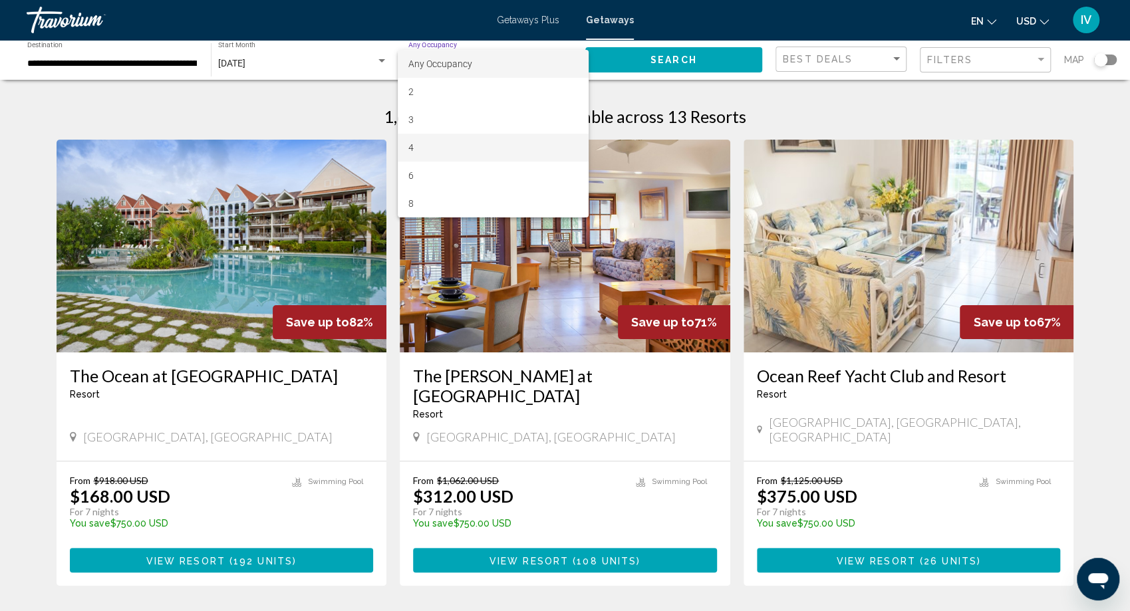
click at [434, 151] on span "4" at bounding box center [493, 148] width 170 height 28
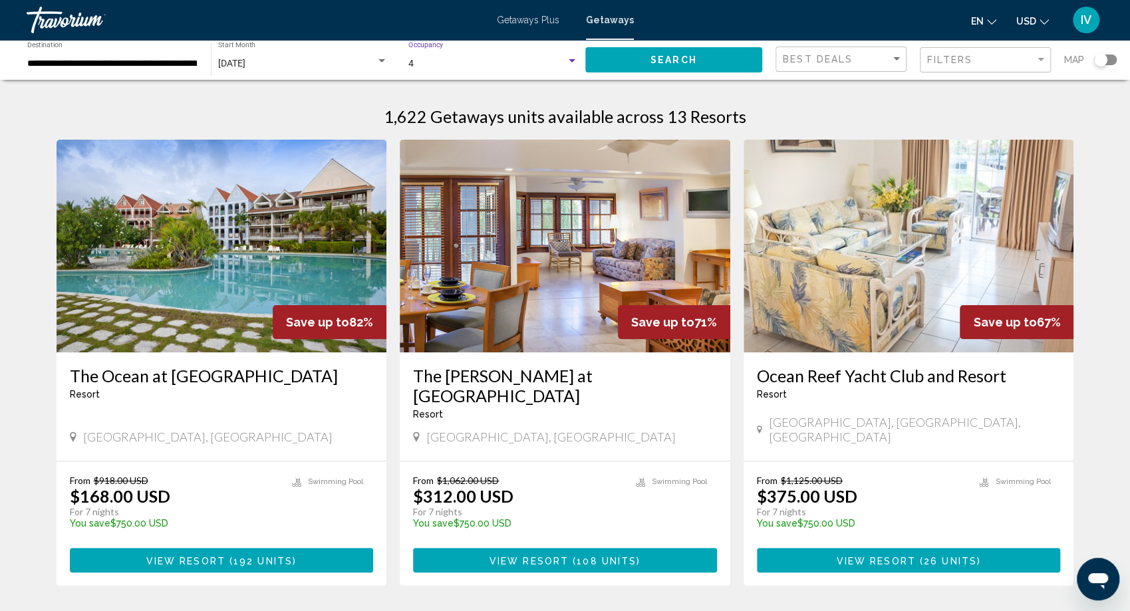
click at [661, 60] on span "Search" at bounding box center [673, 60] width 47 height 11
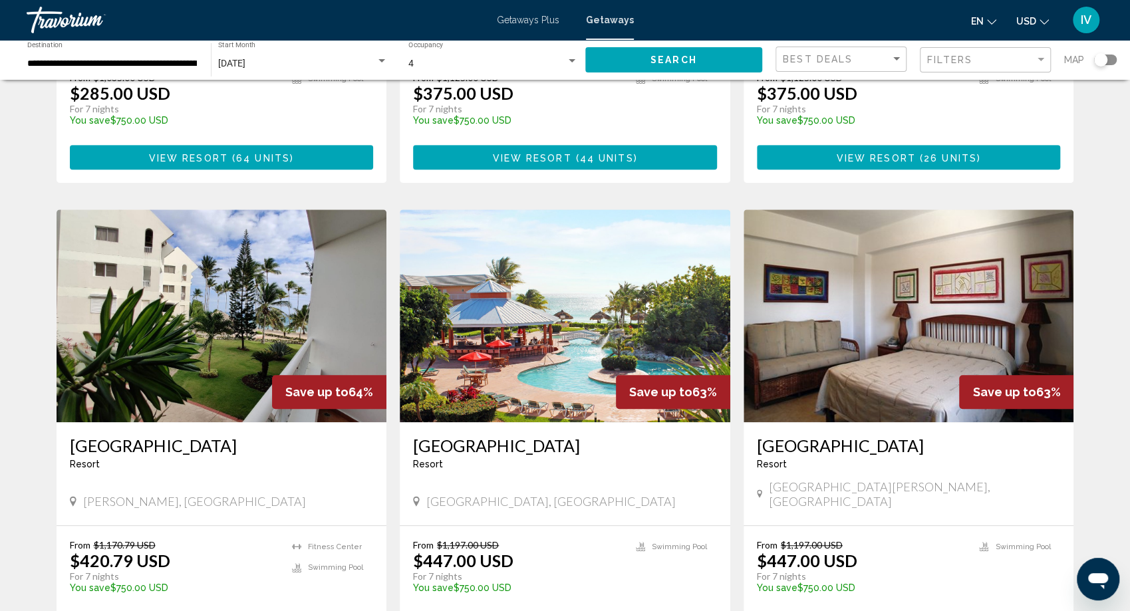
scroll to position [405, 0]
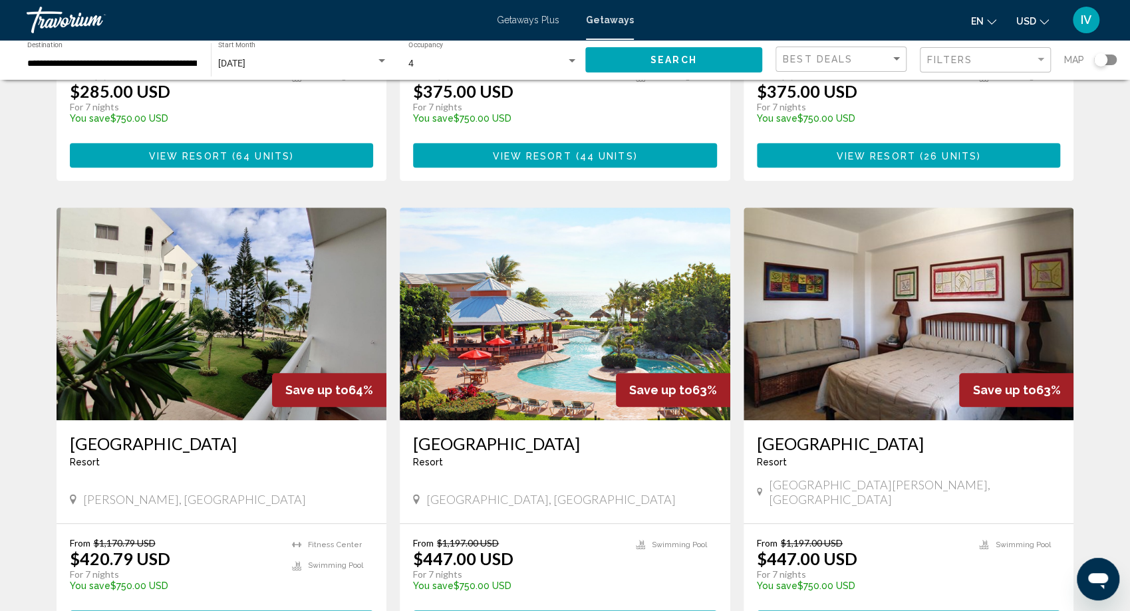
click at [532, 307] on img "Main content" at bounding box center [565, 313] width 330 height 213
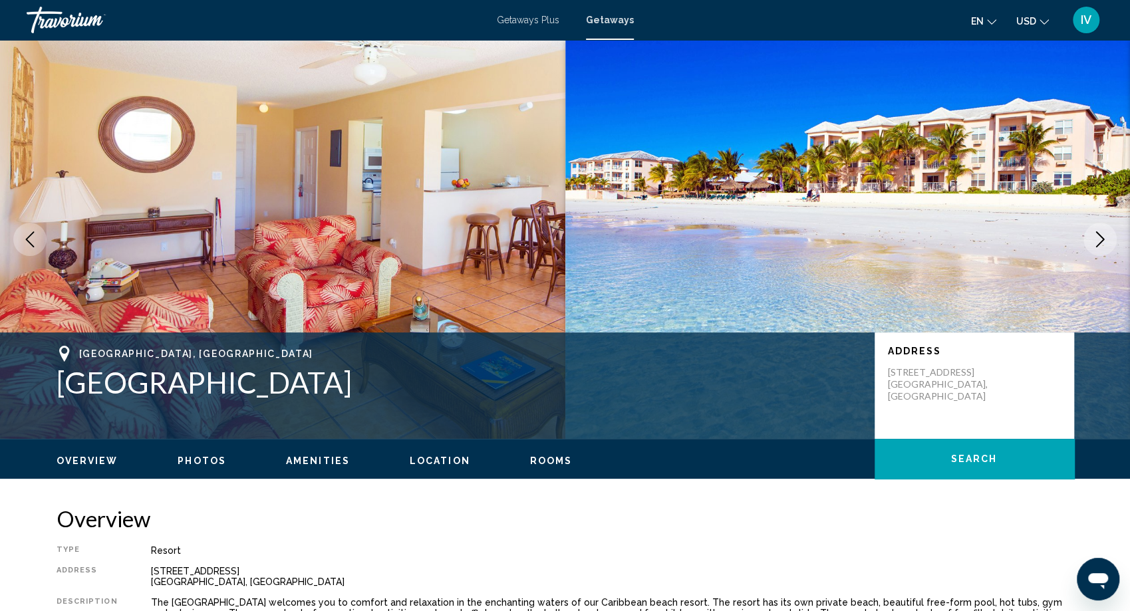
click at [1098, 239] on icon "Next image" at bounding box center [1100, 239] width 16 height 16
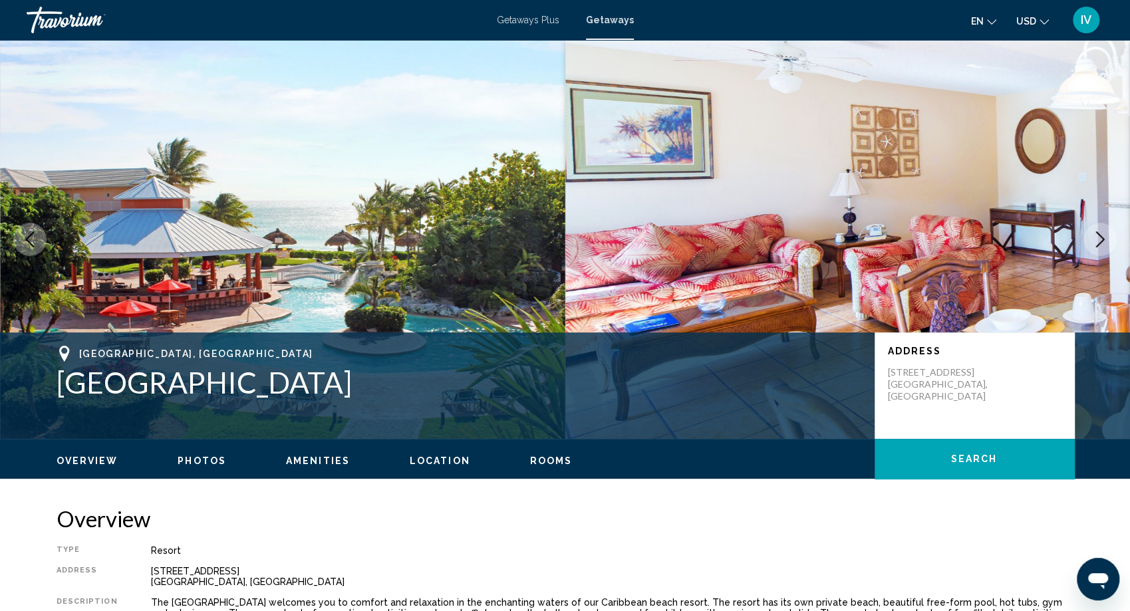
click at [1098, 239] on icon "Next image" at bounding box center [1100, 239] width 16 height 16
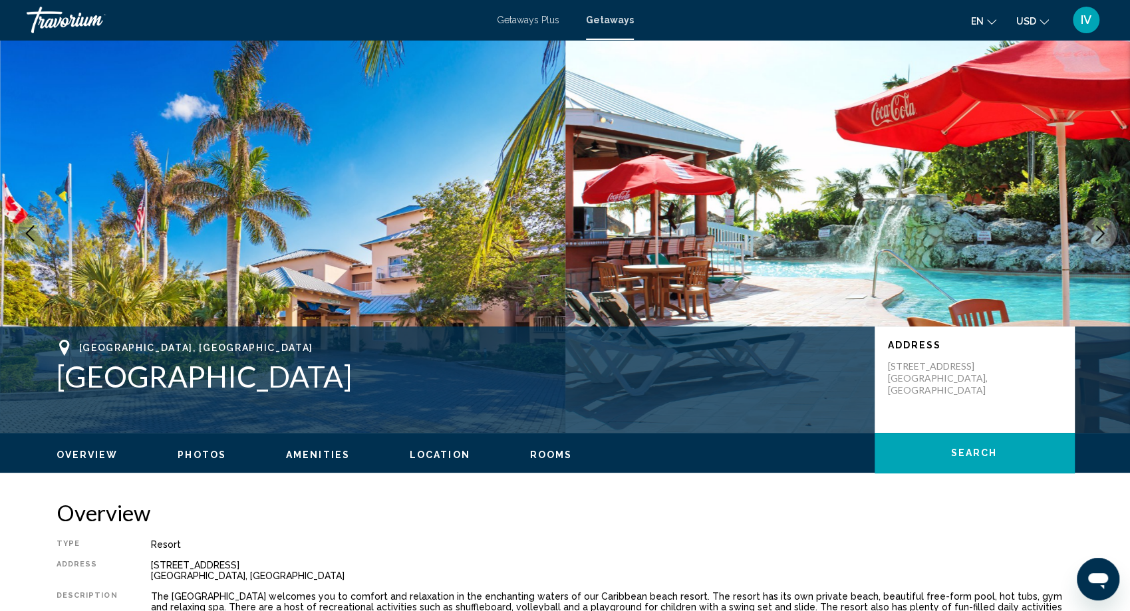
click at [1098, 239] on icon "Next image" at bounding box center [1100, 233] width 16 height 16
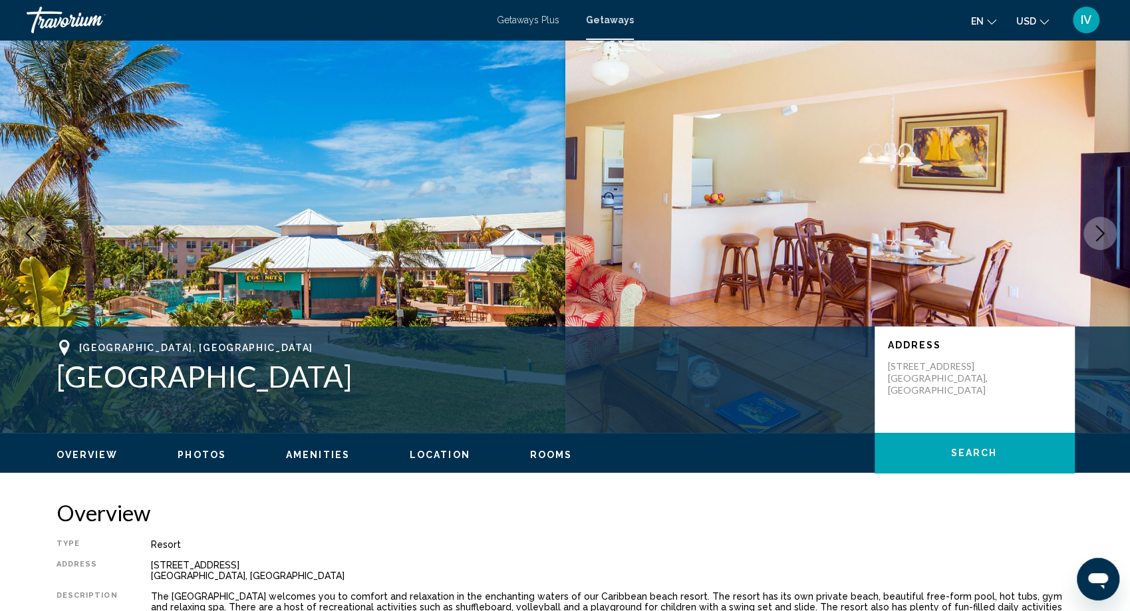
click at [1098, 239] on icon "Next image" at bounding box center [1100, 233] width 16 height 16
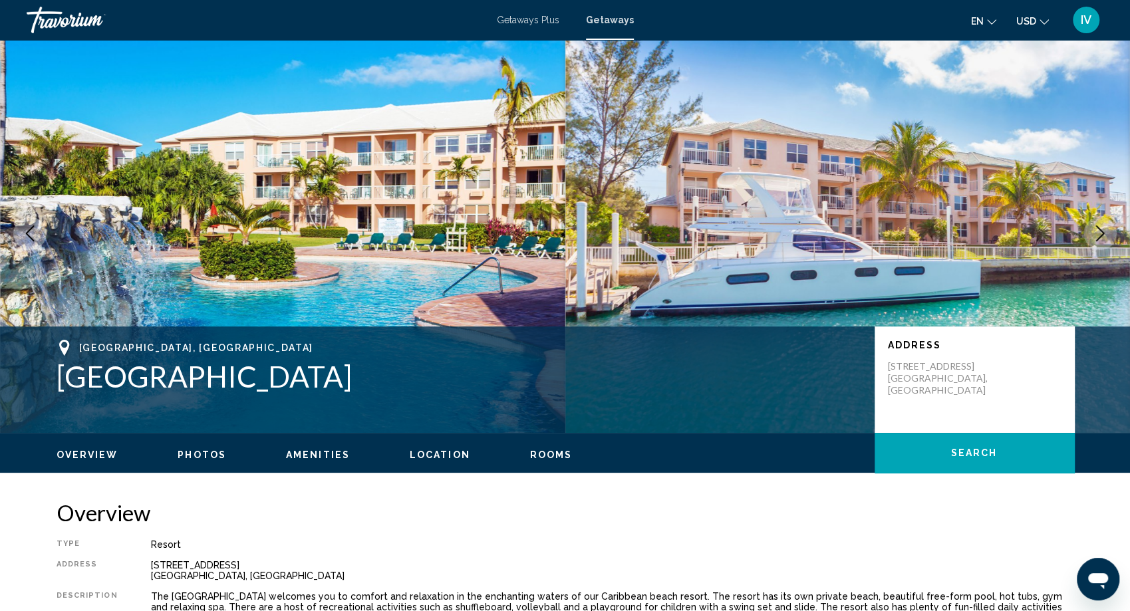
scroll to position [8, 0]
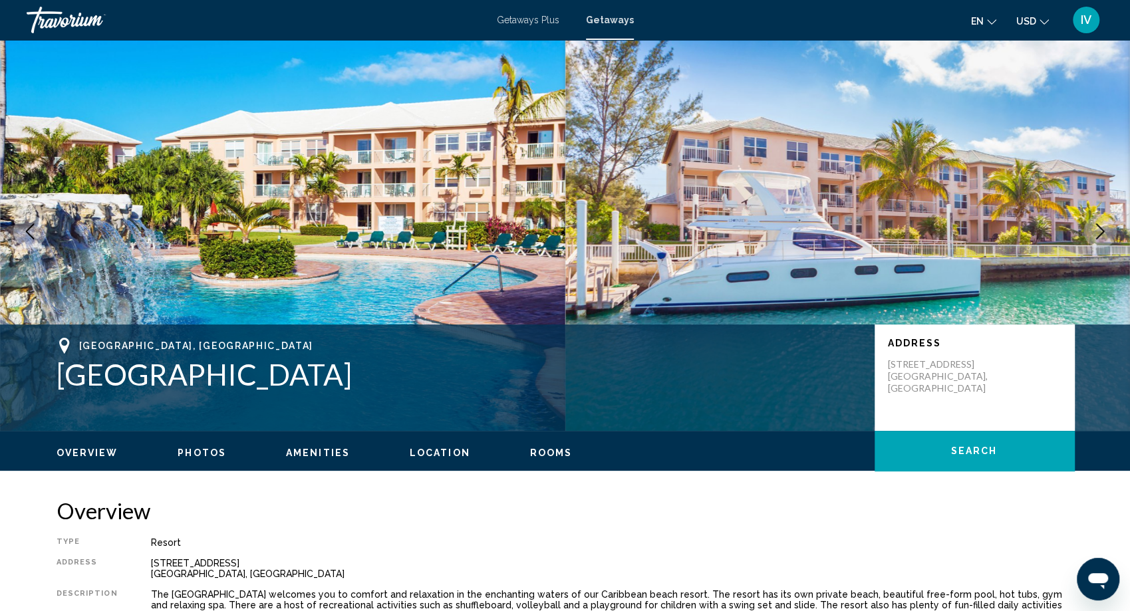
click at [1098, 239] on button "Next image" at bounding box center [1099, 231] width 33 height 33
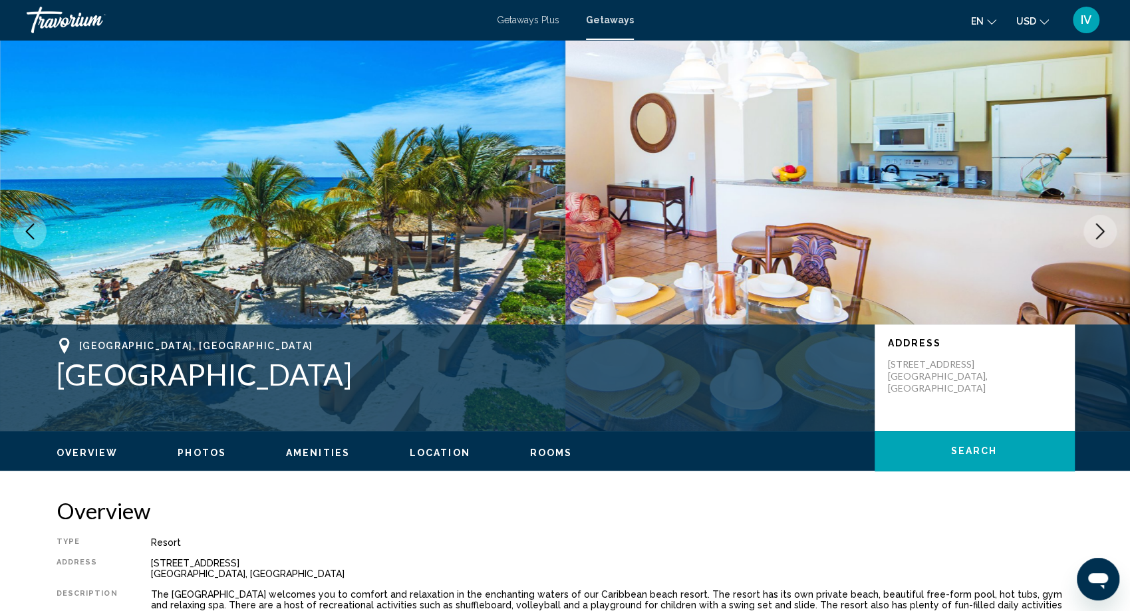
scroll to position [9, 0]
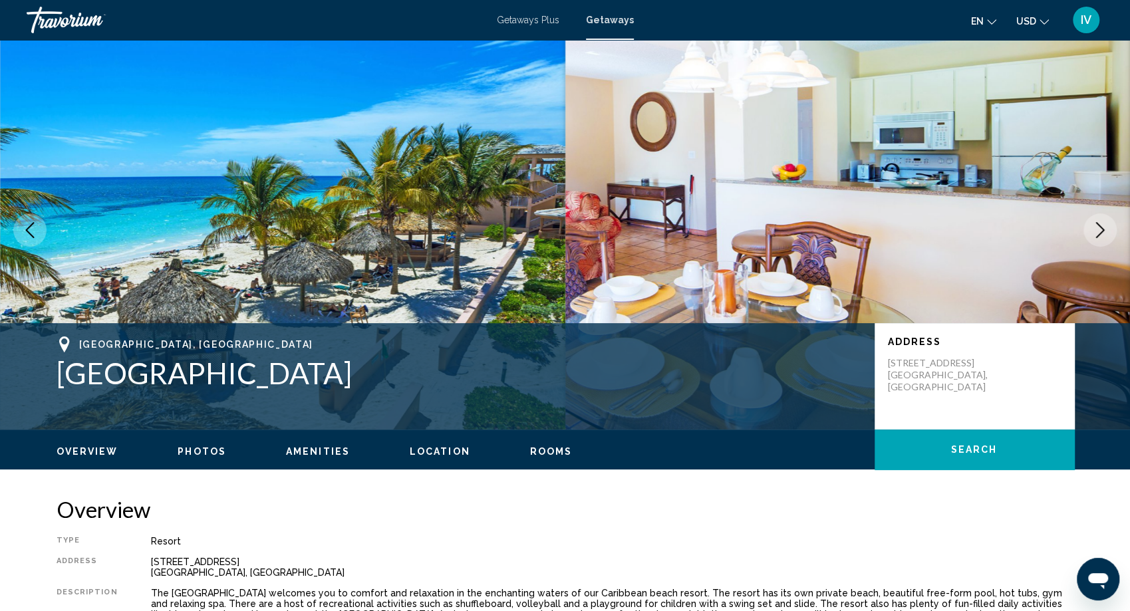
click at [1098, 239] on button "Next image" at bounding box center [1099, 229] width 33 height 33
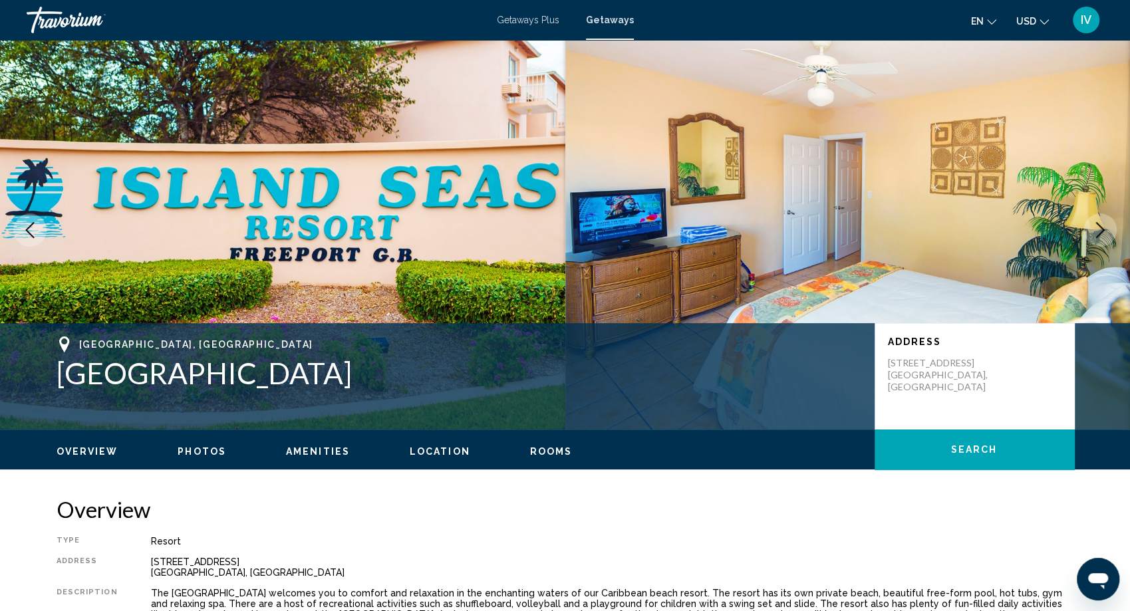
click at [1098, 239] on button "Next image" at bounding box center [1099, 229] width 33 height 33
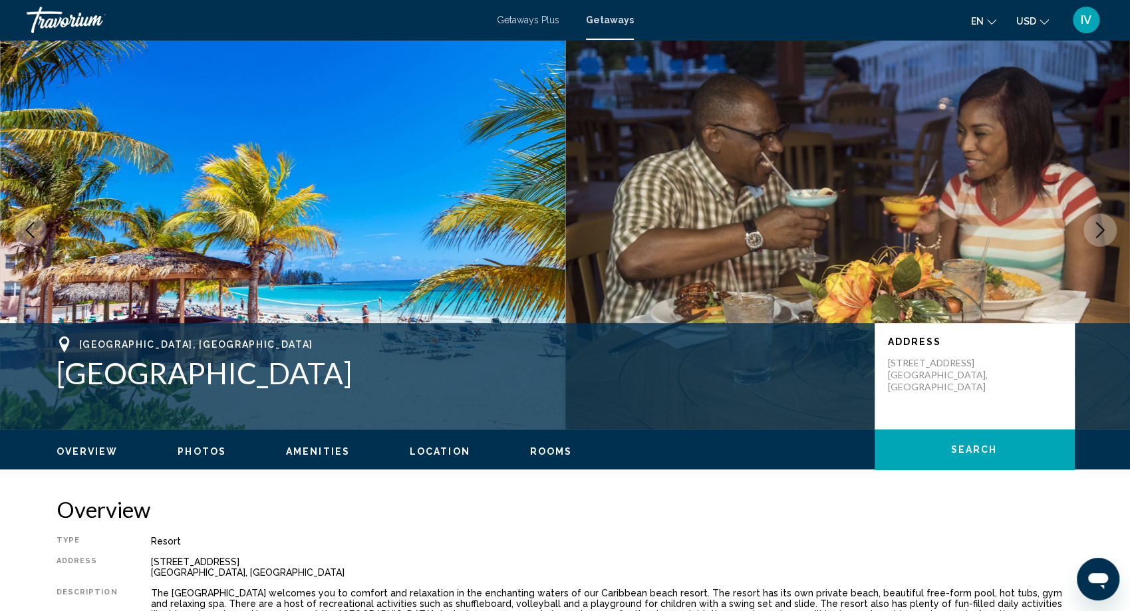
click at [1097, 239] on button "Next image" at bounding box center [1099, 229] width 33 height 33
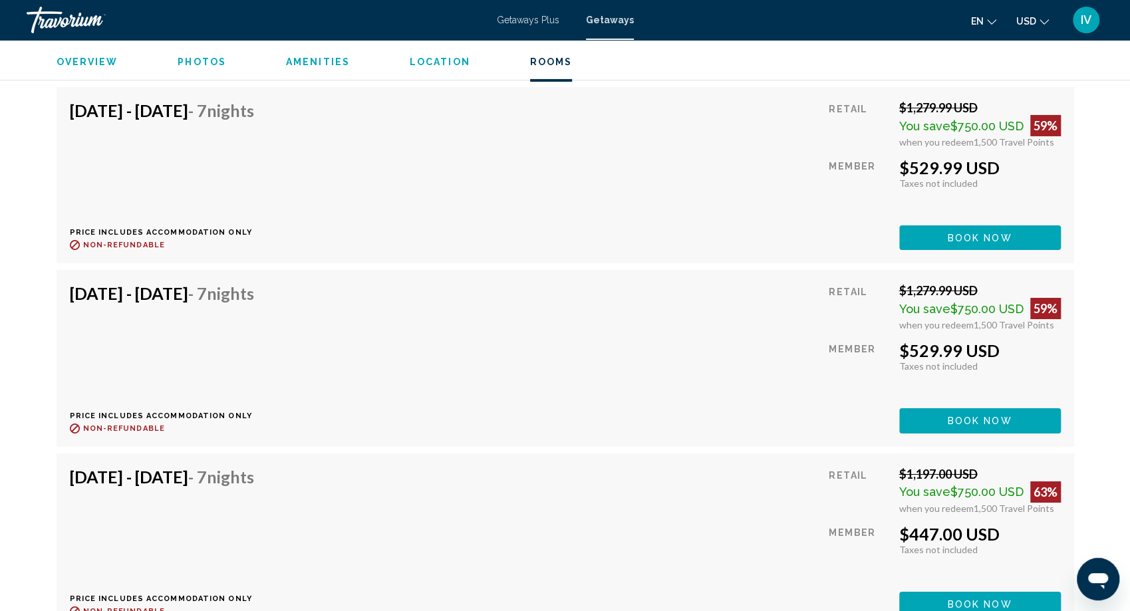
scroll to position [3080, 0]
